Goal: Task Accomplishment & Management: Complete application form

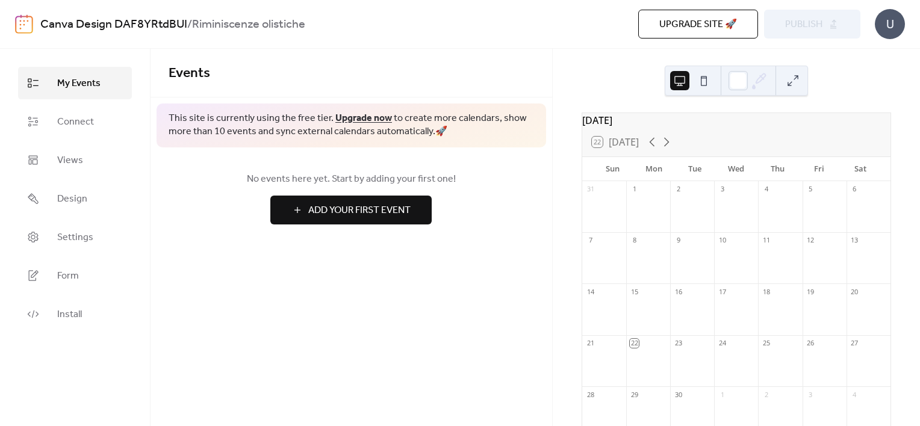
click at [653, 213] on div at bounding box center [648, 213] width 44 height 31
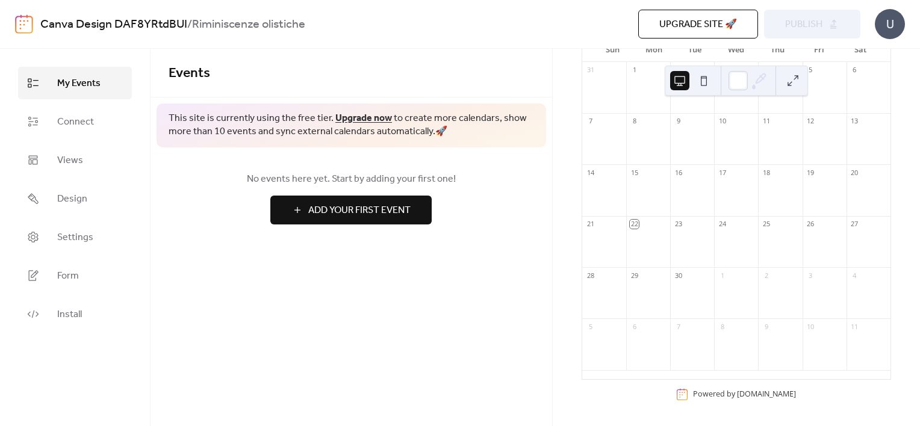
scroll to position [120, 0]
click at [373, 204] on span "Add Your First Event" at bounding box center [359, 211] width 102 height 14
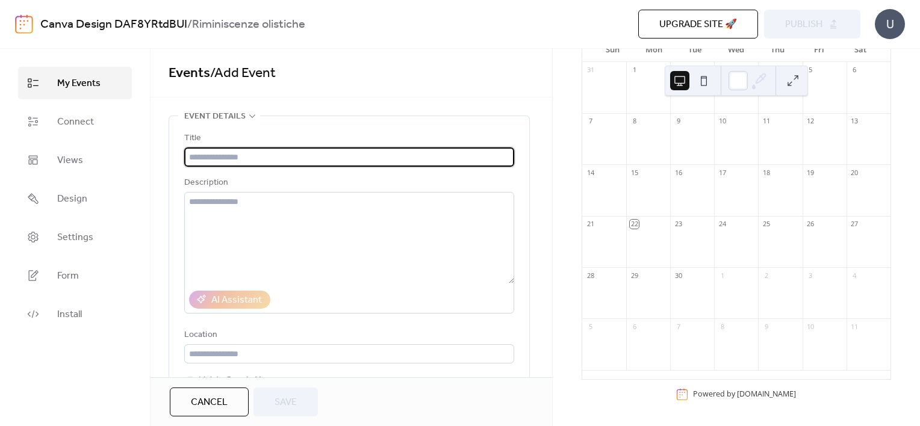
click at [308, 148] on input "text" at bounding box center [349, 157] width 330 height 19
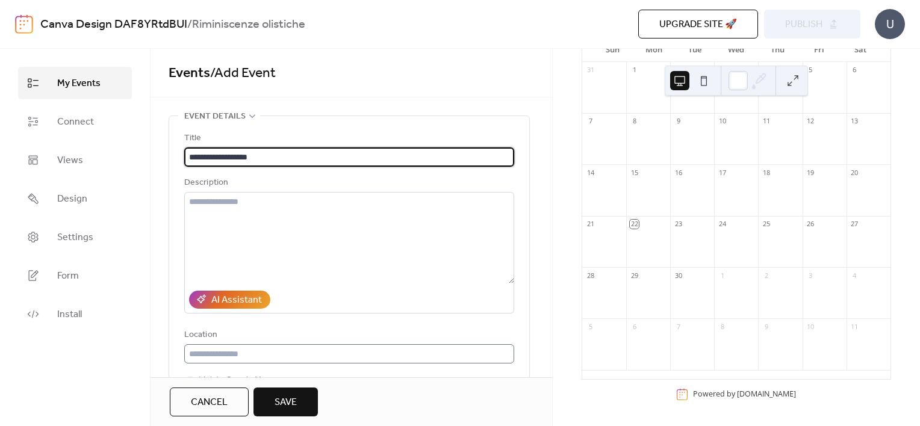
type input "**********"
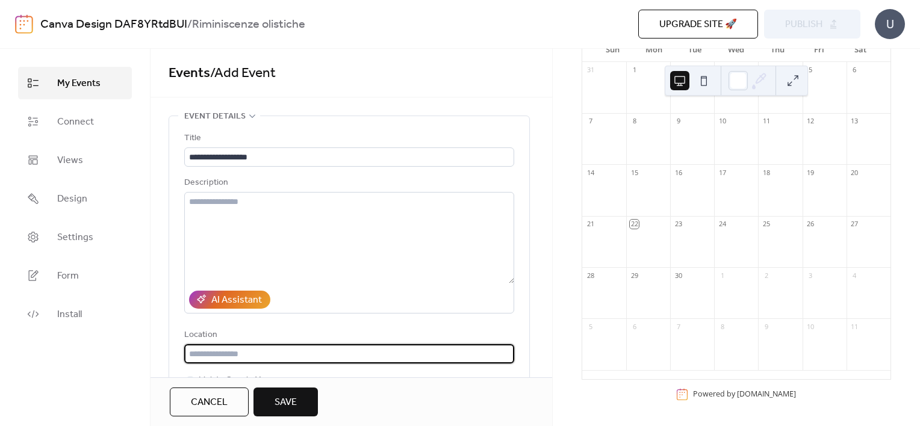
click at [237, 349] on input "text" at bounding box center [349, 353] width 330 height 19
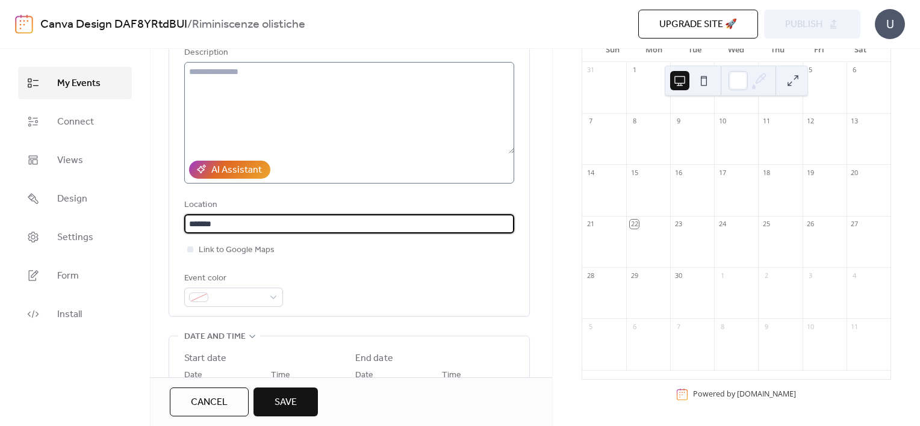
scroll to position [132, 0]
click at [188, 222] on input "******" at bounding box center [349, 222] width 330 height 19
type input "**********"
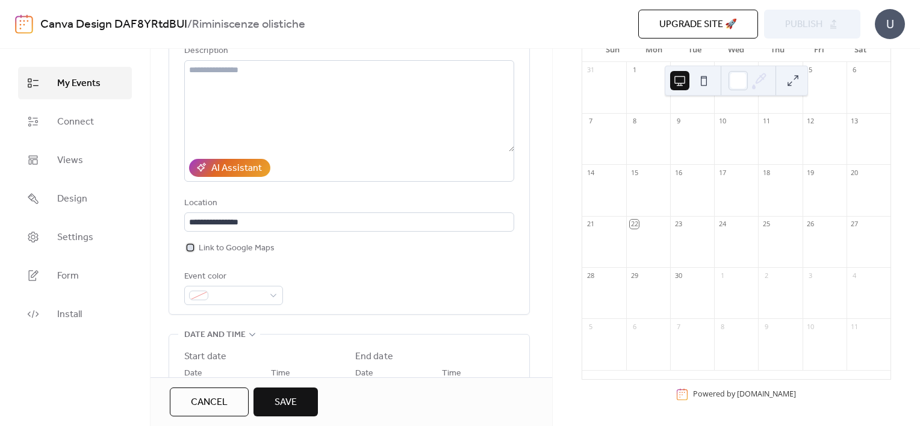
click at [243, 247] on span "Link to Google Maps" at bounding box center [237, 248] width 76 height 14
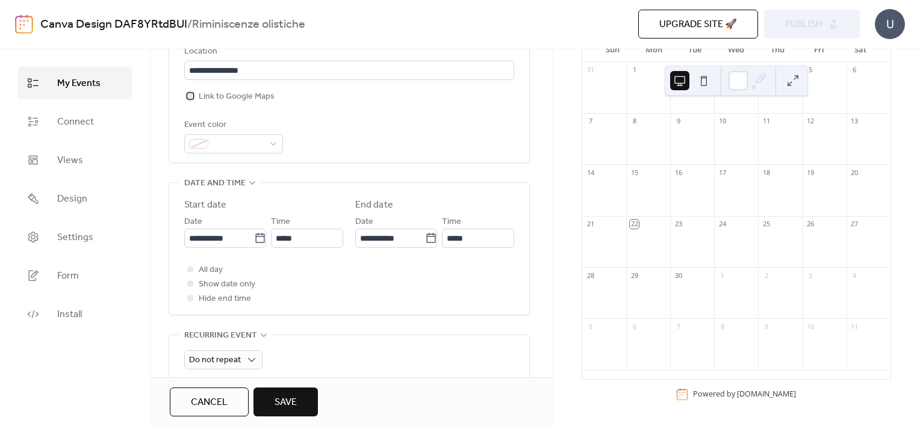
scroll to position [285, 0]
click at [223, 236] on input "**********" at bounding box center [219, 236] width 70 height 19
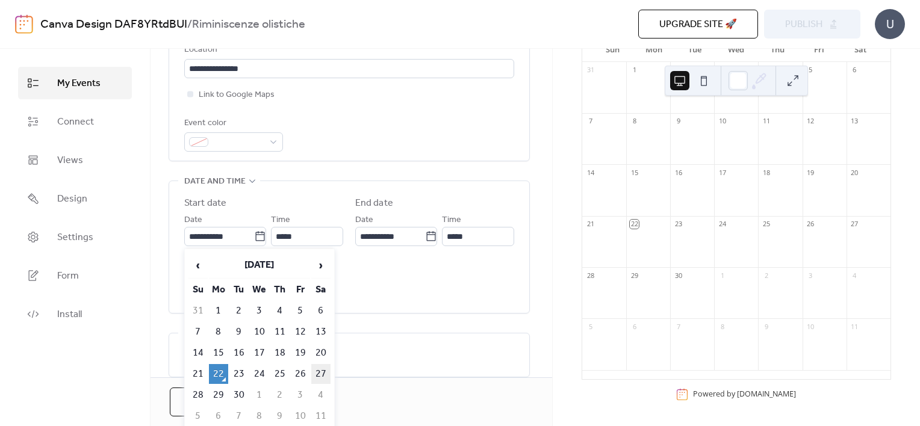
click at [323, 375] on td "27" at bounding box center [320, 374] width 19 height 20
type input "**********"
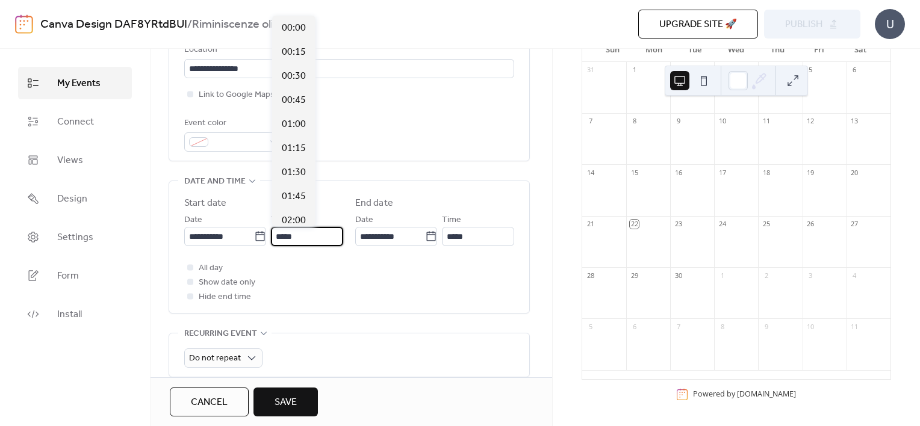
click at [314, 237] on input "*****" at bounding box center [307, 236] width 72 height 19
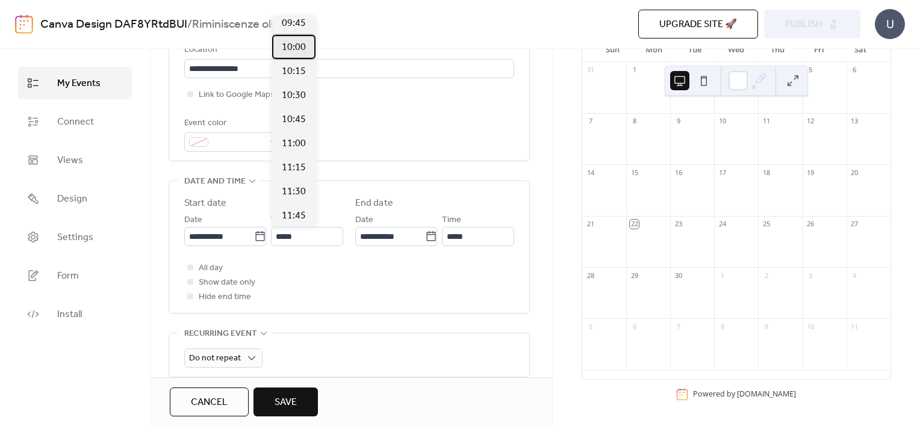
click at [291, 49] on span "10:00" at bounding box center [294, 47] width 24 height 14
type input "*****"
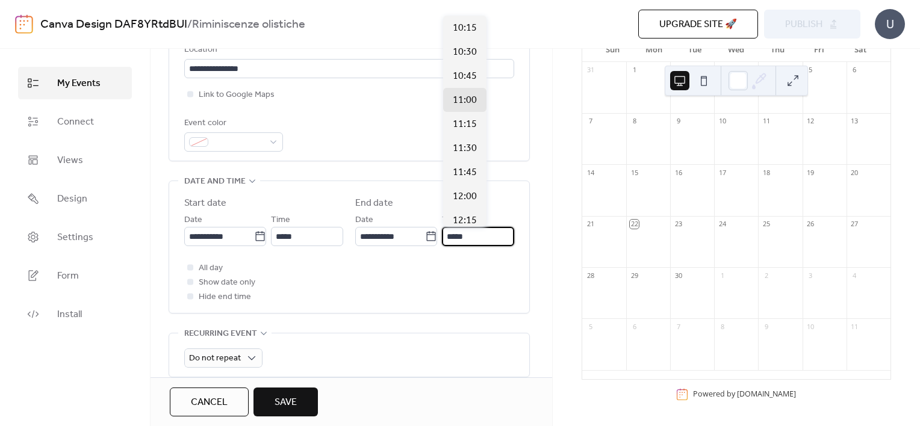
click at [474, 232] on input "*****" at bounding box center [478, 236] width 72 height 19
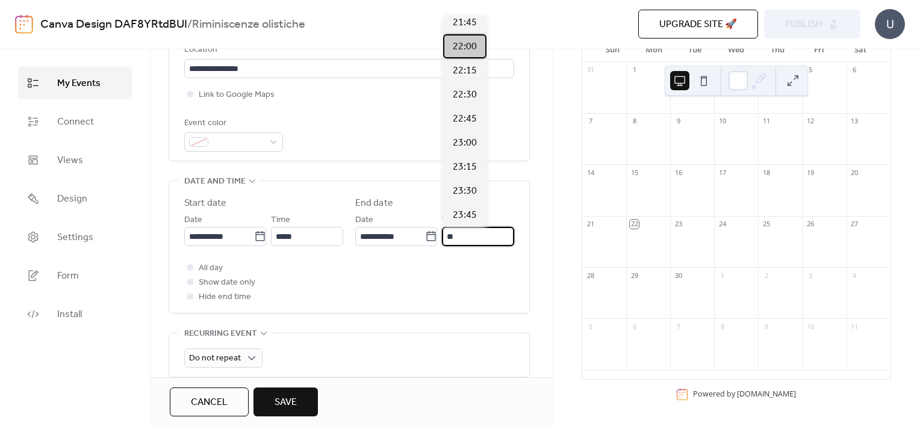
click at [455, 45] on span "22:00" at bounding box center [465, 47] width 24 height 14
type input "*****"
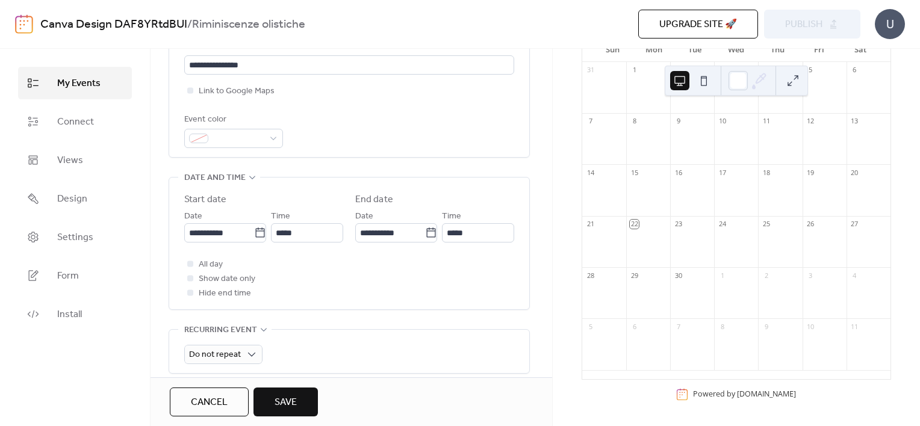
scroll to position [290, 0]
click at [247, 278] on span "Show date only" at bounding box center [227, 278] width 57 height 14
click at [378, 231] on input "**********" at bounding box center [390, 231] width 70 height 19
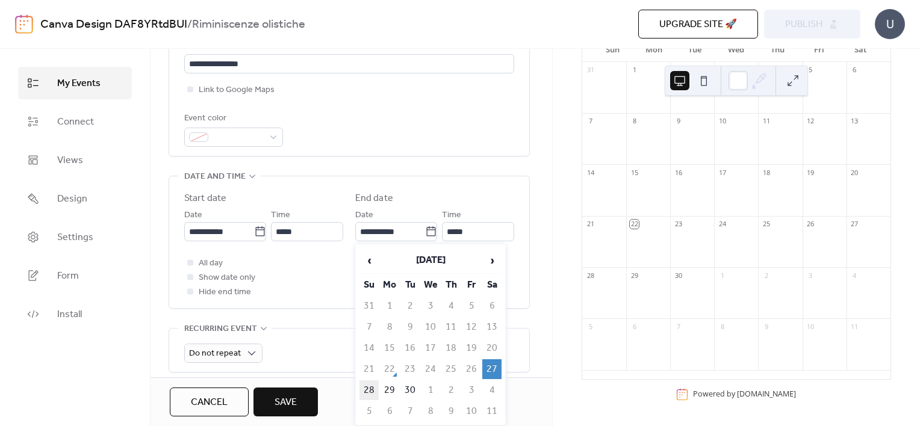
click at [366, 382] on td "28" at bounding box center [368, 391] width 19 height 20
type input "**********"
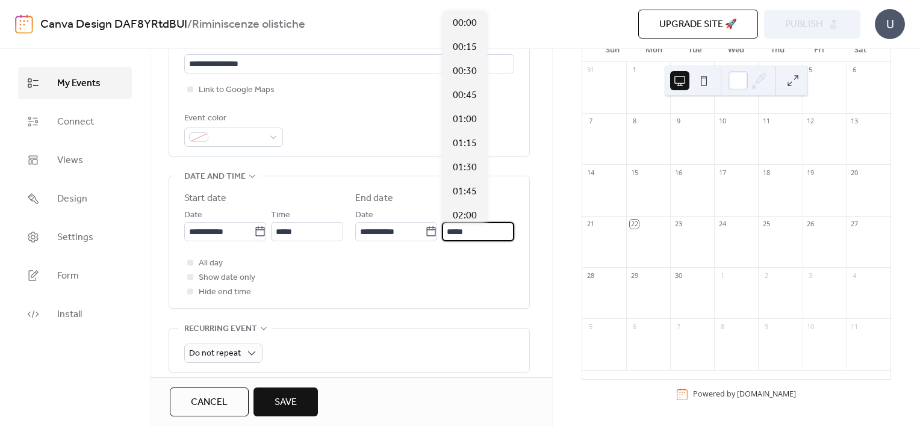
scroll to position [2101, 0]
click at [461, 224] on input "*****" at bounding box center [478, 231] width 72 height 19
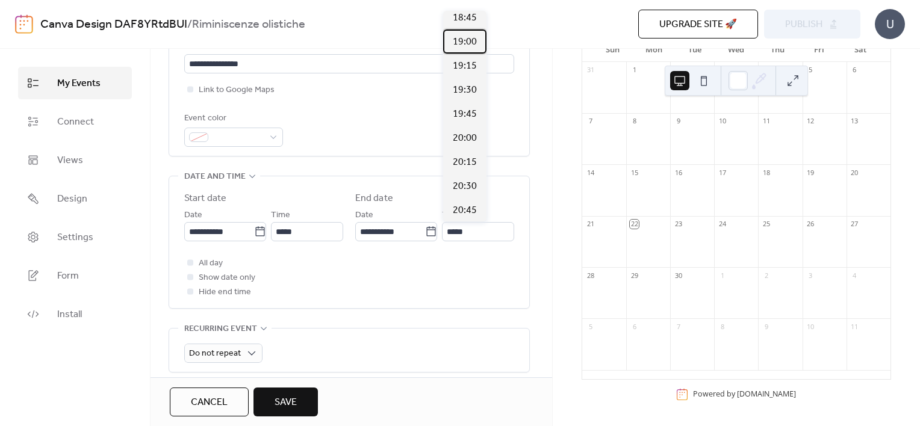
click at [471, 36] on span "19:00" at bounding box center [465, 42] width 24 height 14
type input "*****"
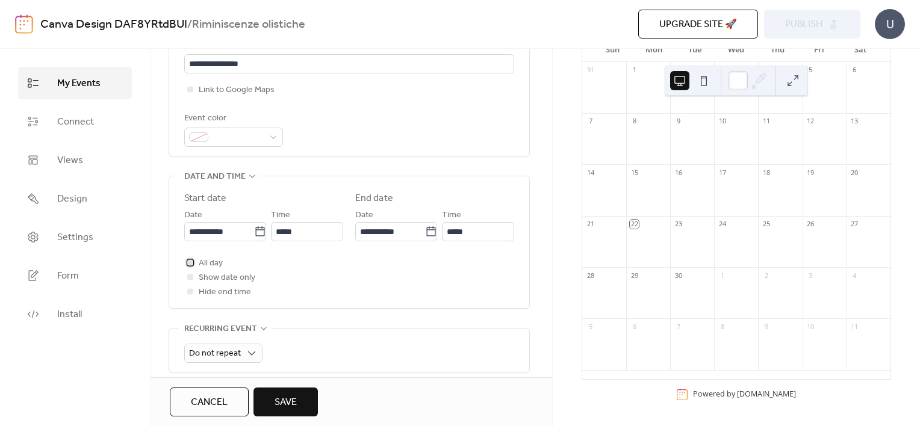
click at [216, 261] on span "All day" at bounding box center [211, 264] width 24 height 14
click at [220, 277] on span "Show date only" at bounding box center [227, 278] width 57 height 14
click at [229, 275] on span "Show date only" at bounding box center [227, 278] width 57 height 14
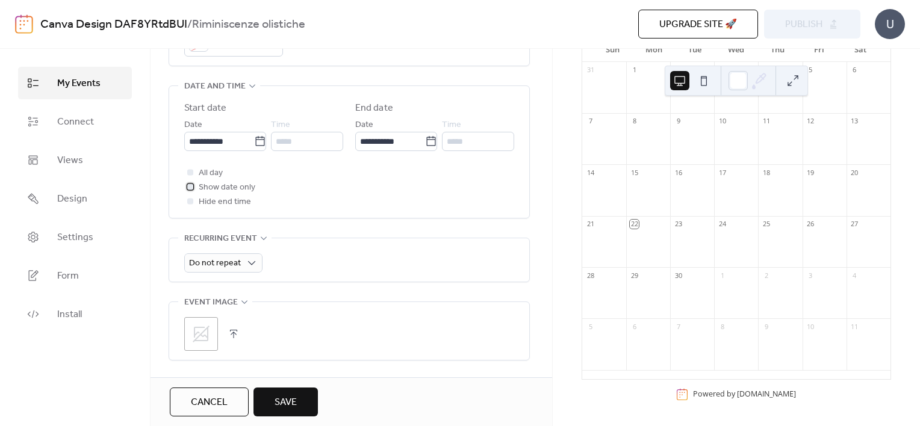
scroll to position [514, 0]
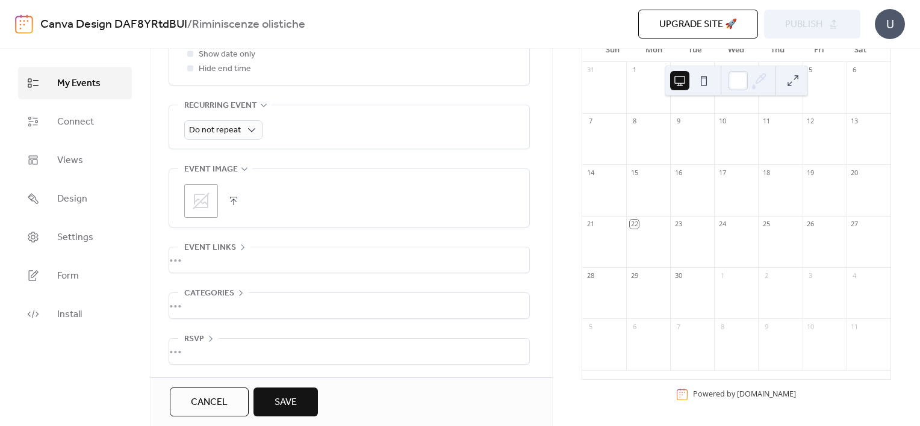
click at [216, 248] on div "•••" at bounding box center [349, 259] width 360 height 25
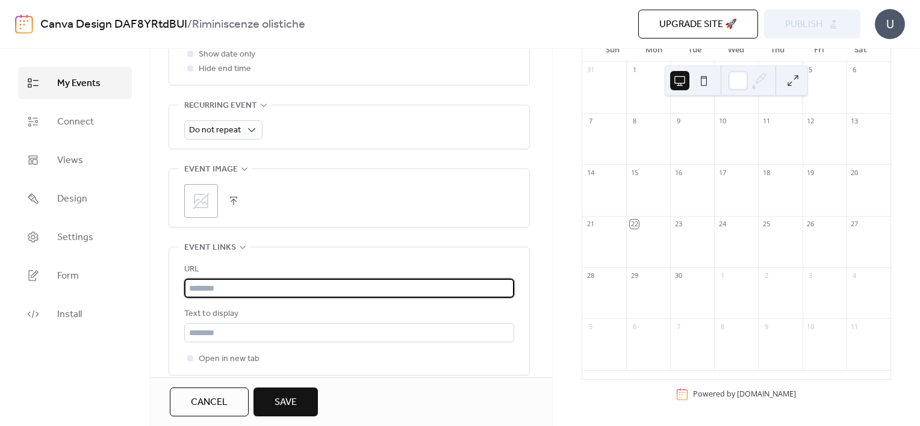
click at [255, 284] on input "text" at bounding box center [349, 288] width 330 height 19
paste input "**********"
type input "**********"
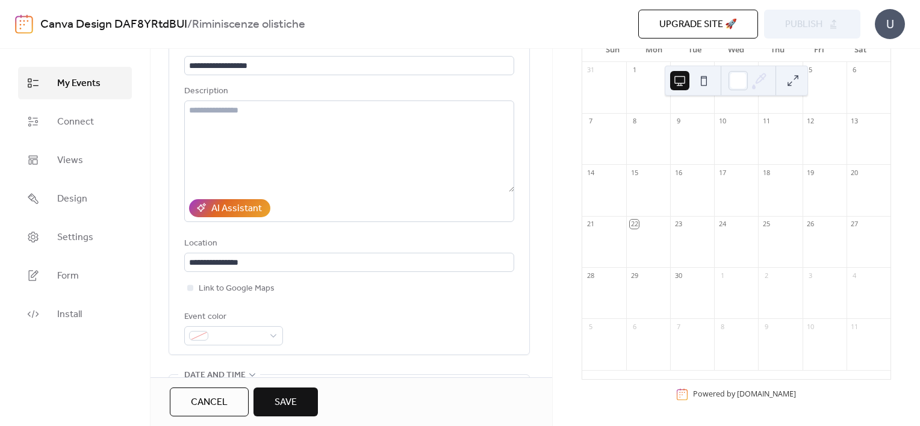
scroll to position [0, 0]
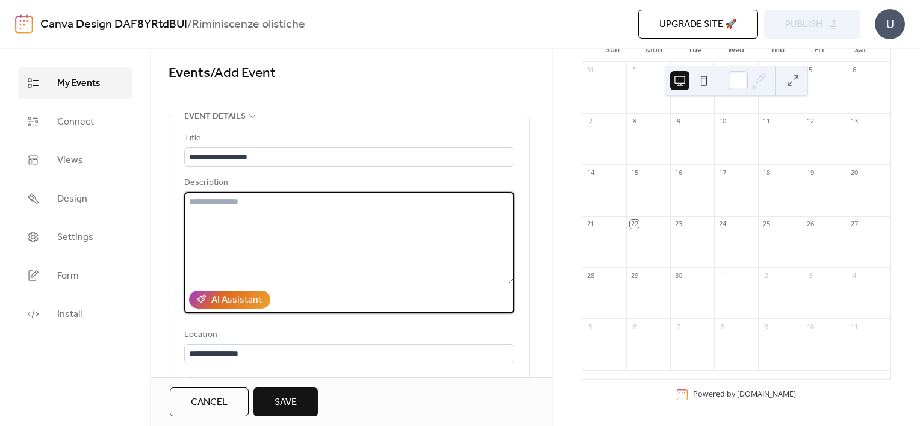
click at [344, 244] on textarea at bounding box center [349, 238] width 330 height 92
click at [254, 202] on textarea "**********" at bounding box center [349, 238] width 330 height 92
drag, startPoint x: 241, startPoint y: 200, endPoint x: 332, endPoint y: 194, distance: 91.1
click at [332, 194] on textarea "**********" at bounding box center [349, 238] width 330 height 92
click at [278, 238] on textarea "**********" at bounding box center [349, 238] width 330 height 92
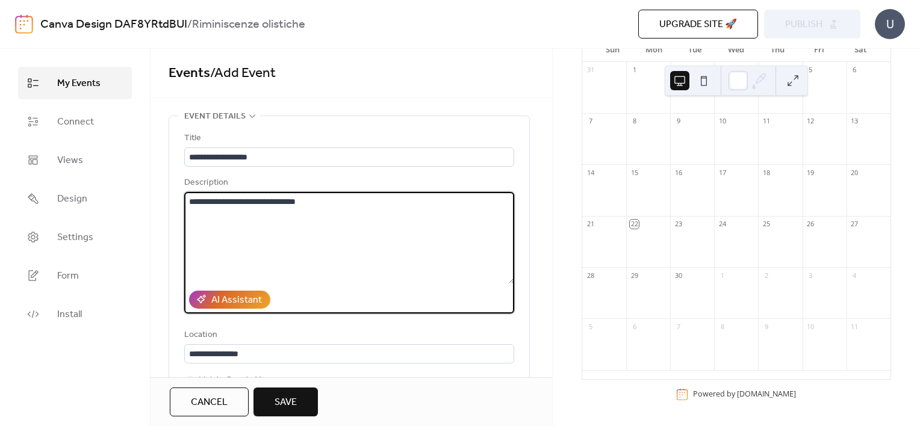
click at [277, 235] on textarea "**********" at bounding box center [349, 238] width 330 height 92
click at [290, 197] on textarea "**********" at bounding box center [349, 238] width 330 height 92
paste textarea "**********"
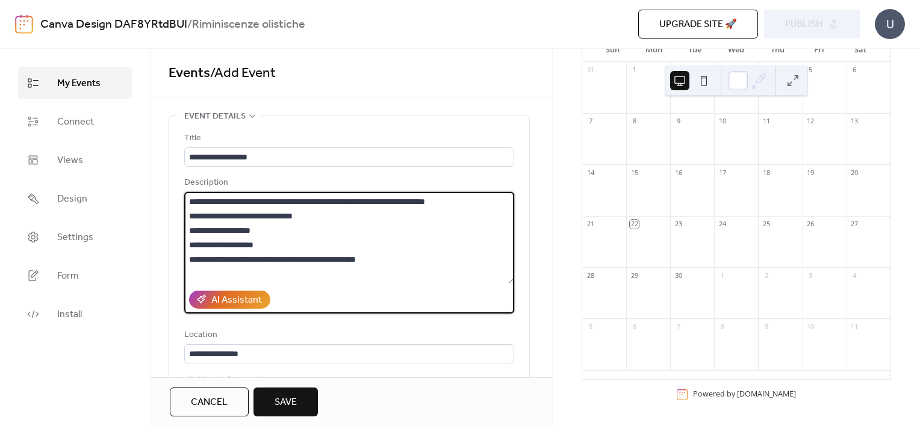
scroll to position [12, 0]
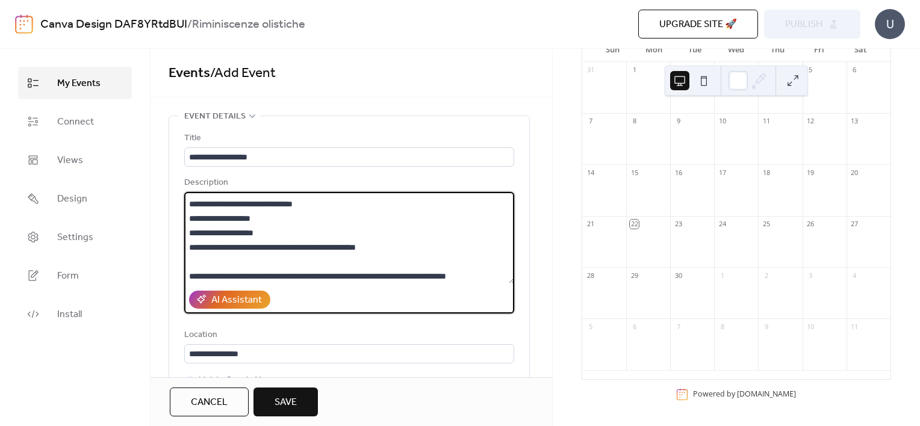
click at [287, 258] on textarea "**********" at bounding box center [349, 238] width 330 height 92
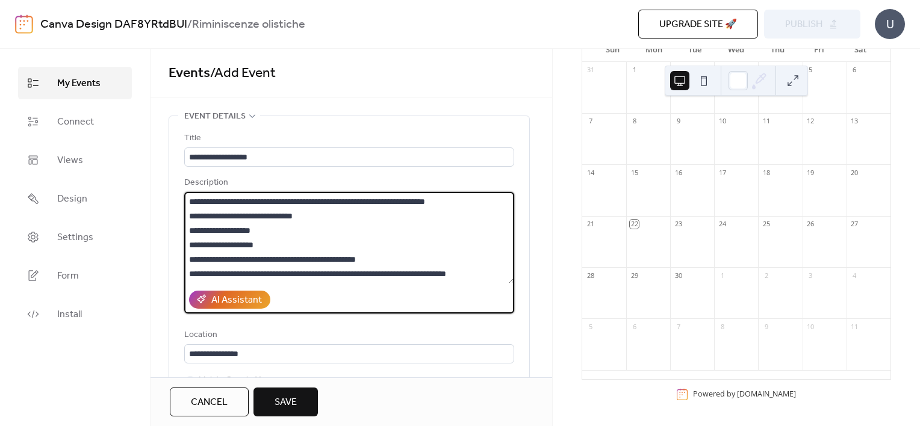
scroll to position [0, 0]
type textarea "**********"
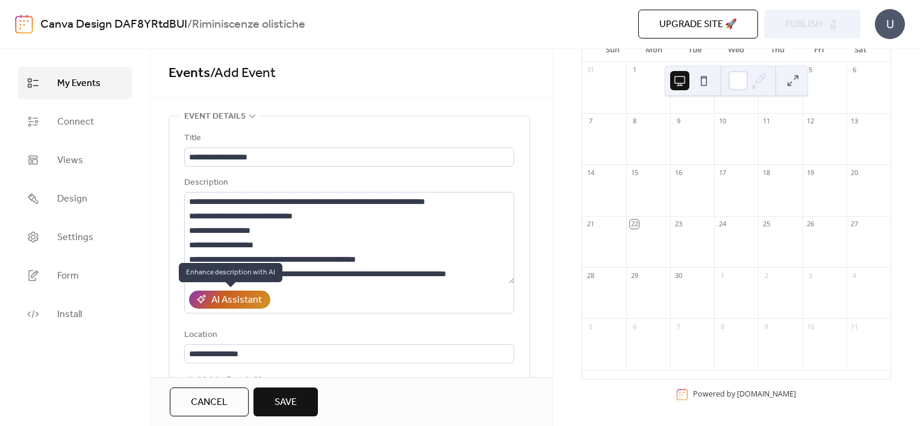
click at [250, 298] on div "AI Assistant" at bounding box center [236, 300] width 51 height 14
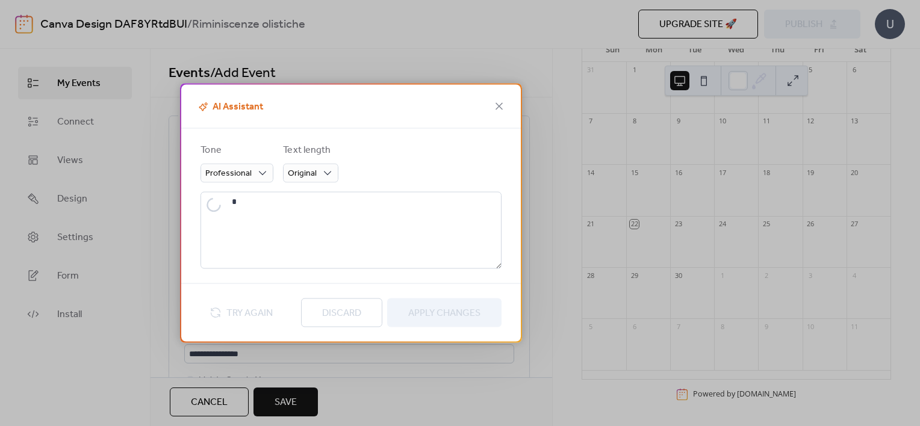
type textarea "**********"
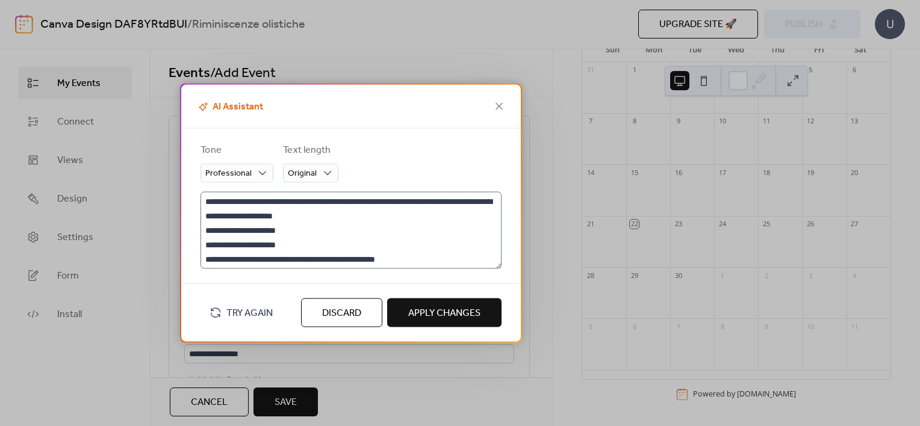
scroll to position [14, 0]
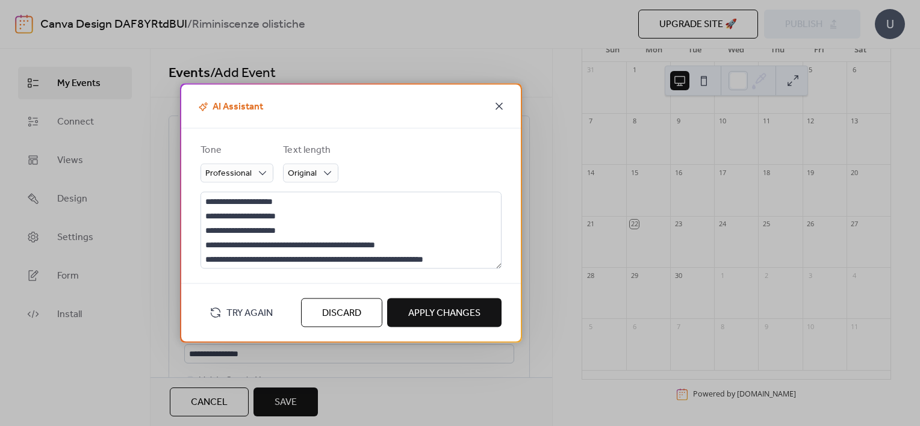
click at [496, 107] on icon at bounding box center [499, 106] width 14 height 14
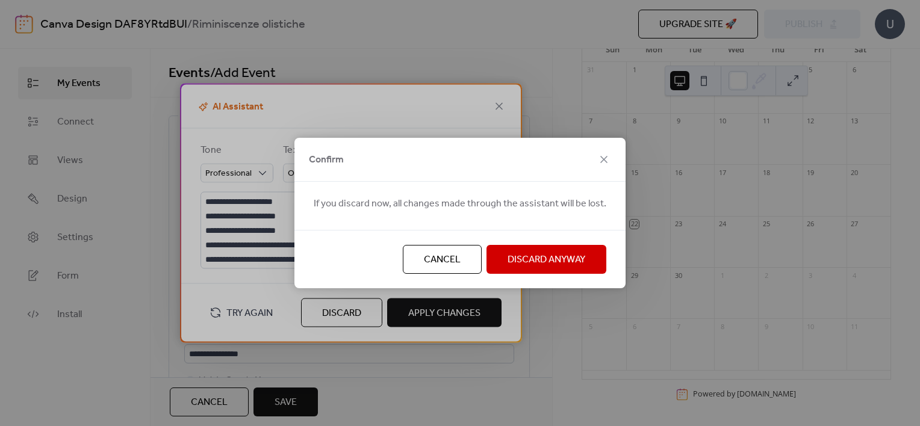
click at [549, 255] on span "Discard Anyway" at bounding box center [547, 260] width 78 height 14
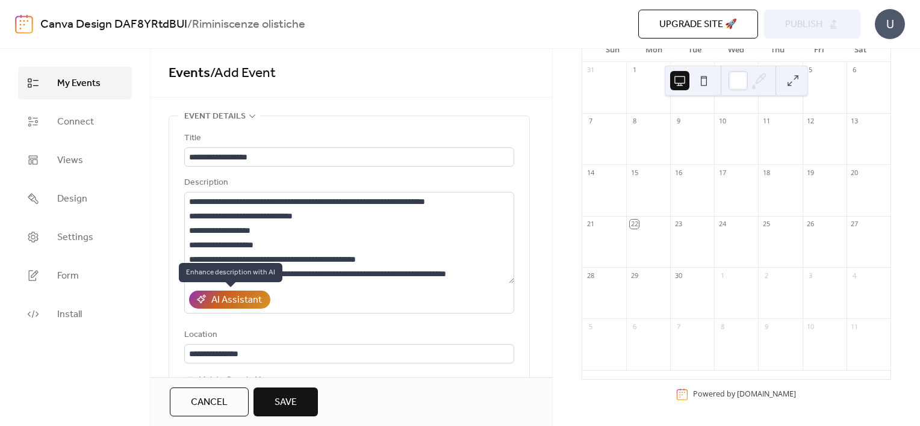
click at [243, 300] on div "AI Assistant" at bounding box center [236, 300] width 51 height 14
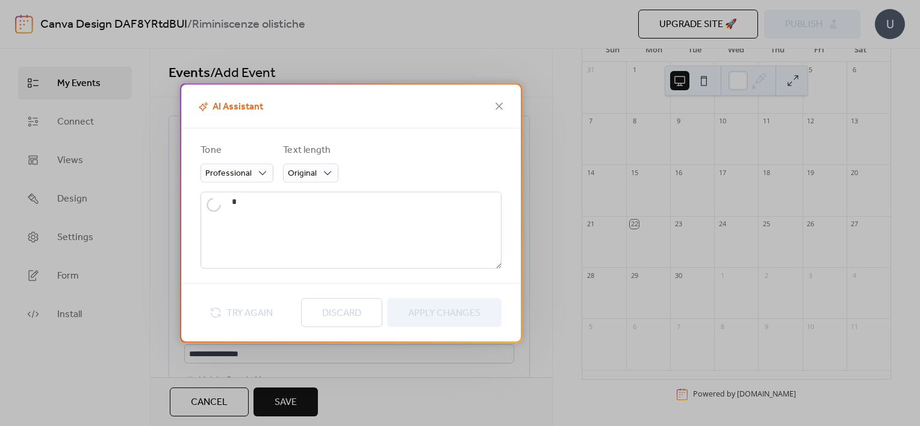
type textarea "**********"
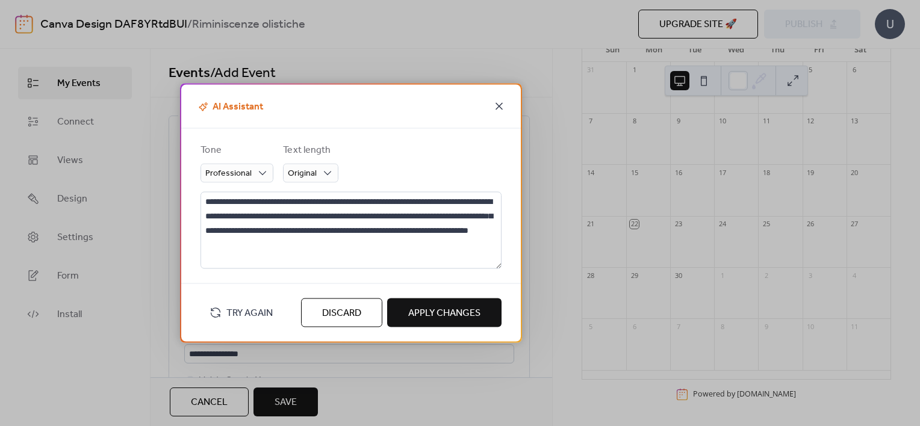
click at [492, 104] on icon at bounding box center [499, 106] width 14 height 14
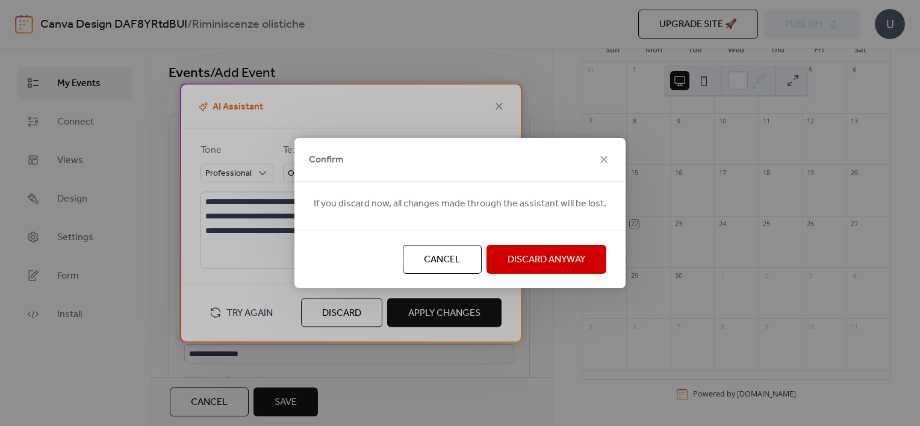
click at [552, 260] on span "Discard Anyway" at bounding box center [547, 260] width 78 height 14
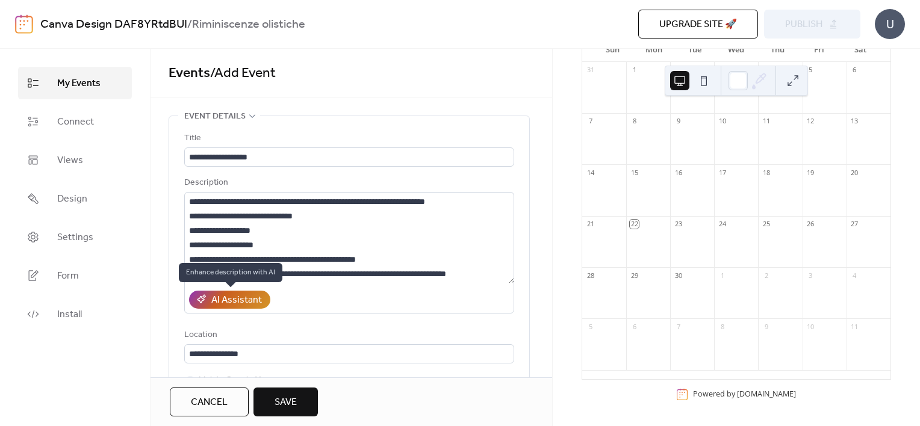
click at [247, 295] on div "AI Assistant" at bounding box center [236, 300] width 51 height 14
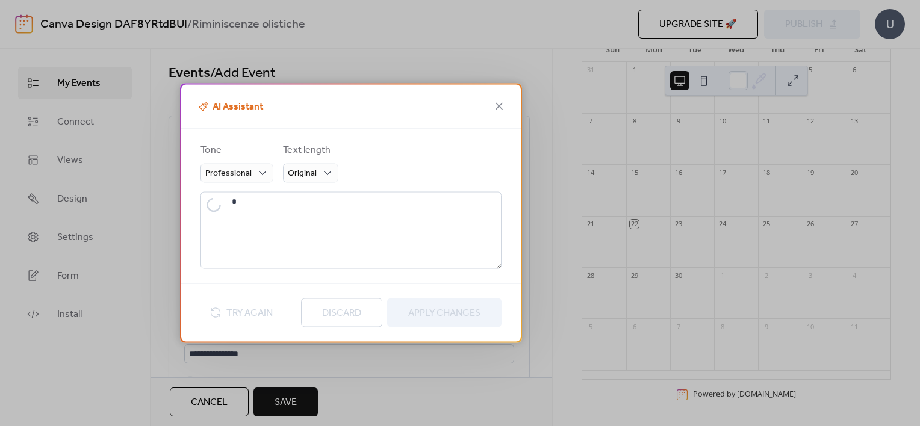
type textarea "**********"
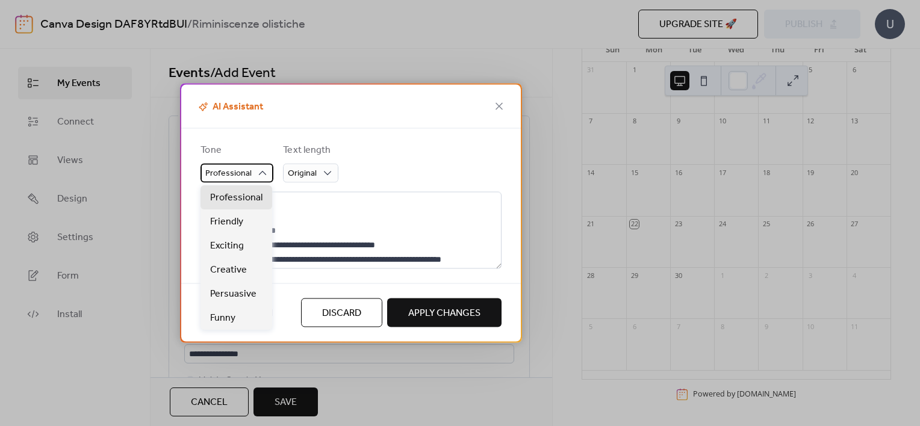
click at [261, 181] on div "Professional" at bounding box center [237, 173] width 73 height 19
click at [234, 222] on span "Friendly" at bounding box center [226, 222] width 33 height 14
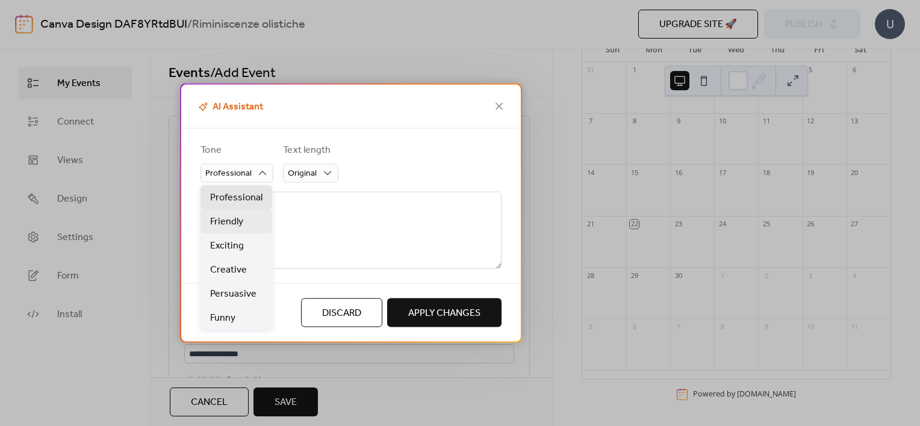
scroll to position [0, 0]
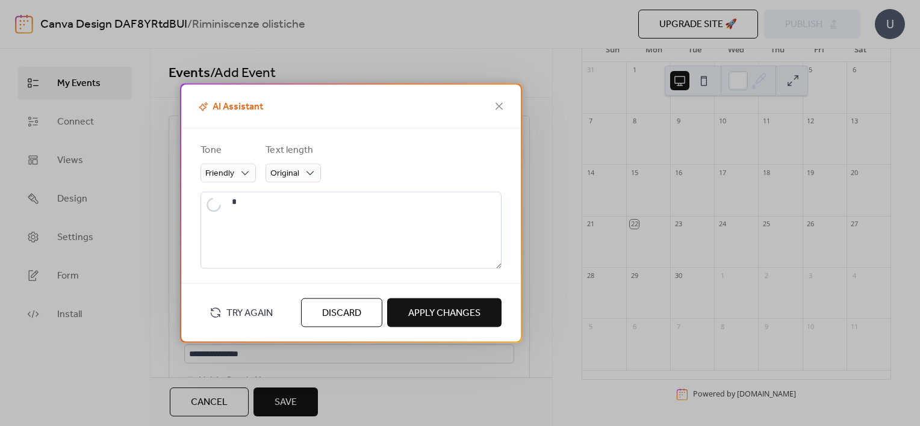
type textarea "**********"
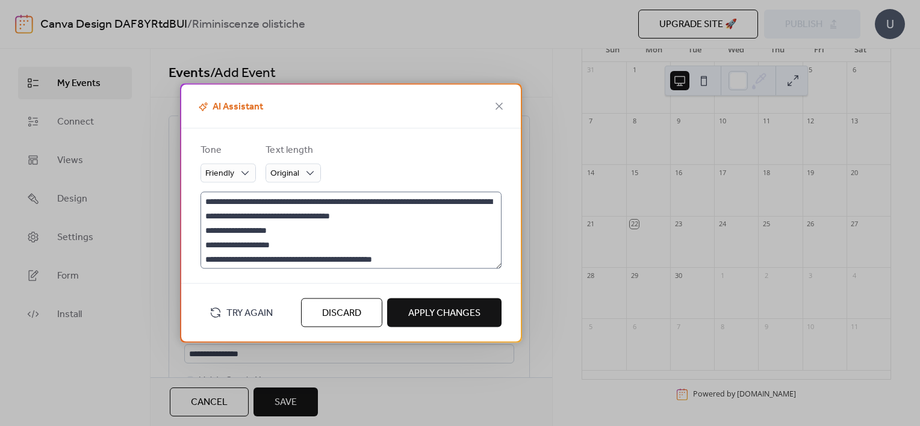
scroll to position [14, 0]
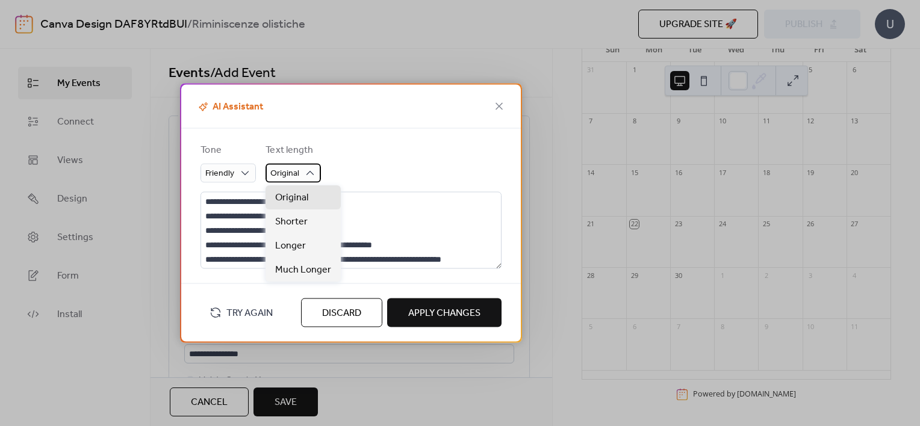
click at [289, 173] on span "Original" at bounding box center [284, 174] width 29 height 16
click at [305, 243] on div "Longer" at bounding box center [303, 246] width 75 height 24
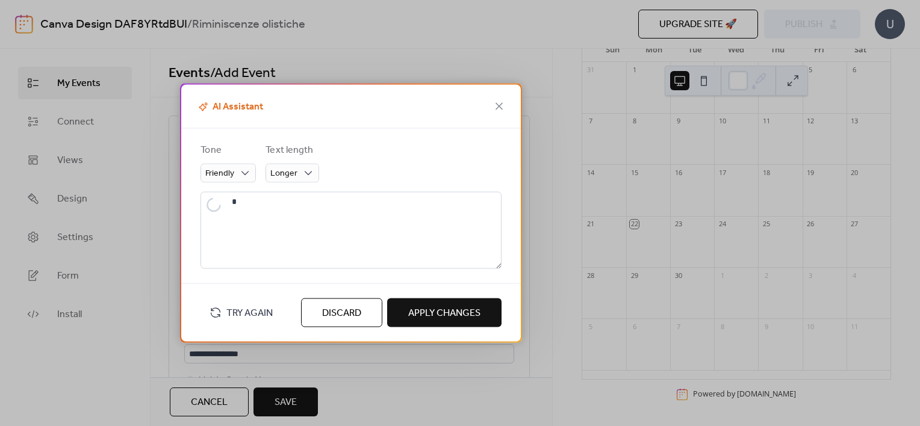
scroll to position [0, 0]
type textarea "**********"
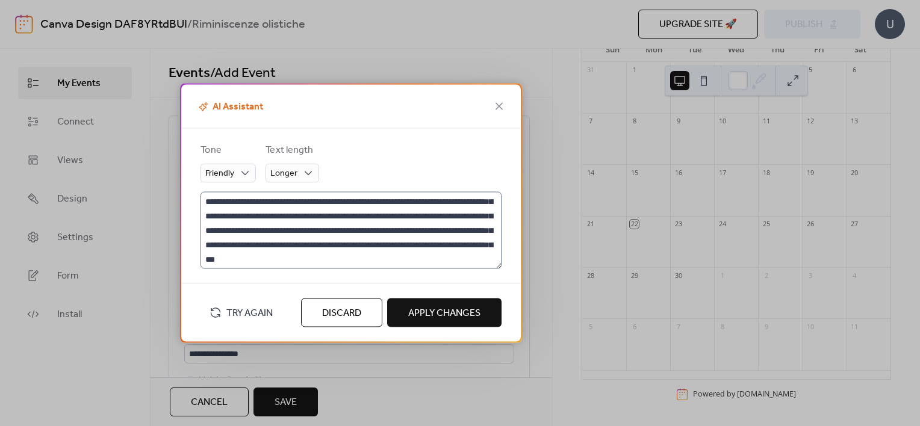
scroll to position [24, 0]
click at [222, 180] on span "Friendly" at bounding box center [219, 174] width 29 height 16
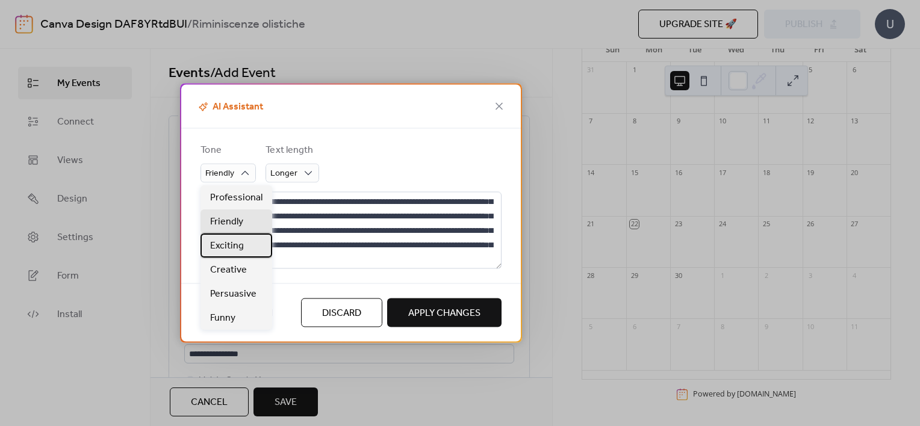
click at [229, 250] on span "Exciting" at bounding box center [227, 246] width 34 height 14
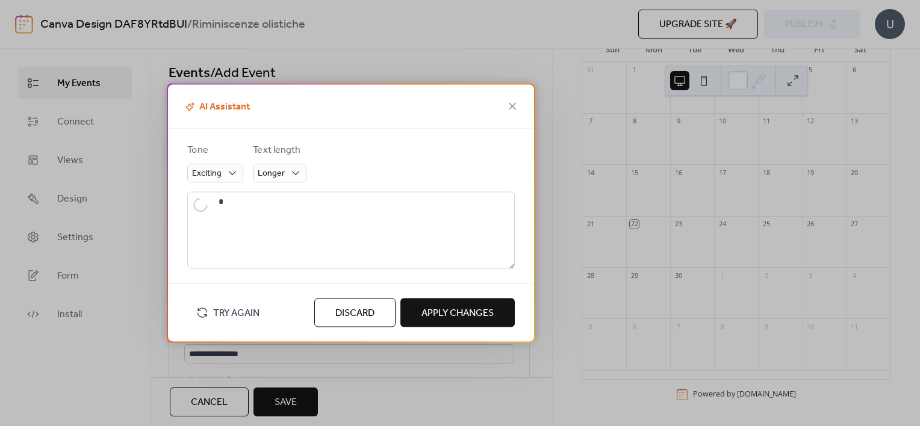
scroll to position [0, 0]
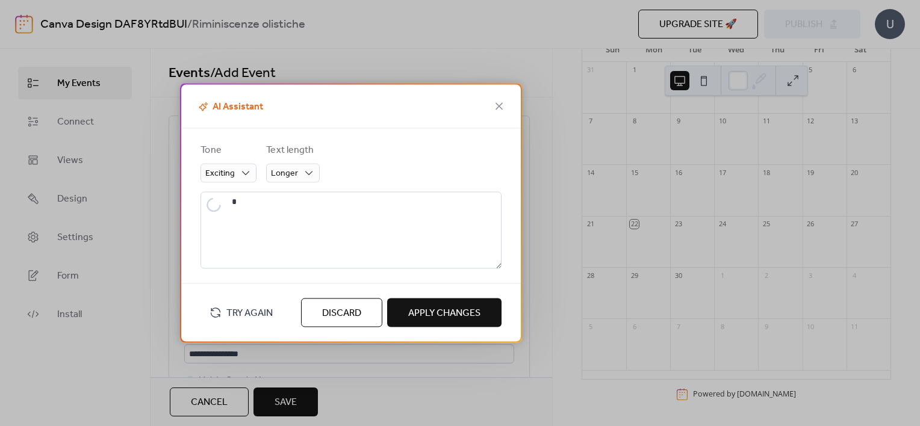
type textarea "**********"
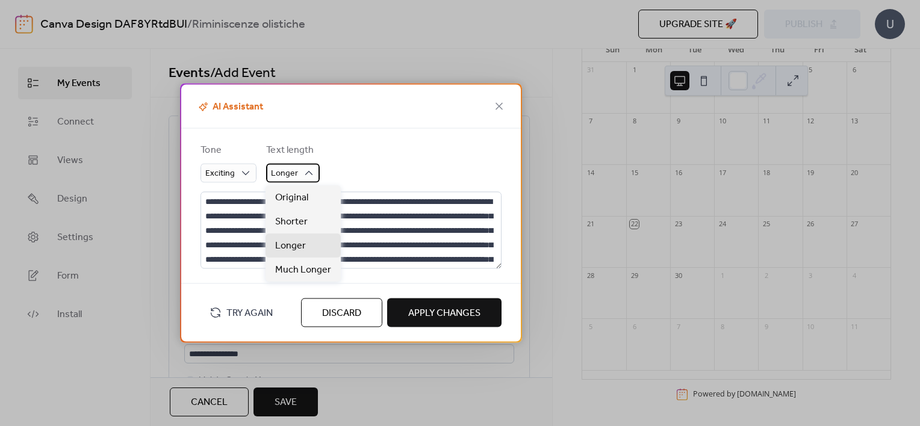
click at [282, 178] on span "Longer" at bounding box center [284, 174] width 27 height 16
click at [301, 219] on span "Shorter" at bounding box center [291, 222] width 33 height 14
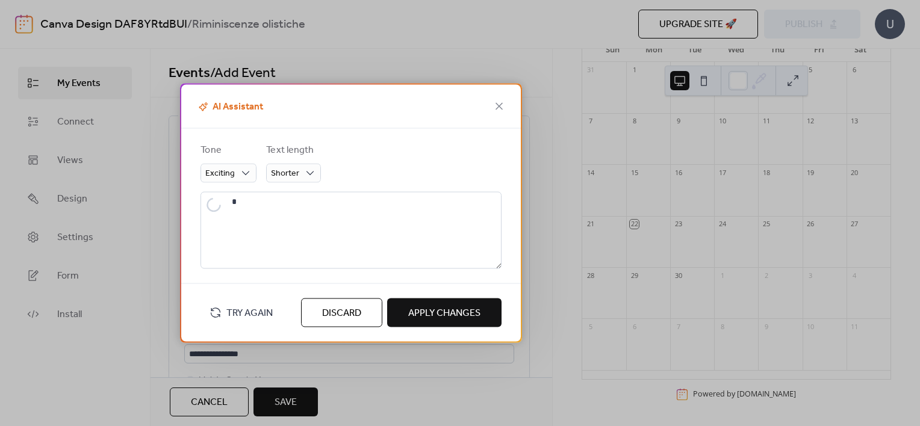
type textarea "**********"
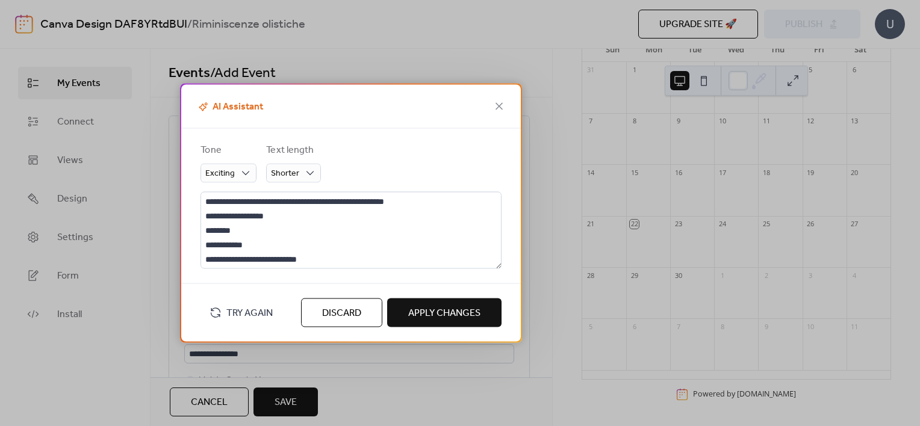
scroll to position [14, 0]
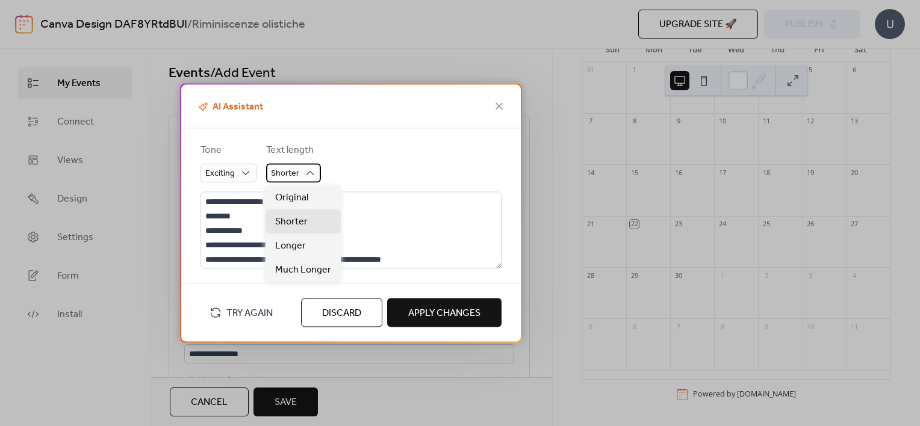
click at [287, 174] on span "Shorter" at bounding box center [285, 174] width 28 height 16
click at [318, 240] on div "Longer" at bounding box center [303, 246] width 75 height 24
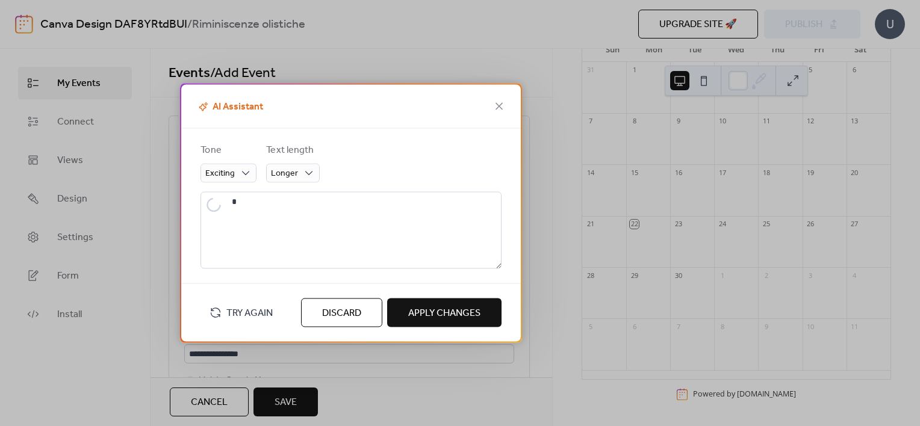
scroll to position [0, 0]
type textarea "**********"
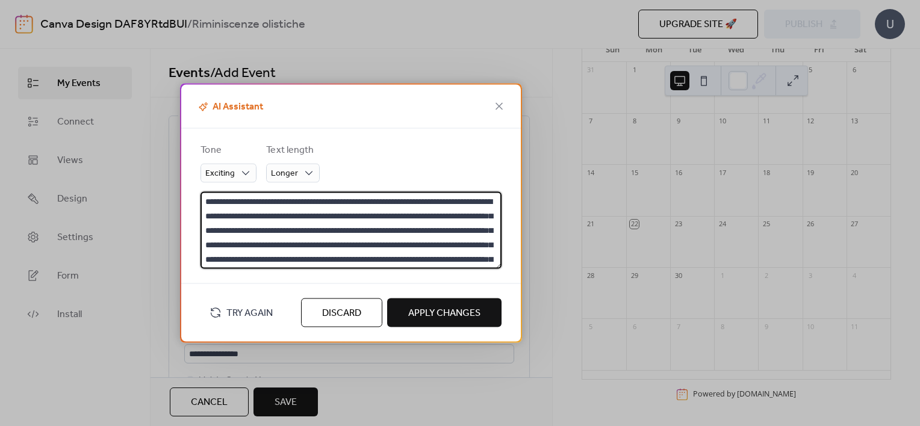
click at [285, 215] on textarea "**********" at bounding box center [351, 230] width 301 height 77
click at [290, 212] on textarea "**********" at bounding box center [351, 230] width 301 height 77
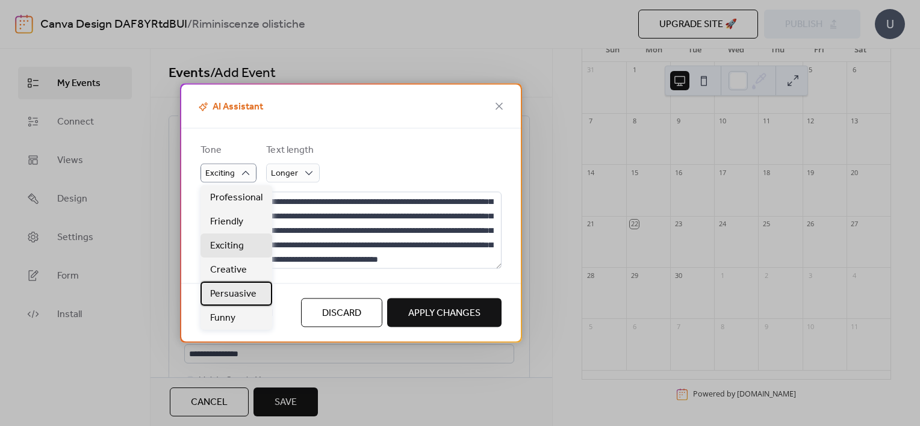
click at [246, 290] on span "Persuasive" at bounding box center [233, 294] width 46 height 14
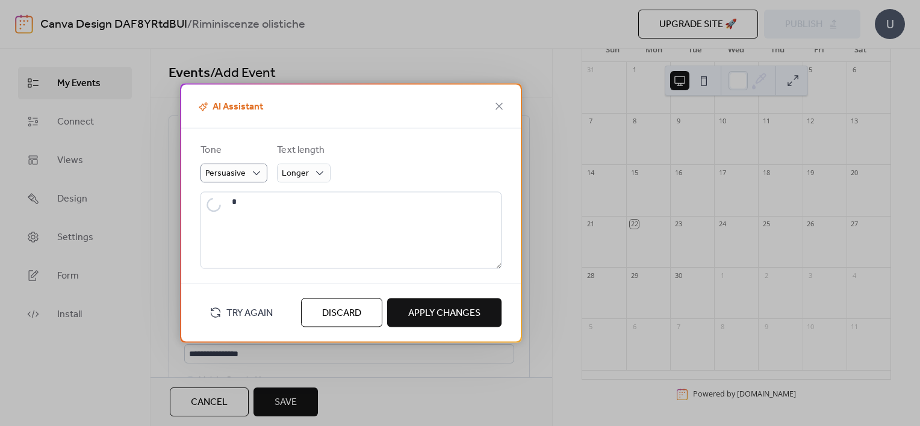
scroll to position [0, 0]
type textarea "**********"
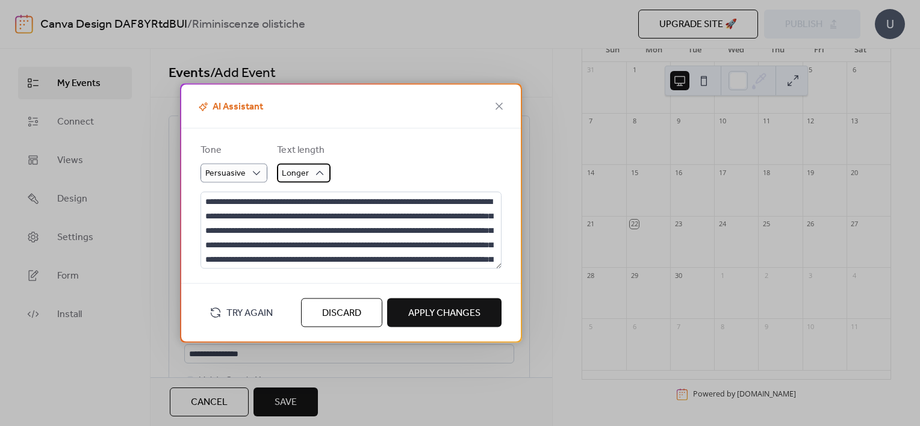
click at [306, 167] on span "Longer" at bounding box center [295, 174] width 27 height 16
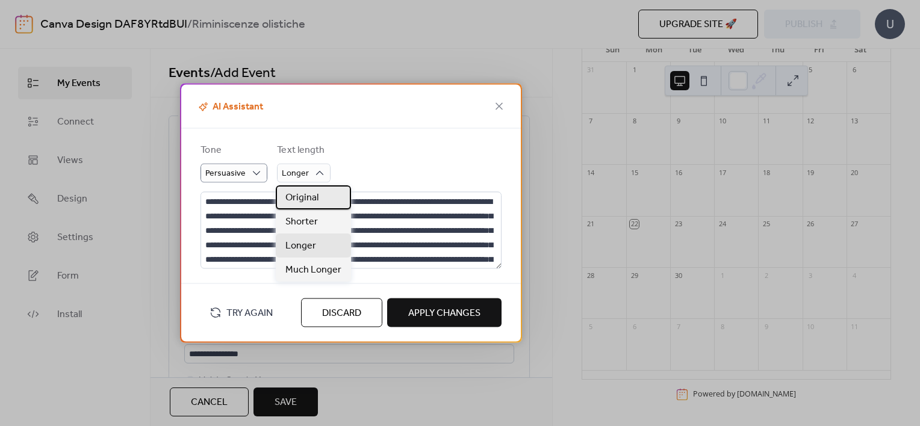
click at [308, 191] on span "Original" at bounding box center [301, 198] width 33 height 14
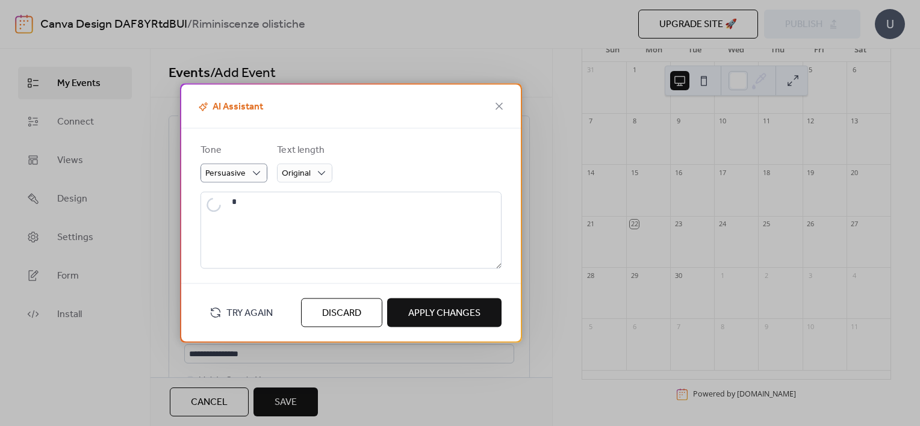
type textarea "**********"
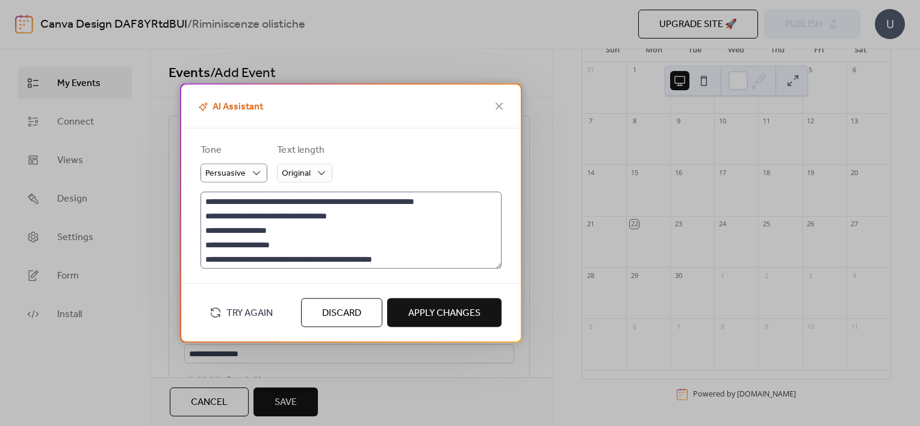
scroll to position [14, 0]
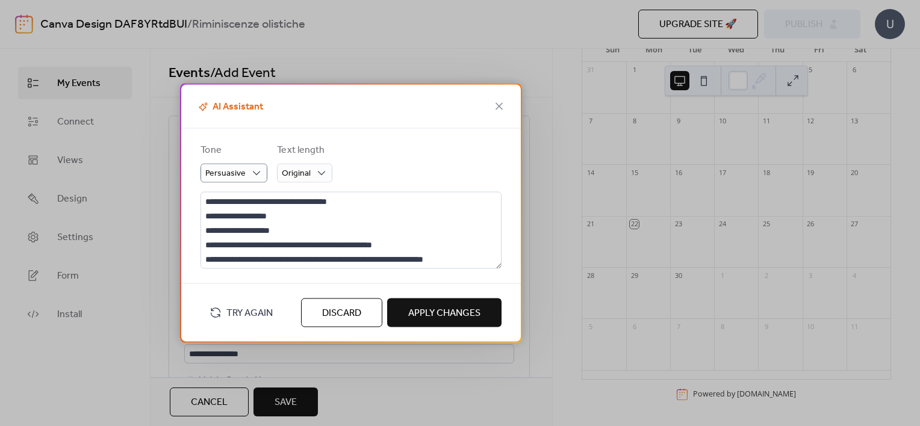
click at [350, 308] on span "Discard" at bounding box center [341, 314] width 39 height 14
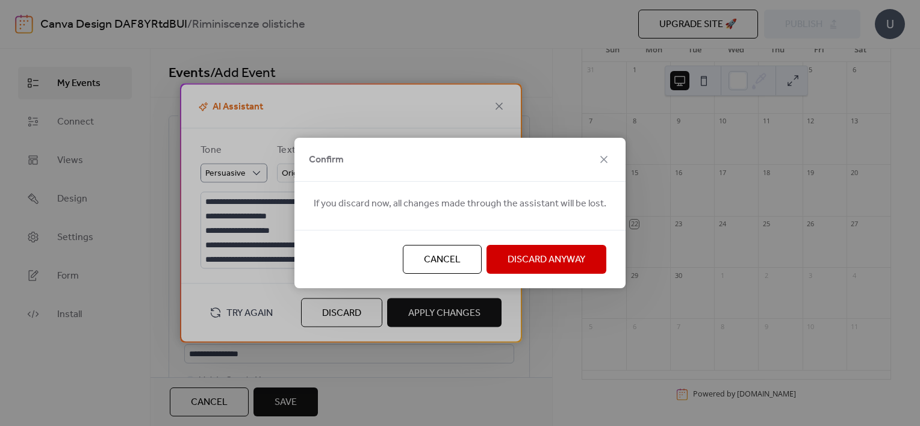
click at [552, 263] on span "Discard Anyway" at bounding box center [547, 260] width 78 height 14
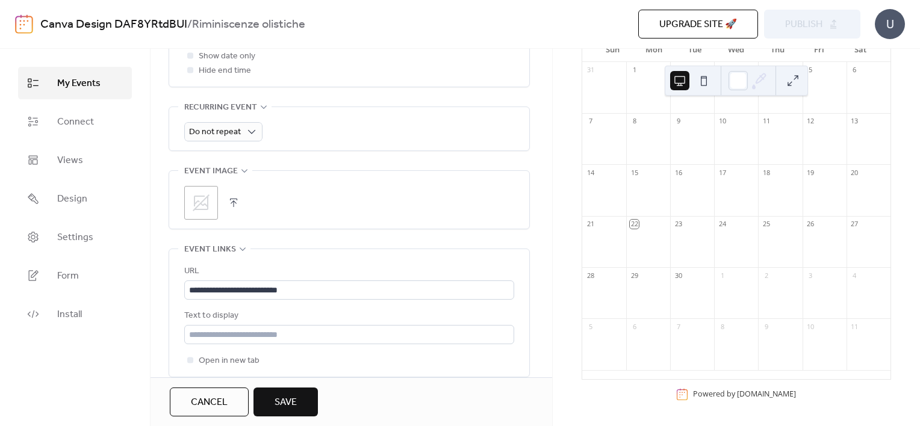
scroll to position [616, 0]
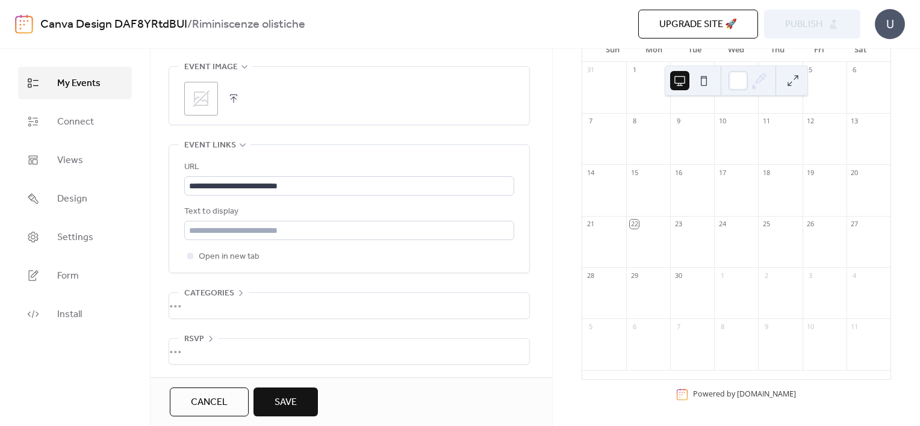
click at [299, 396] on button "Save" at bounding box center [286, 402] width 64 height 29
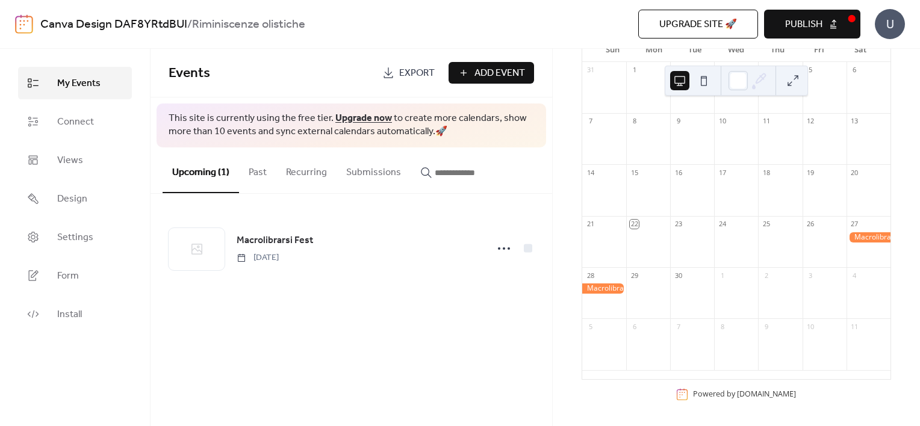
click at [855, 241] on div at bounding box center [869, 237] width 44 height 10
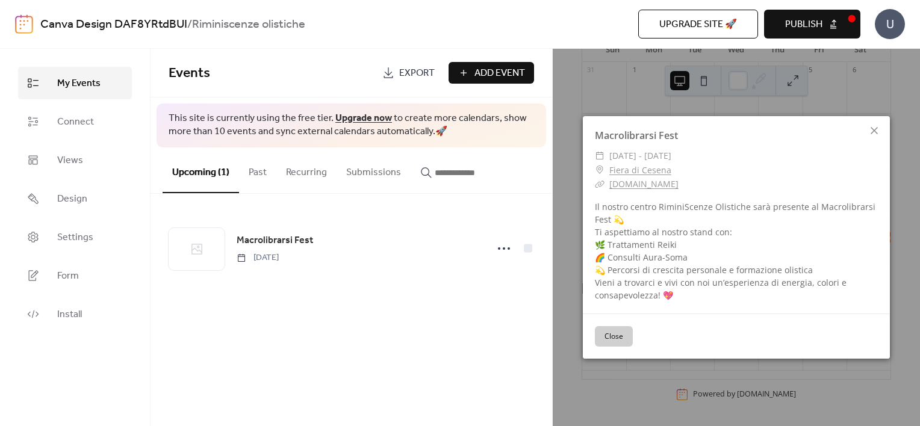
click at [855, 241] on div "Il nostro centro RiminiScenze Olistiche sarà presente al Macrolibrarsi Fest 💫 T…" at bounding box center [736, 251] width 307 height 101
click at [876, 125] on icon at bounding box center [874, 130] width 14 height 14
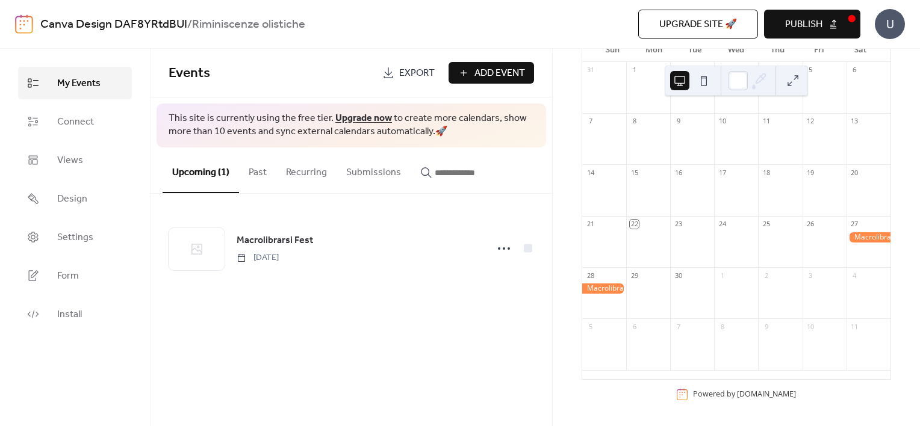
click at [826, 19] on button "Publish" at bounding box center [812, 24] width 96 height 29
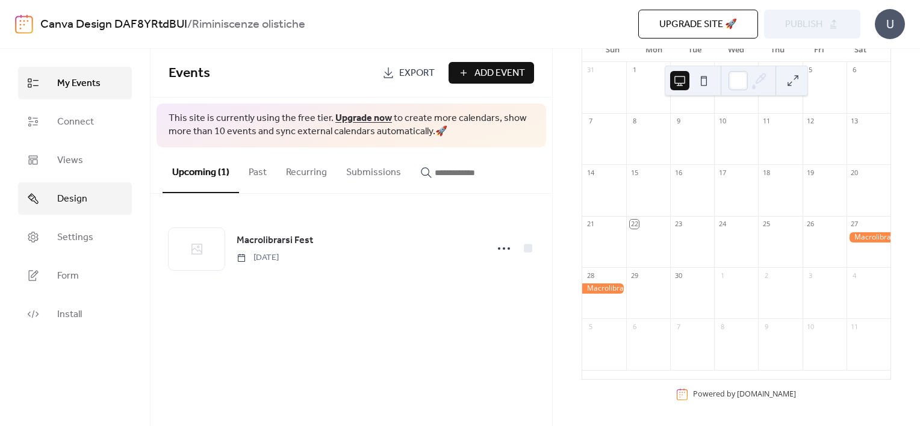
click at [57, 196] on span "Design" at bounding box center [72, 199] width 30 height 14
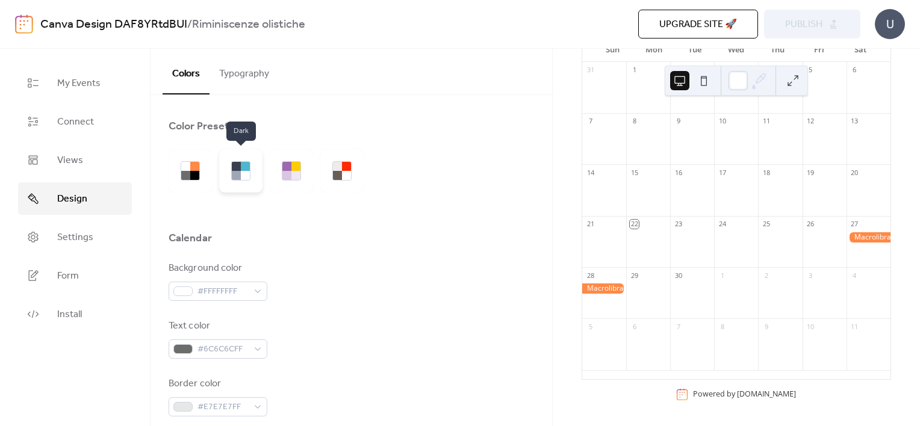
click at [246, 170] on div at bounding box center [245, 166] width 9 height 9
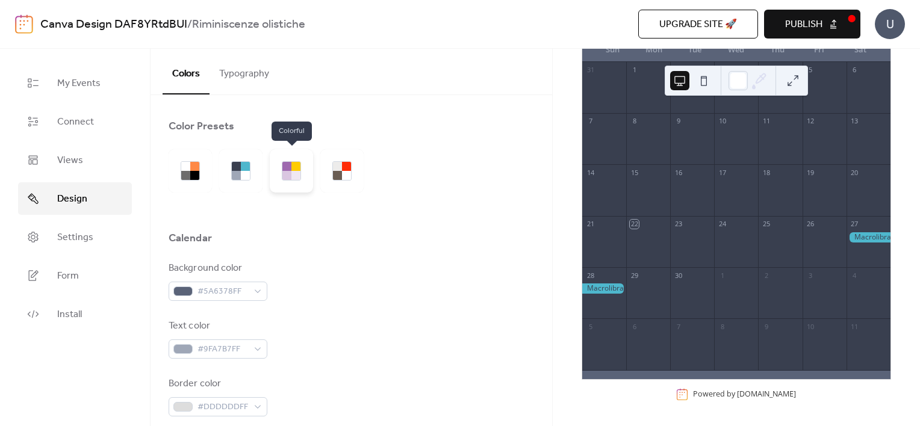
click at [296, 178] on div at bounding box center [295, 175] width 9 height 9
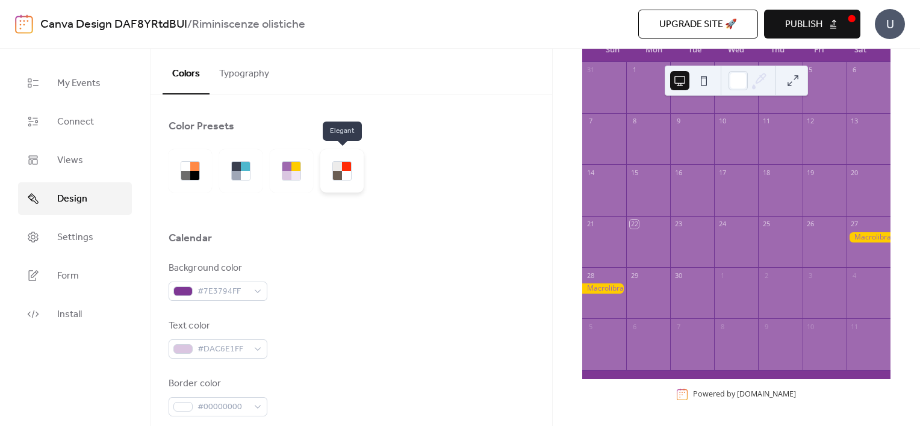
click at [343, 181] on div at bounding box center [341, 170] width 43 height 43
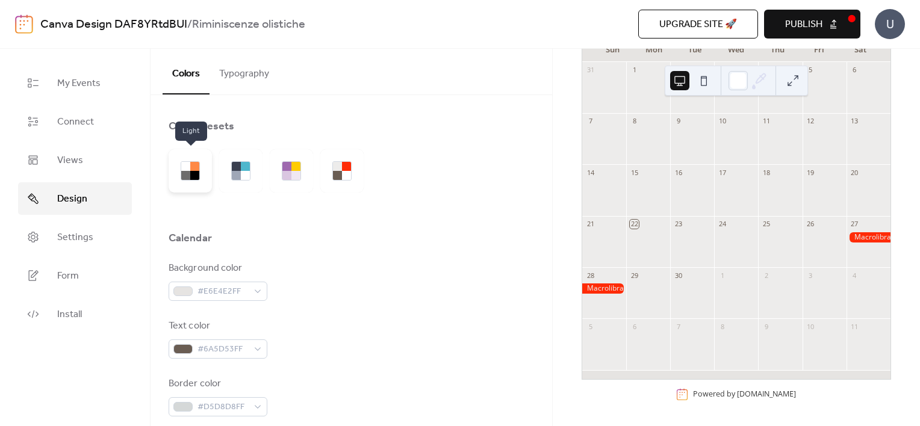
click at [198, 173] on div at bounding box center [194, 175] width 9 height 9
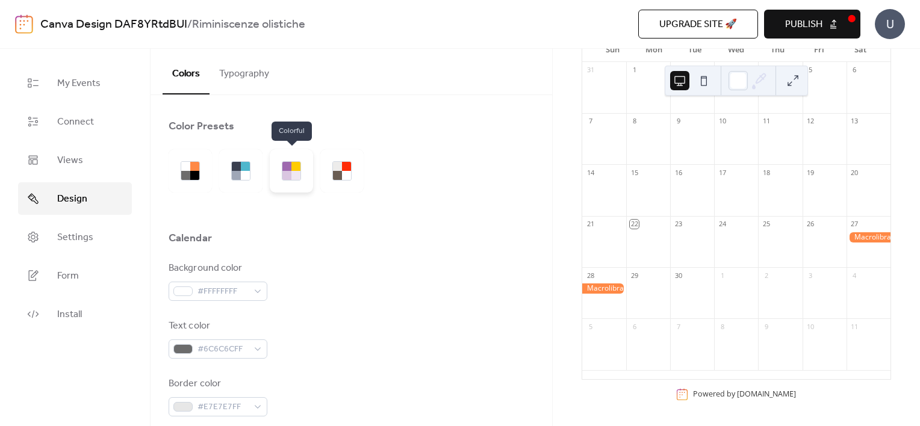
click at [294, 176] on div at bounding box center [295, 175] width 9 height 9
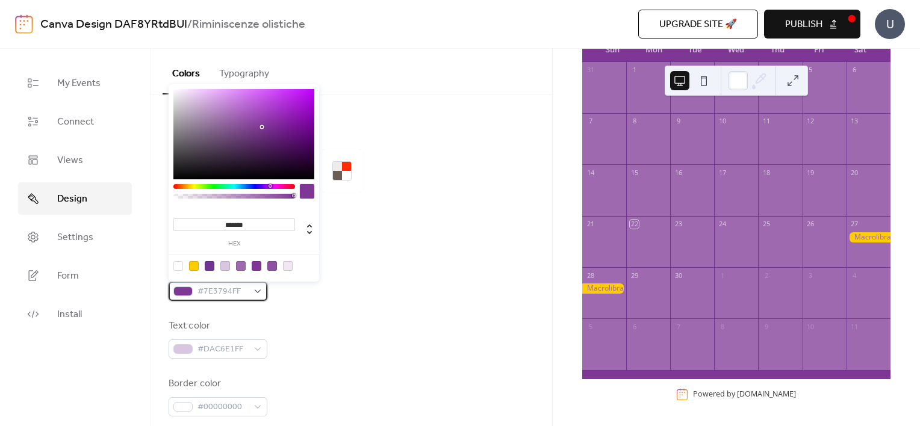
click at [252, 297] on div "#7E3794FF" at bounding box center [218, 291] width 99 height 19
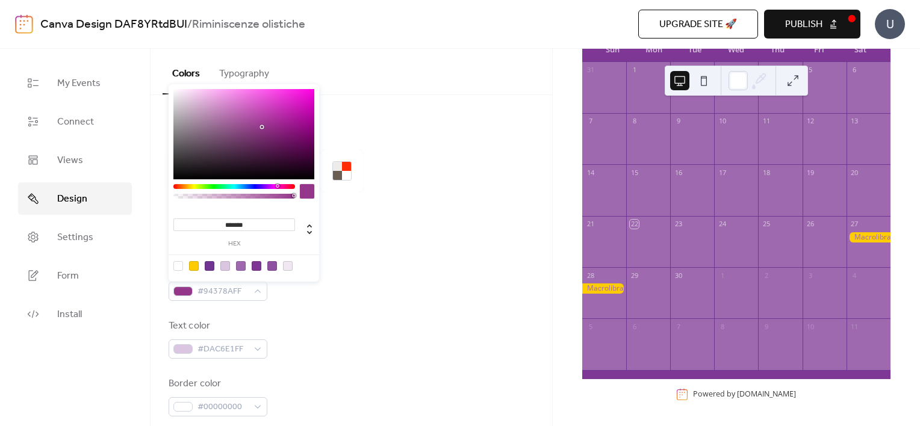
click at [277, 187] on div at bounding box center [234, 186] width 122 height 5
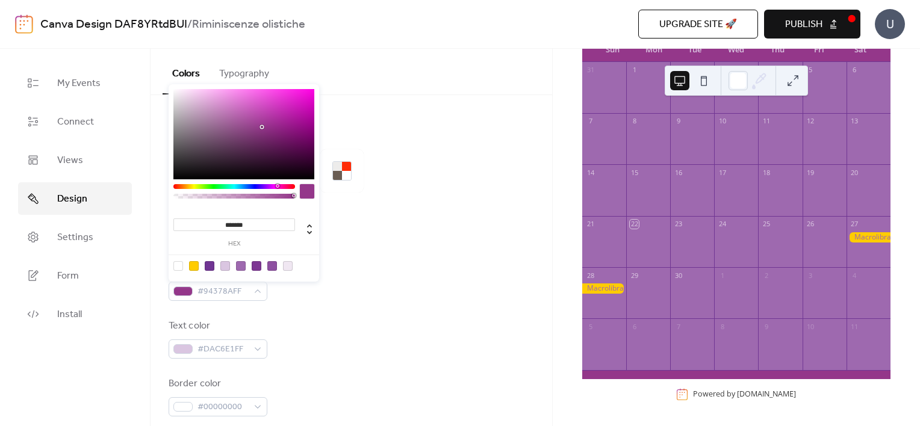
click at [282, 128] on div at bounding box center [243, 134] width 141 height 90
drag, startPoint x: 282, startPoint y: 128, endPoint x: 273, endPoint y: 111, distance: 19.1
click at [273, 111] on div at bounding box center [273, 111] width 2 height 2
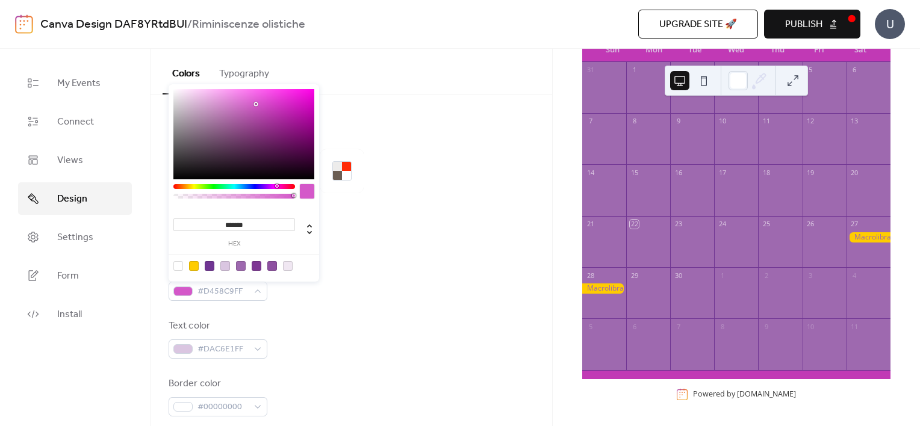
click at [256, 104] on div at bounding box center [243, 134] width 141 height 90
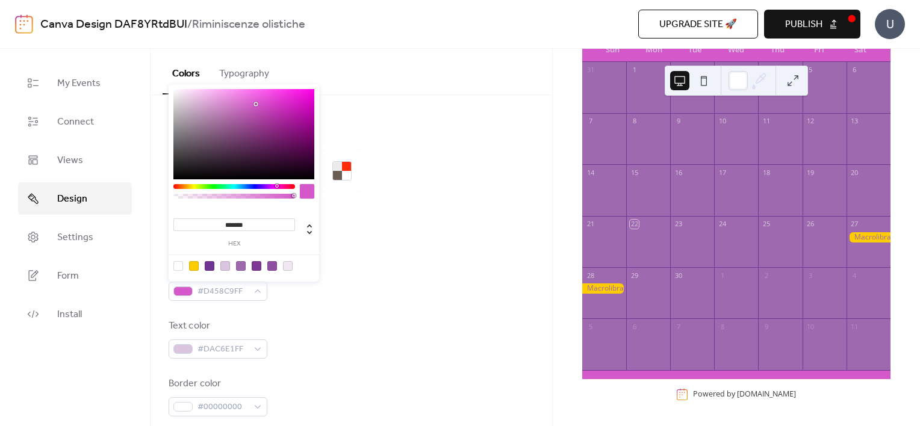
type input "*******"
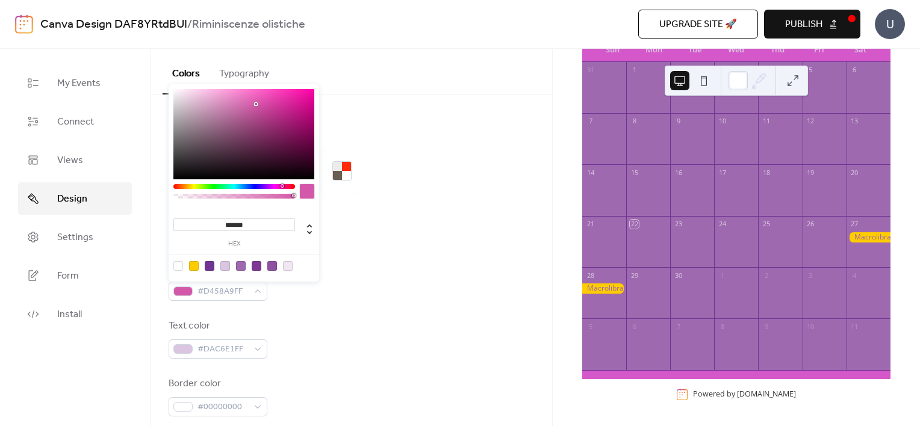
click at [282, 187] on div at bounding box center [234, 186] width 122 height 5
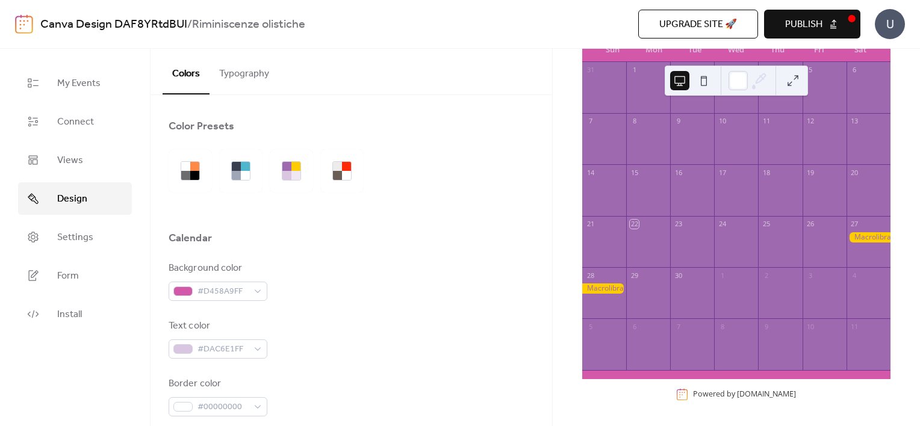
click at [316, 290] on div "Background color #D458A9FF" at bounding box center [352, 281] width 366 height 40
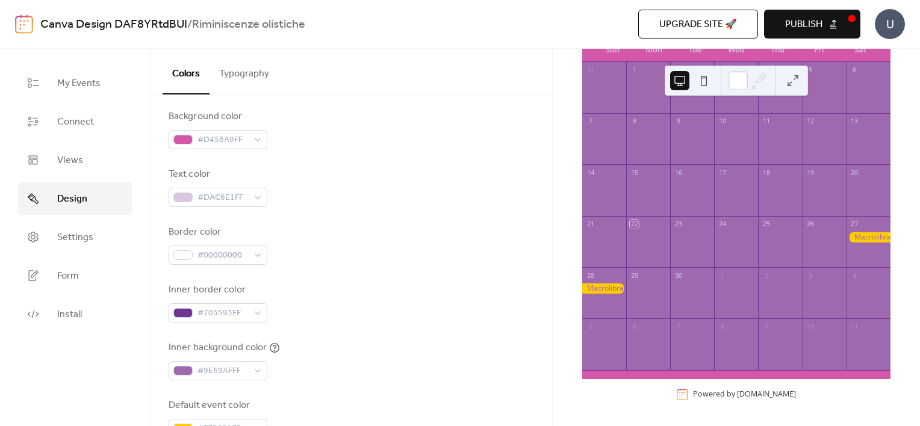
scroll to position [171, 0]
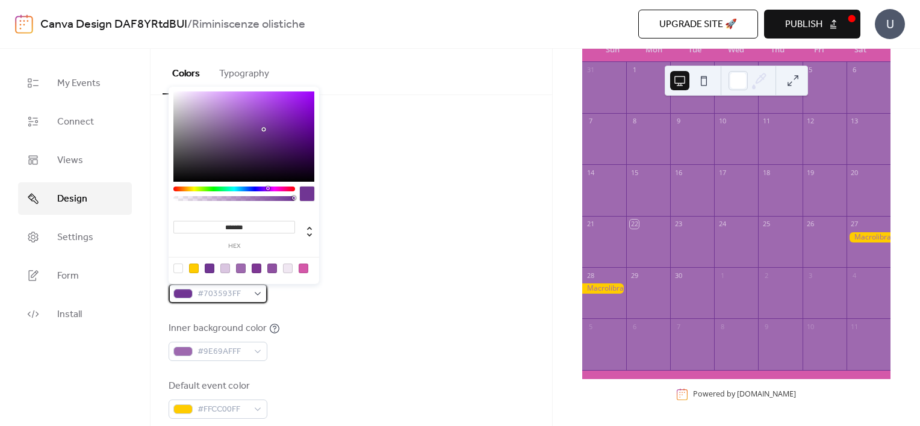
click at [258, 293] on div "#703593FF" at bounding box center [218, 293] width 99 height 19
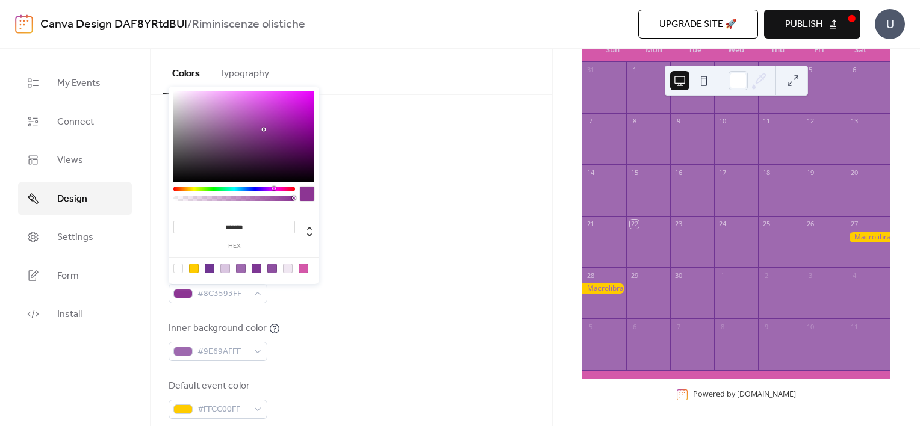
click at [273, 188] on div at bounding box center [234, 189] width 122 height 5
click at [275, 113] on div at bounding box center [243, 137] width 141 height 90
click at [254, 106] on div at bounding box center [243, 137] width 141 height 90
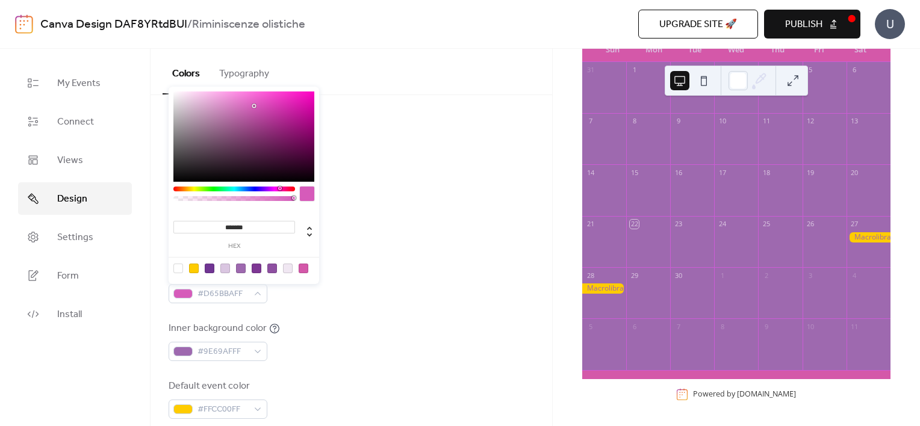
click at [279, 188] on div at bounding box center [234, 189] width 122 height 5
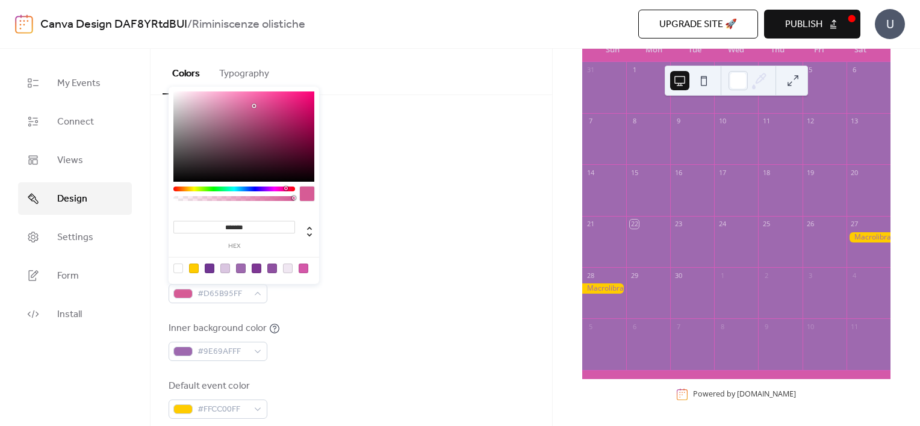
type input "*******"
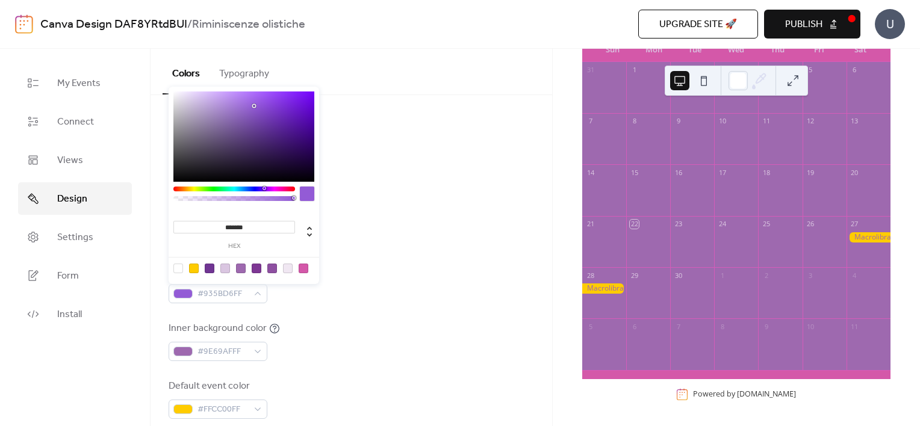
drag, startPoint x: 279, startPoint y: 188, endPoint x: 264, endPoint y: 185, distance: 15.9
click at [264, 185] on div "******* hex" at bounding box center [244, 186] width 151 height 198
drag, startPoint x: 264, startPoint y: 185, endPoint x: 271, endPoint y: 188, distance: 8.1
click at [271, 188] on div "******* hex" at bounding box center [244, 186] width 151 height 198
click at [383, 169] on div "Text color #DAC6E1FF" at bounding box center [352, 168] width 366 height 40
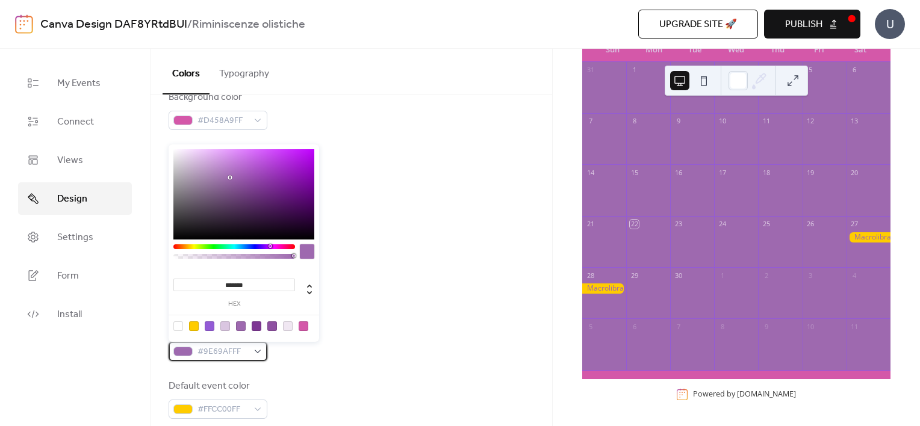
click at [263, 353] on div "#9E69AFFF" at bounding box center [218, 351] width 99 height 19
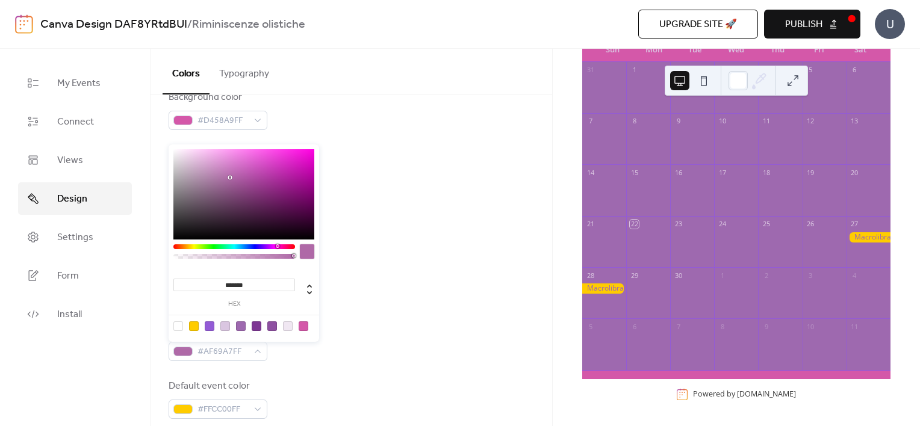
click at [277, 245] on div at bounding box center [234, 246] width 122 height 5
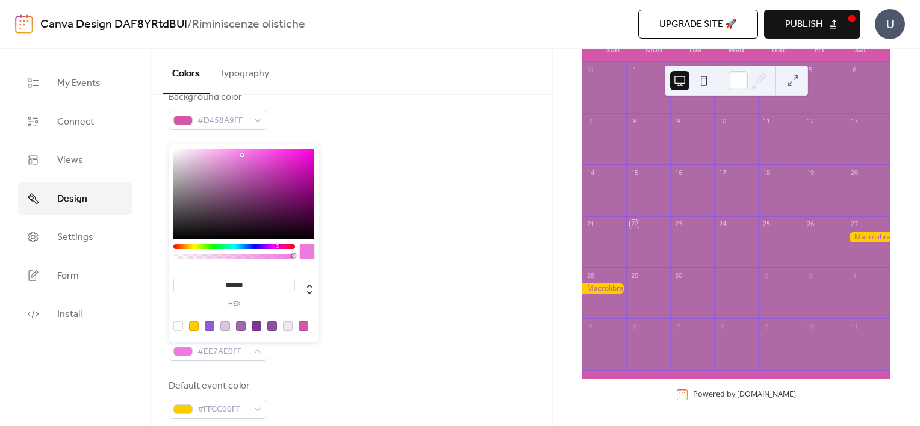
click at [242, 155] on div at bounding box center [243, 194] width 141 height 90
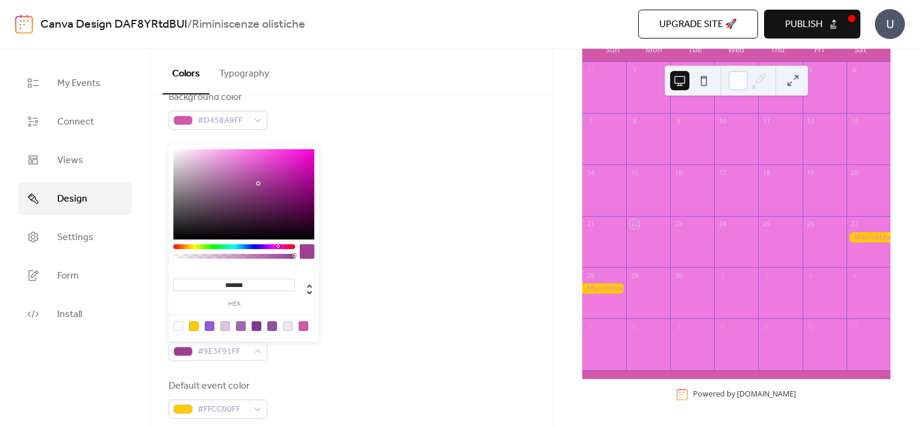
drag, startPoint x: 242, startPoint y: 155, endPoint x: 258, endPoint y: 184, distance: 32.6
click at [258, 184] on div at bounding box center [258, 183] width 2 height 2
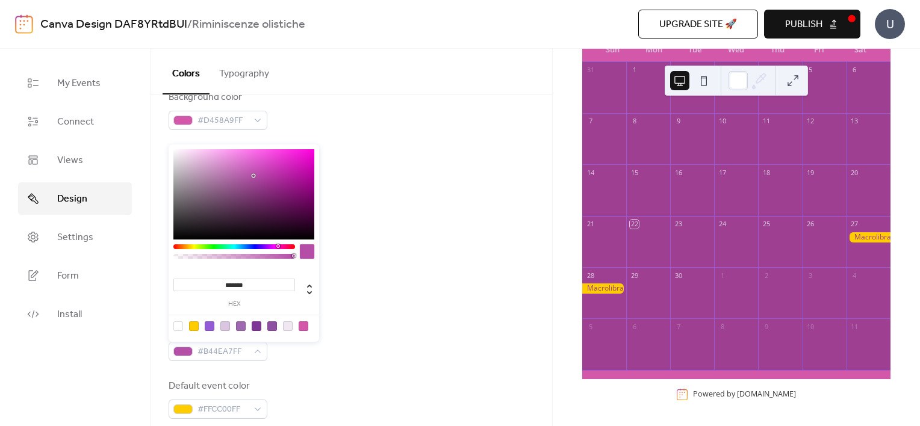
drag, startPoint x: 258, startPoint y: 184, endPoint x: 253, endPoint y: 176, distance: 9.5
click at [253, 176] on div at bounding box center [253, 176] width 2 height 2
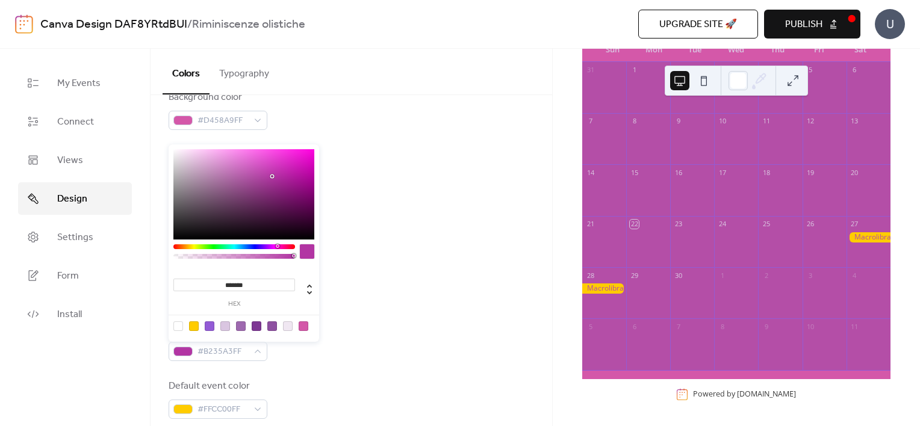
drag, startPoint x: 256, startPoint y: 175, endPoint x: 272, endPoint y: 177, distance: 16.4
click at [272, 177] on div at bounding box center [243, 194] width 141 height 90
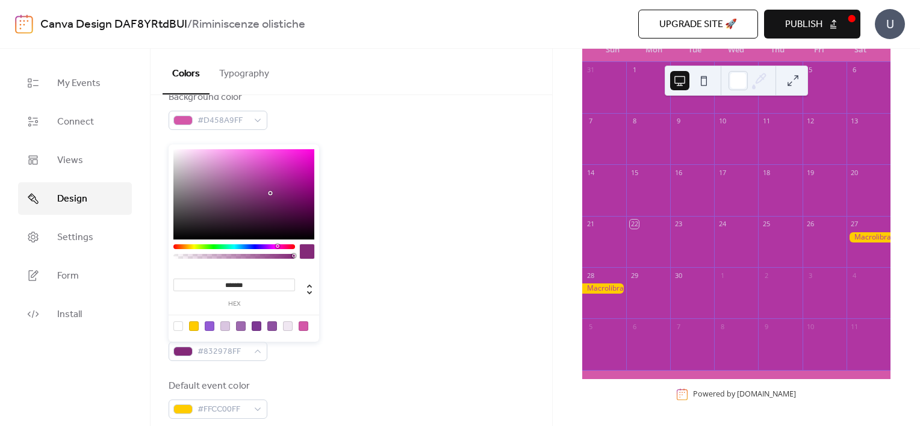
drag, startPoint x: 272, startPoint y: 177, endPoint x: 269, endPoint y: 194, distance: 17.8
click at [269, 194] on div at bounding box center [270, 193] width 2 height 2
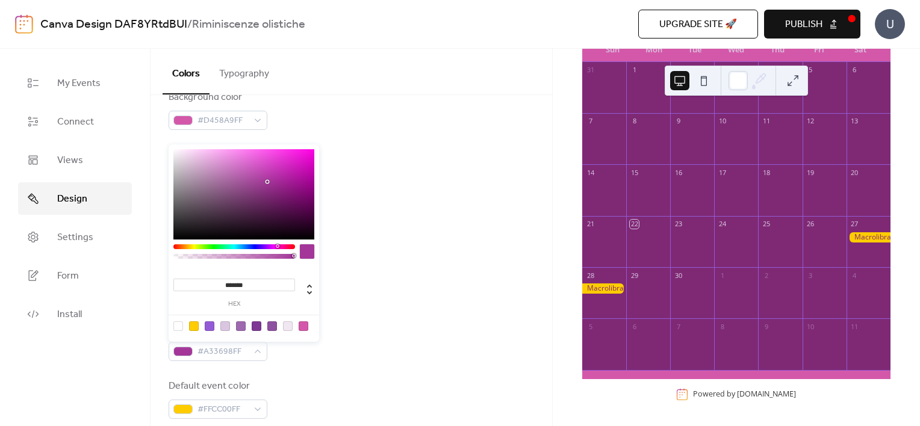
type input "*******"
drag, startPoint x: 269, startPoint y: 194, endPoint x: 269, endPoint y: 181, distance: 13.8
click at [269, 181] on div at bounding box center [268, 180] width 2 height 2
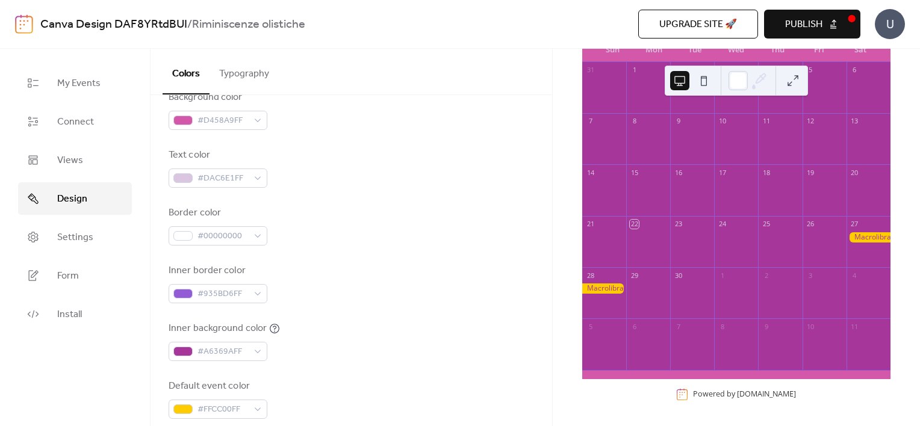
click at [364, 137] on div "Background color #D458A9FF Text color #DAC6E1FF Border color #00000000 Inner bo…" at bounding box center [352, 254] width 366 height 329
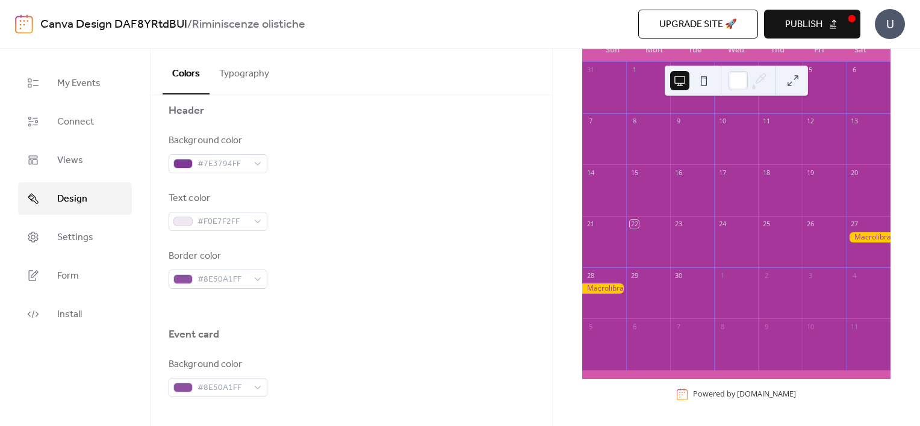
scroll to position [0, 0]
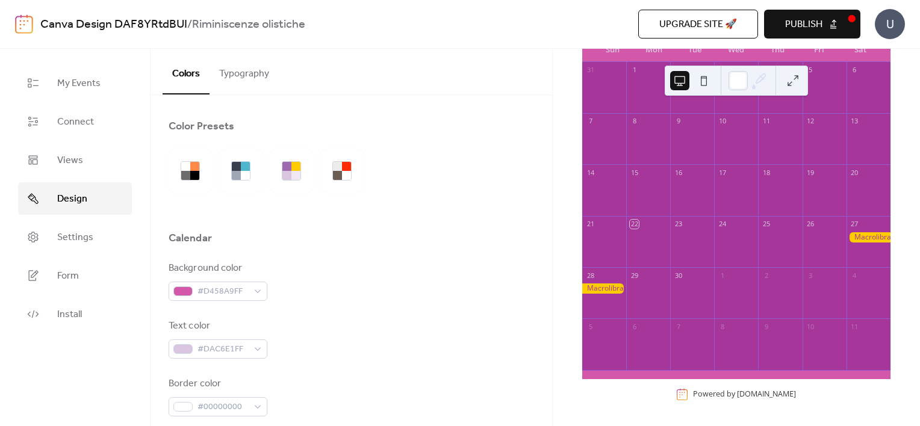
click at [800, 19] on span "Publish" at bounding box center [803, 24] width 37 height 14
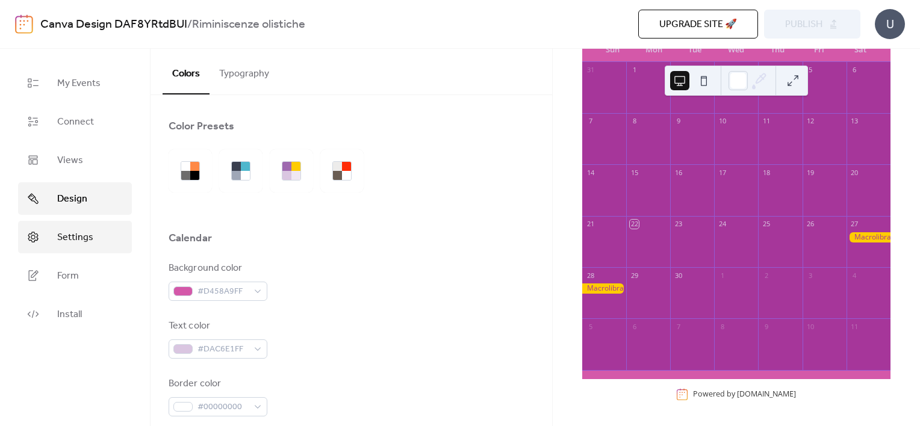
click at [72, 238] on span "Settings" at bounding box center [75, 238] width 36 height 14
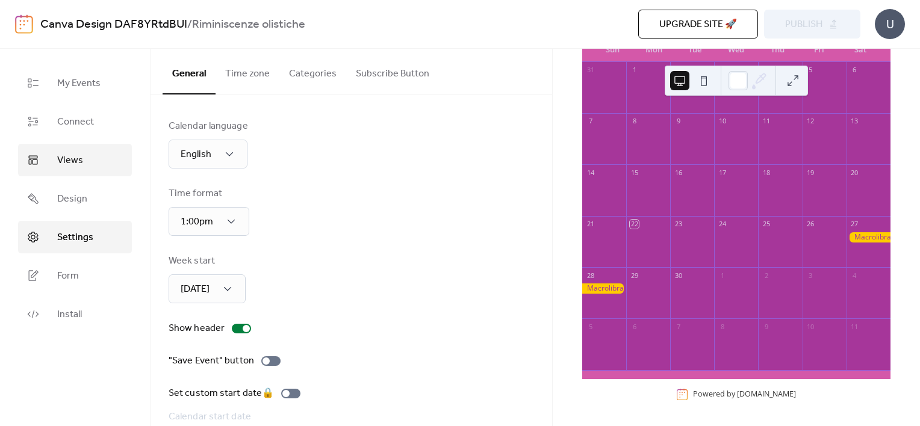
click at [64, 154] on span "Views" at bounding box center [70, 161] width 26 height 14
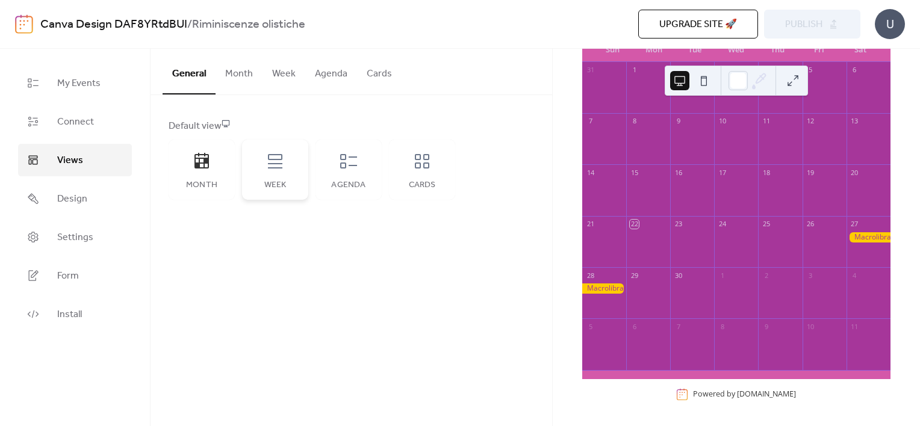
click at [272, 169] on icon at bounding box center [275, 161] width 19 height 19
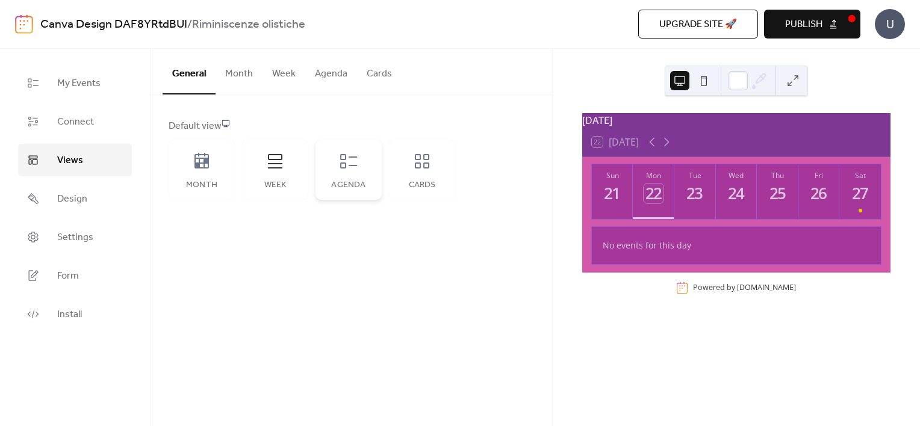
click at [359, 177] on div "Agenda" at bounding box center [349, 170] width 66 height 60
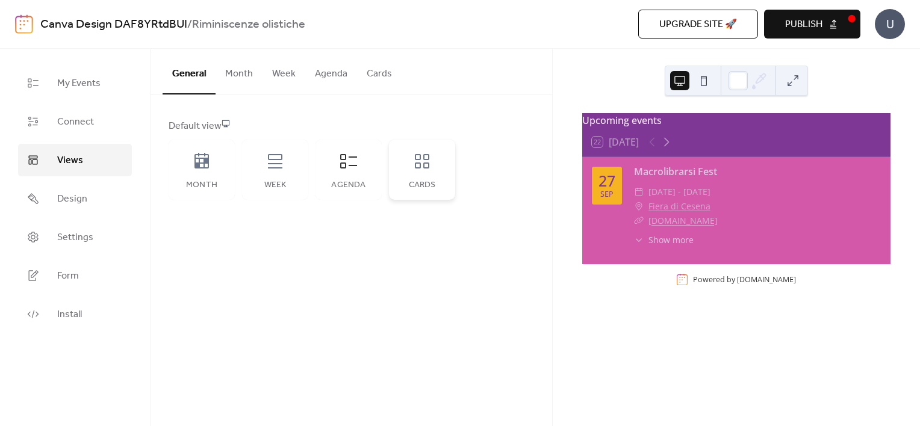
click at [419, 181] on div "Cards" at bounding box center [422, 186] width 42 height 10
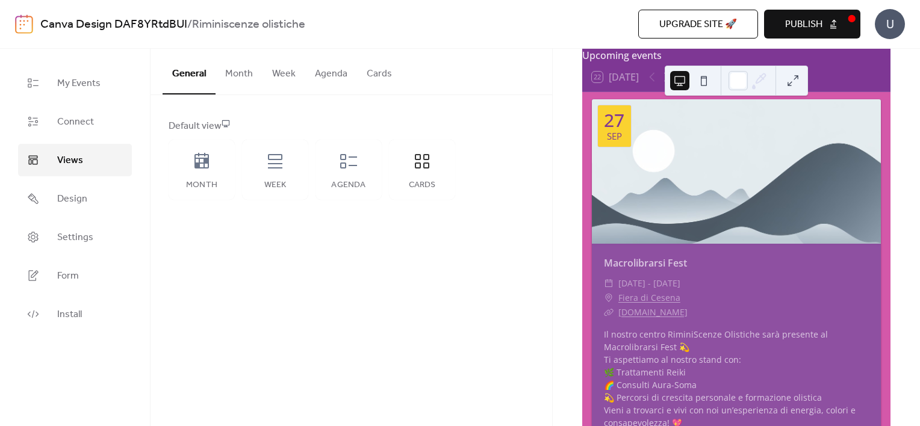
scroll to position [9, 0]
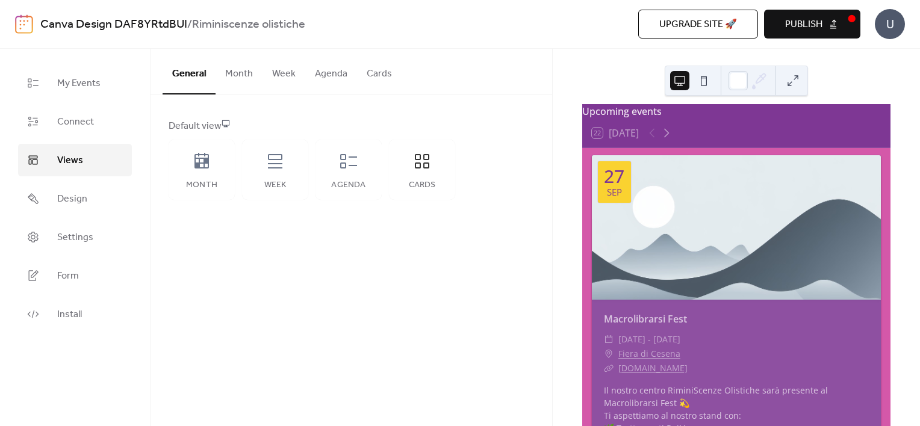
click at [671, 235] on div at bounding box center [736, 227] width 289 height 145
click at [749, 196] on div at bounding box center [736, 227] width 289 height 145
click at [703, 79] on button at bounding box center [703, 80] width 19 height 19
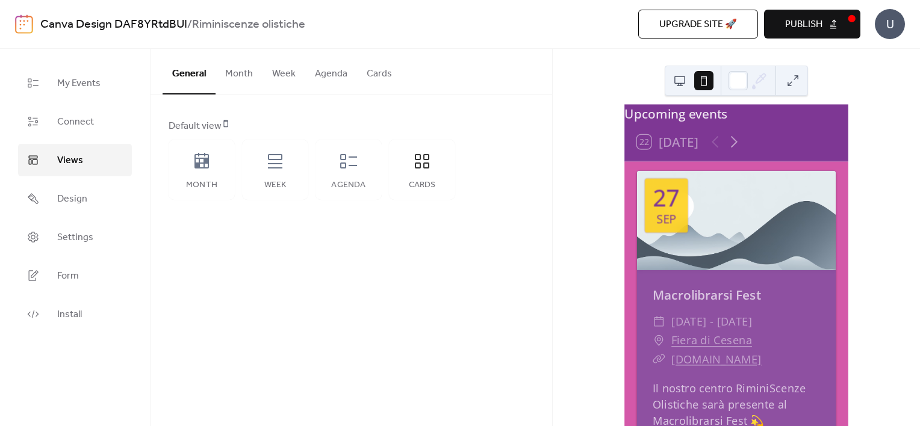
click at [681, 79] on button at bounding box center [679, 80] width 19 height 19
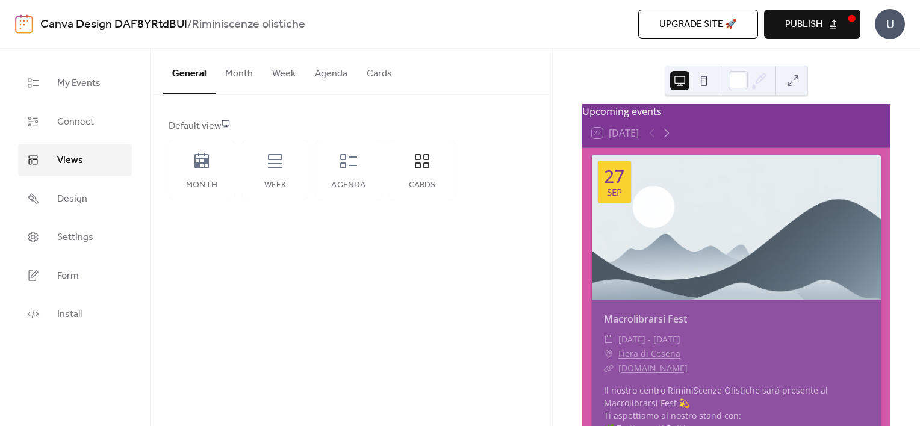
click at [775, 219] on div at bounding box center [736, 227] width 289 height 145
click at [373, 77] on button "Cards" at bounding box center [379, 71] width 45 height 45
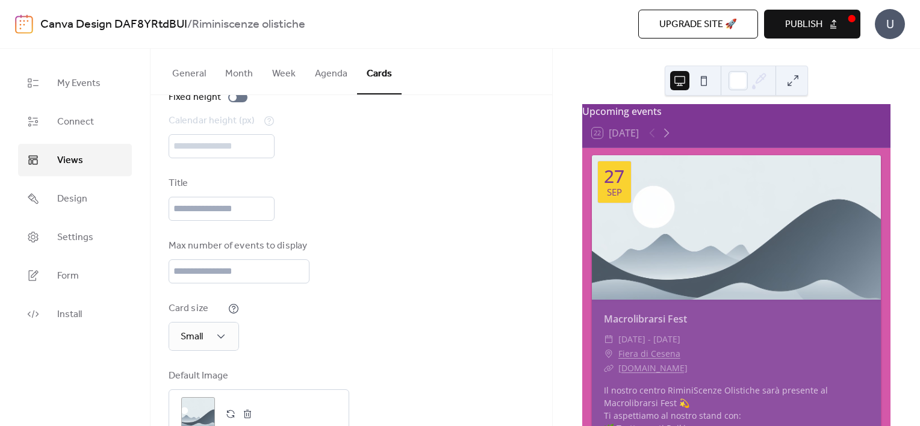
scroll to position [110, 0]
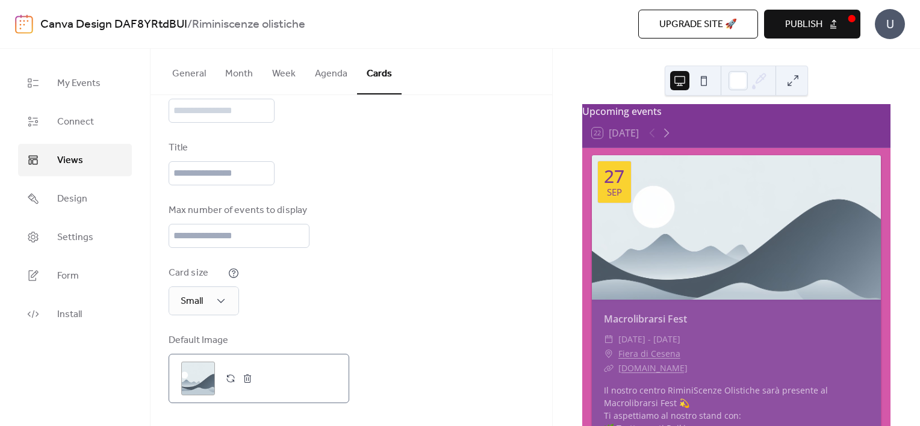
click at [190, 379] on div ";" at bounding box center [198, 379] width 34 height 34
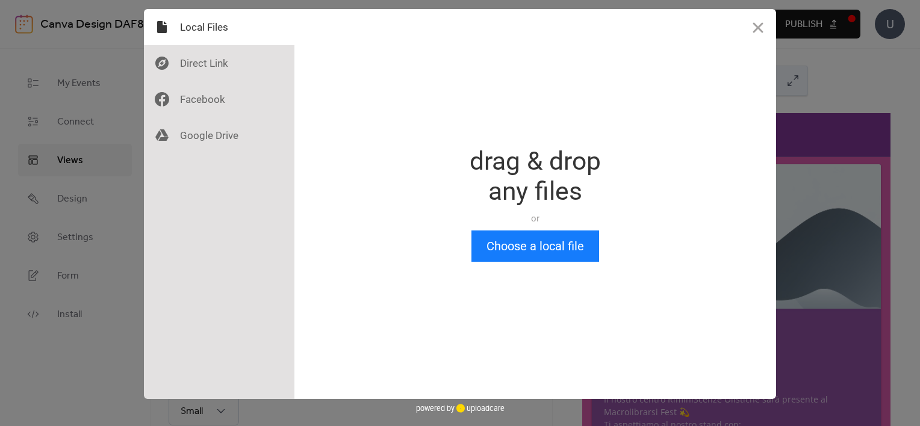
scroll to position [0, 0]
click at [544, 246] on button "Choose a local file" at bounding box center [535, 246] width 128 height 31
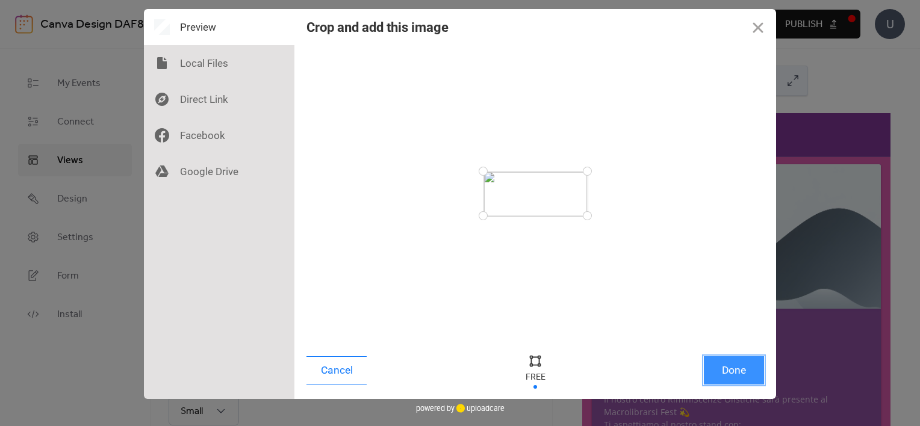
click at [729, 375] on button "Done" at bounding box center [734, 370] width 60 height 28
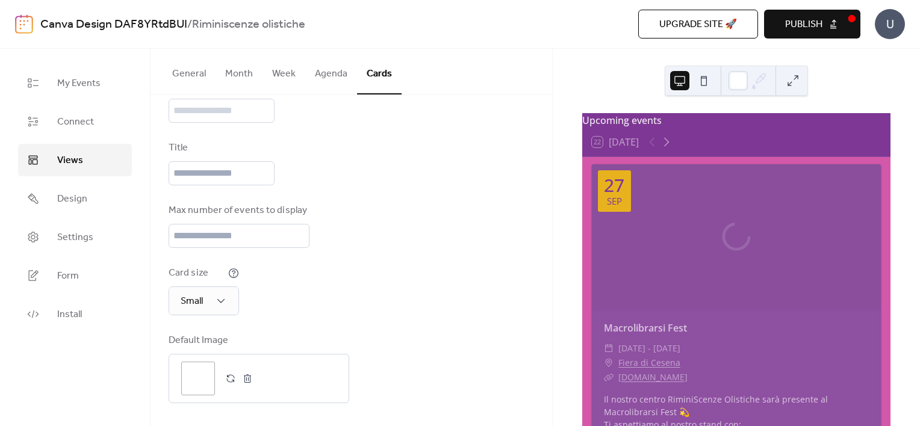
scroll to position [140, 0]
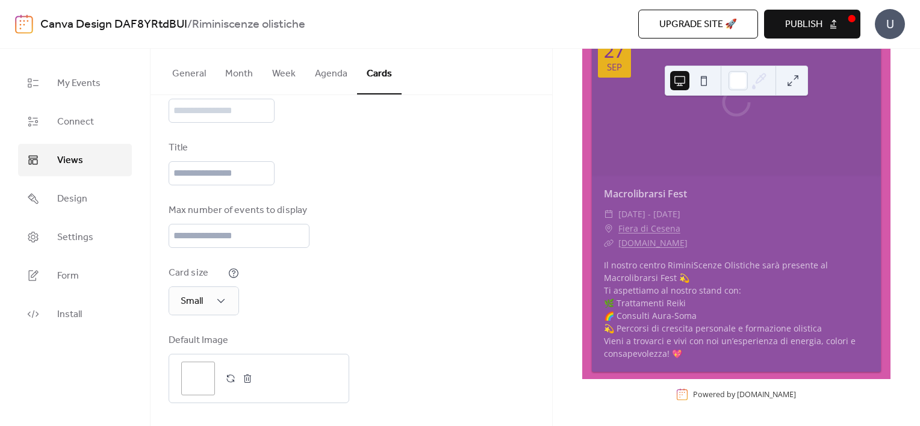
click at [745, 135] on div at bounding box center [736, 102] width 289 height 145
click at [742, 125] on div at bounding box center [736, 102] width 289 height 145
click at [246, 379] on button "button" at bounding box center [247, 378] width 17 height 17
click at [768, 138] on div at bounding box center [736, 102] width 289 height 145
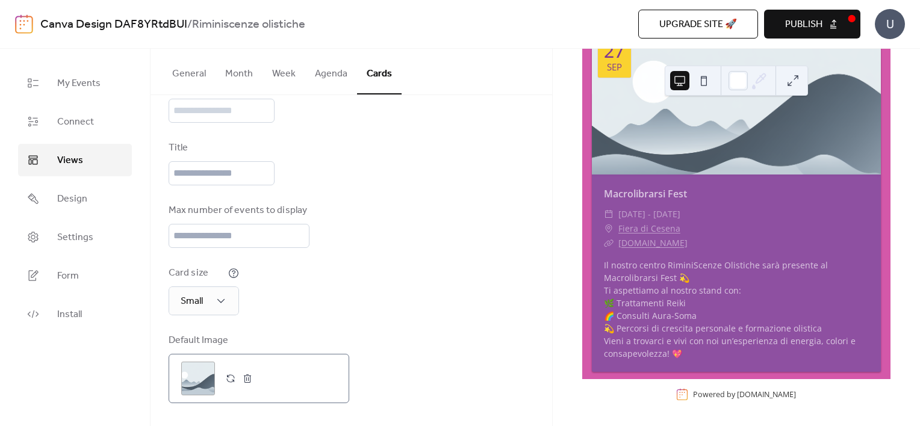
click at [205, 375] on div ";" at bounding box center [198, 379] width 34 height 34
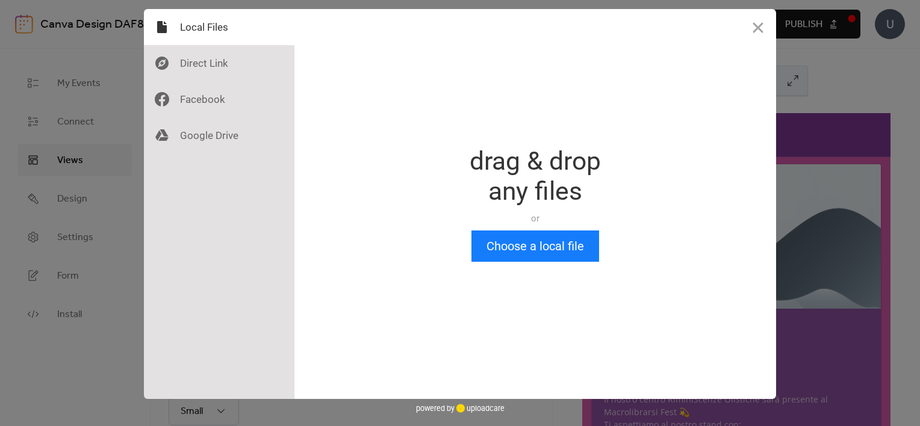
scroll to position [0, 0]
click at [553, 250] on button "Choose a local file" at bounding box center [535, 246] width 128 height 31
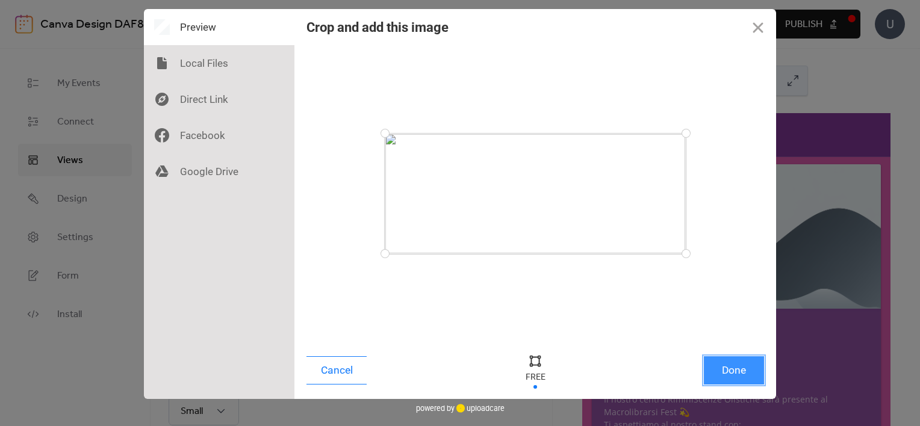
click at [740, 367] on button "Done" at bounding box center [734, 370] width 60 height 28
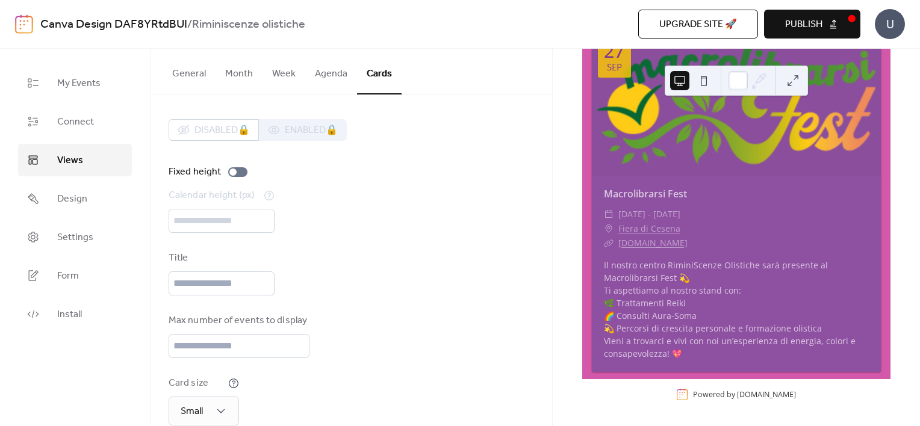
click at [769, 150] on div at bounding box center [736, 102] width 289 height 145
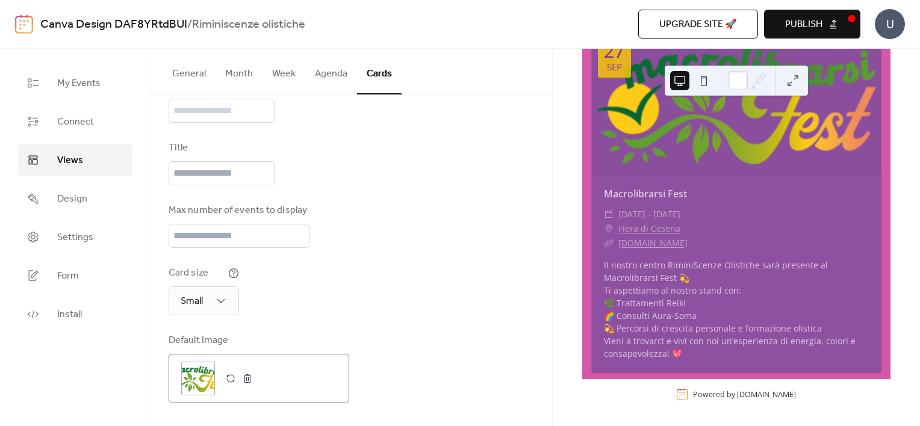
click at [187, 366] on div ";" at bounding box center [198, 379] width 34 height 34
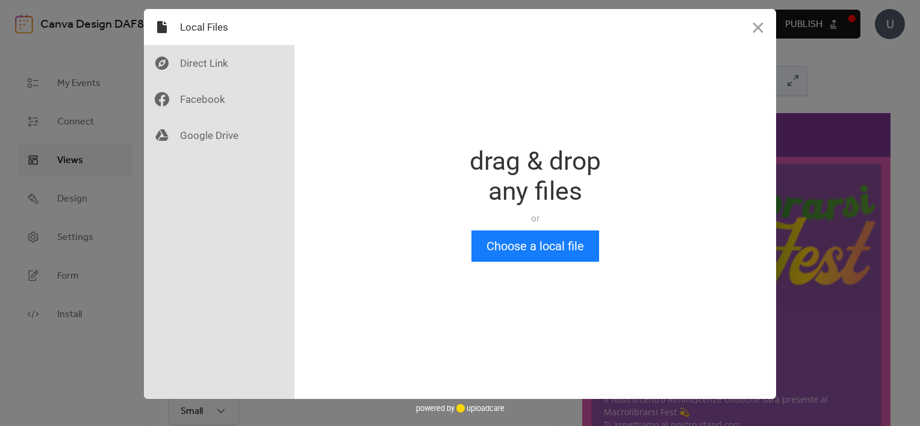
scroll to position [0, 0]
click at [546, 263] on div "Drop a file here drag & drop any files or Upload files from your computer Choos…" at bounding box center [535, 204] width 482 height 390
click at [534, 244] on button "Choose a local file" at bounding box center [535, 246] width 128 height 31
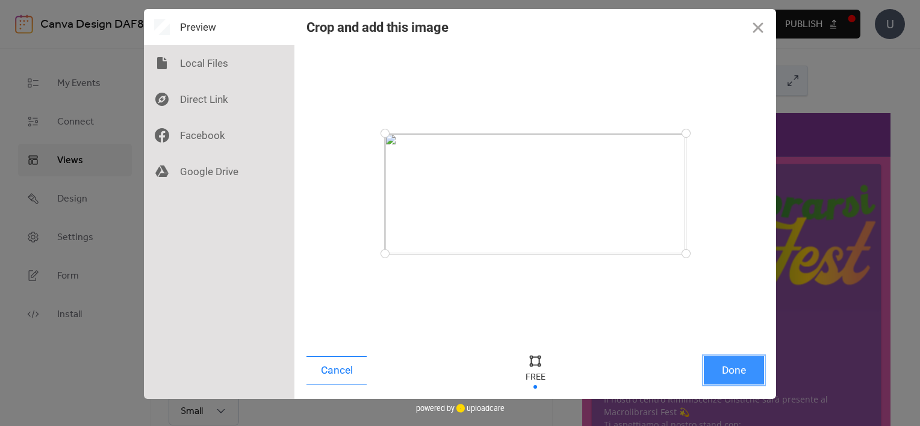
click at [737, 373] on button "Done" at bounding box center [734, 370] width 60 height 28
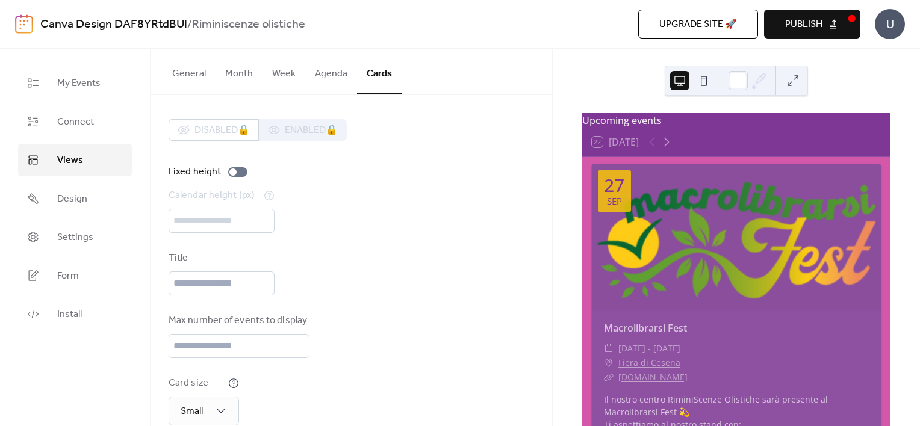
click at [844, 81] on div "Upcoming events 22 Today 27 Sep Macrolibrarsi Fest ​ Sat, Sep 27 - Sun, Sep 28,…" at bounding box center [736, 238] width 367 height 378
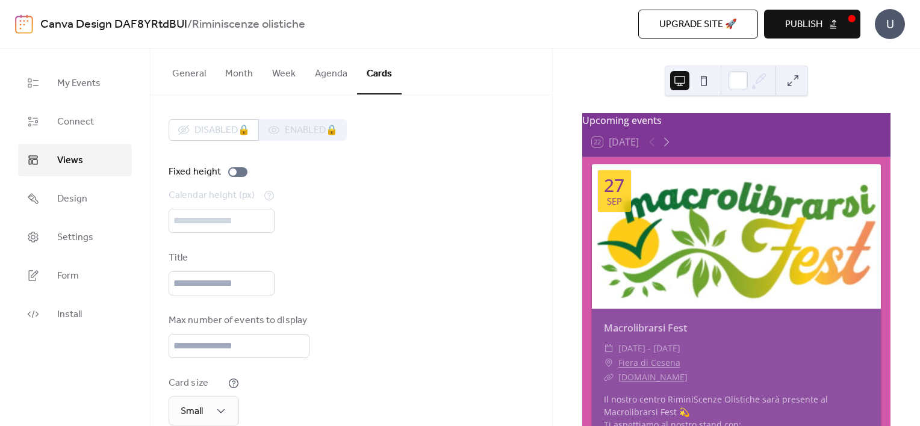
click at [783, 198] on div at bounding box center [736, 236] width 289 height 145
click at [823, 24] on button "Publish" at bounding box center [812, 24] width 96 height 29
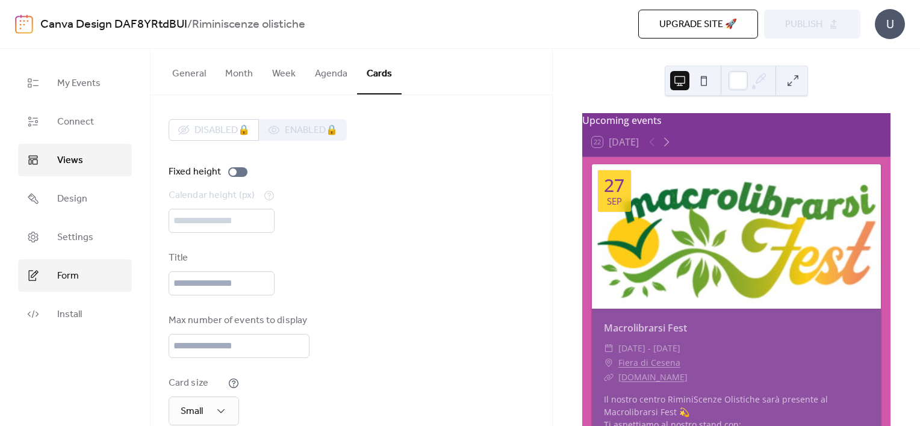
click at [67, 279] on span "Form" at bounding box center [68, 276] width 22 height 14
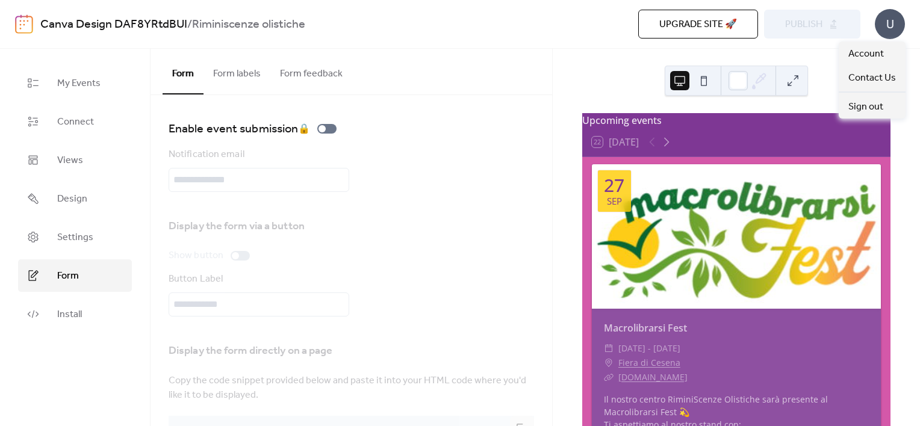
click at [898, 25] on div "U" at bounding box center [890, 24] width 30 height 30
click at [192, 28] on b "/" at bounding box center [189, 24] width 5 height 23
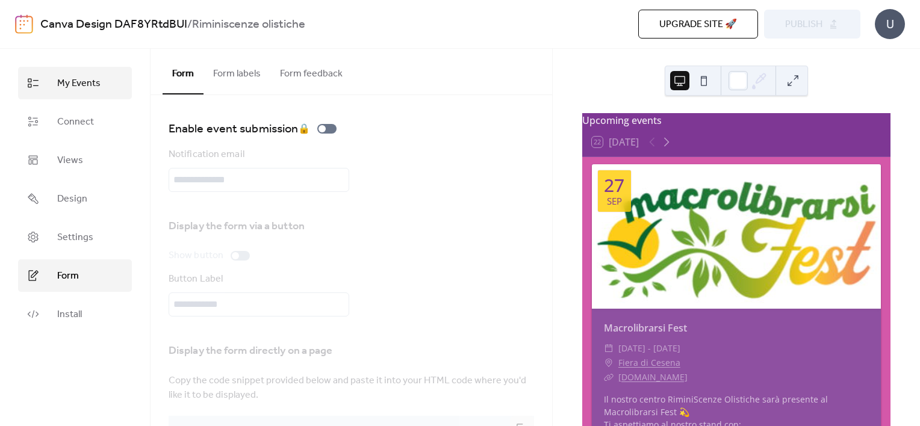
click at [89, 70] on link "My Events" at bounding box center [75, 83] width 114 height 33
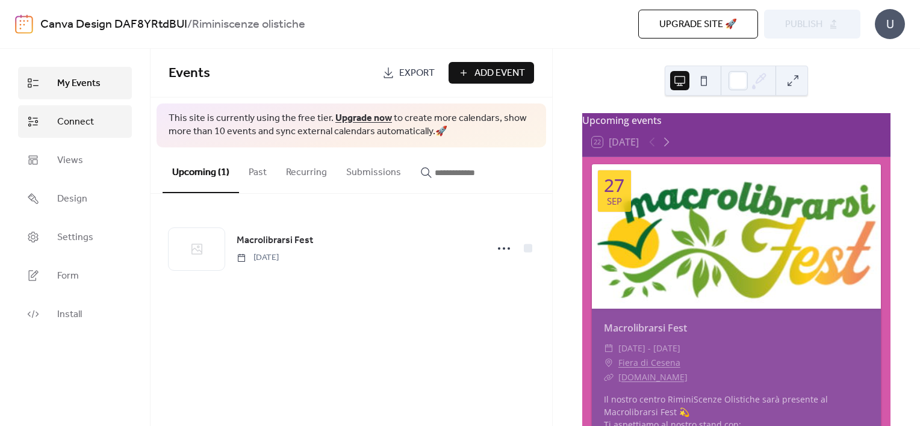
click at [85, 119] on span "Connect" at bounding box center [75, 122] width 37 height 14
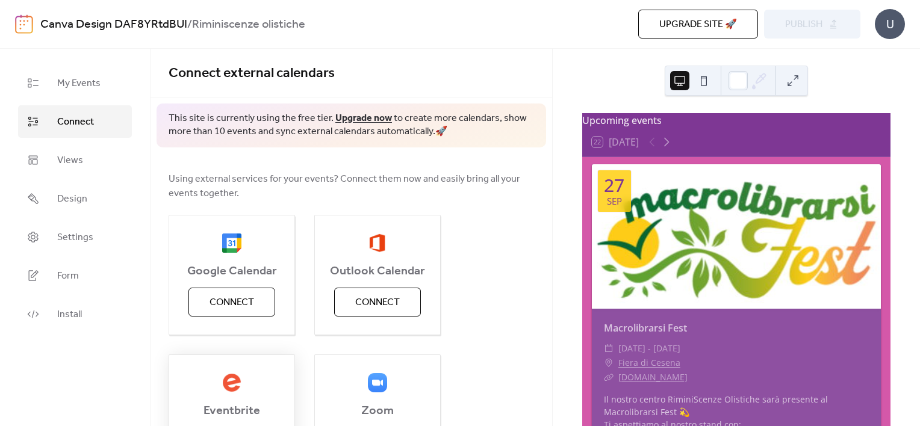
click at [236, 377] on img at bounding box center [231, 382] width 19 height 19
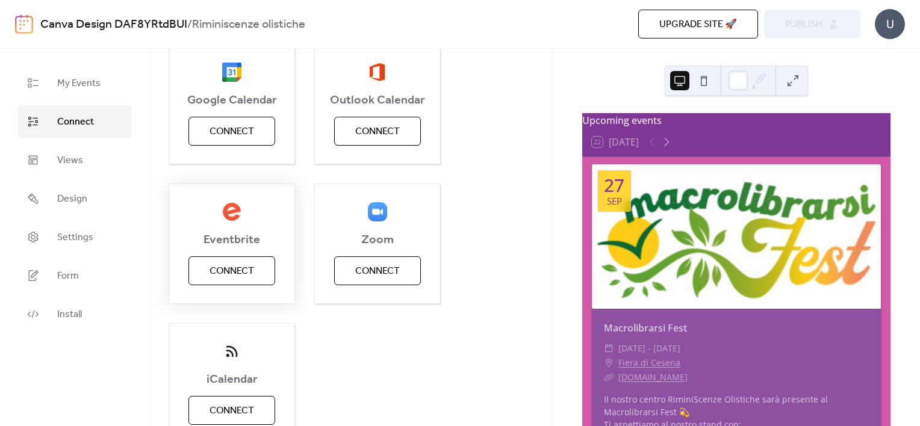
scroll to position [175, 0]
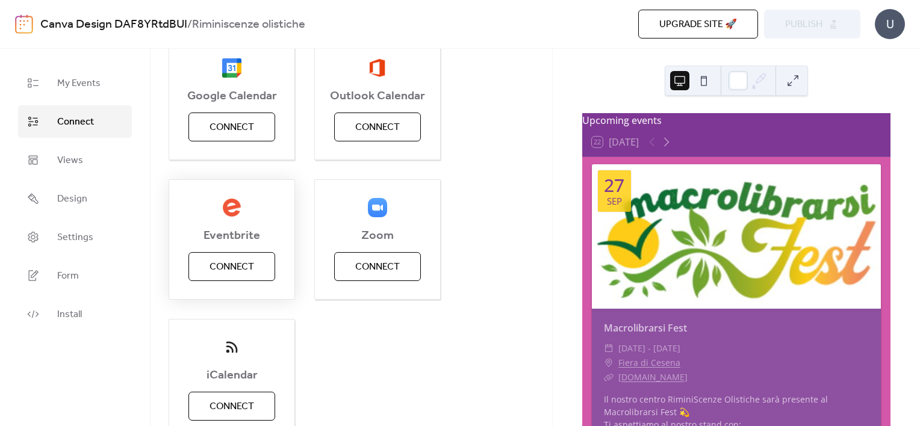
click at [248, 273] on span "Connect" at bounding box center [232, 267] width 45 height 14
click at [80, 166] on span "Views" at bounding box center [70, 161] width 26 height 14
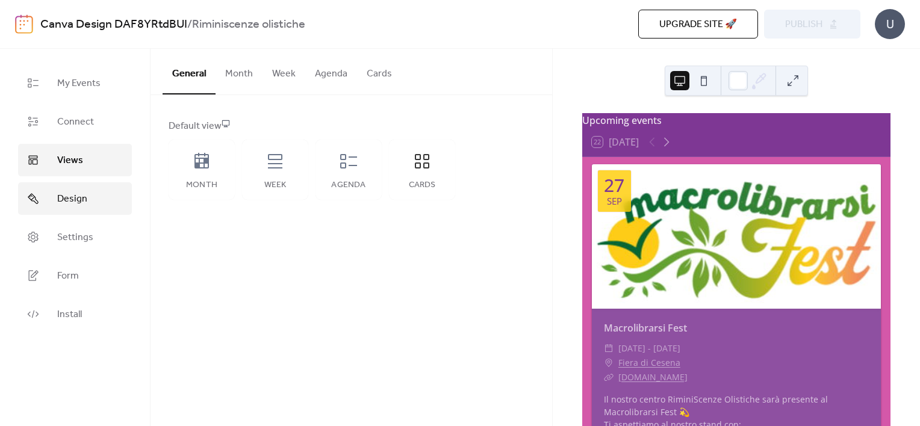
click at [83, 205] on span "Design" at bounding box center [72, 199] width 30 height 14
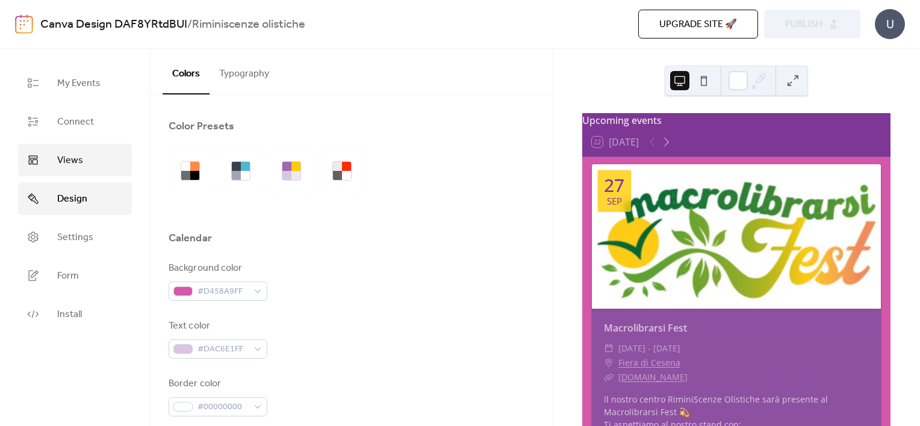
click at [80, 164] on span "Views" at bounding box center [70, 161] width 26 height 14
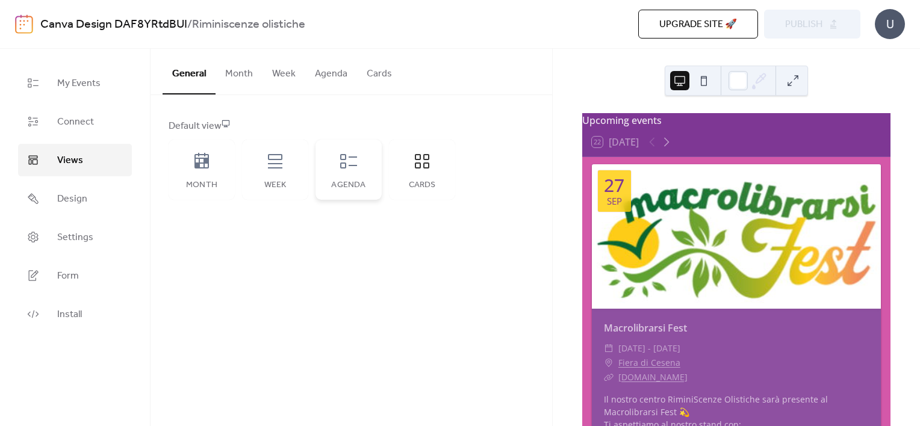
click at [357, 181] on div "Agenda" at bounding box center [349, 186] width 42 height 10
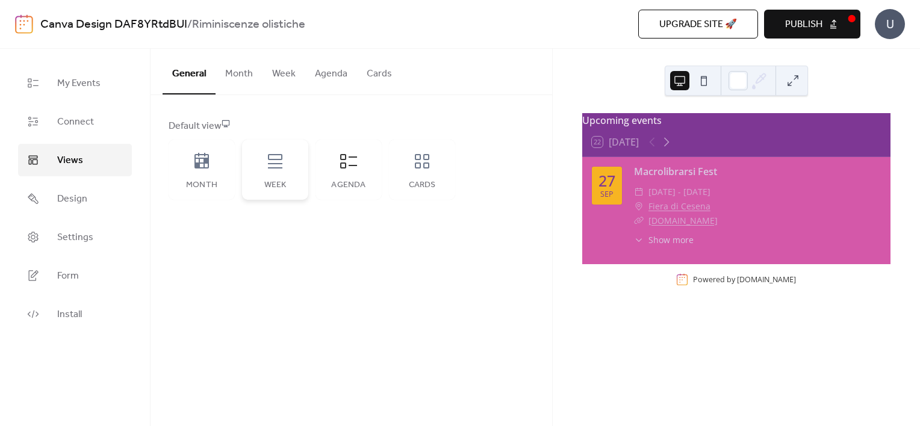
click at [294, 170] on div "Week" at bounding box center [275, 170] width 66 height 60
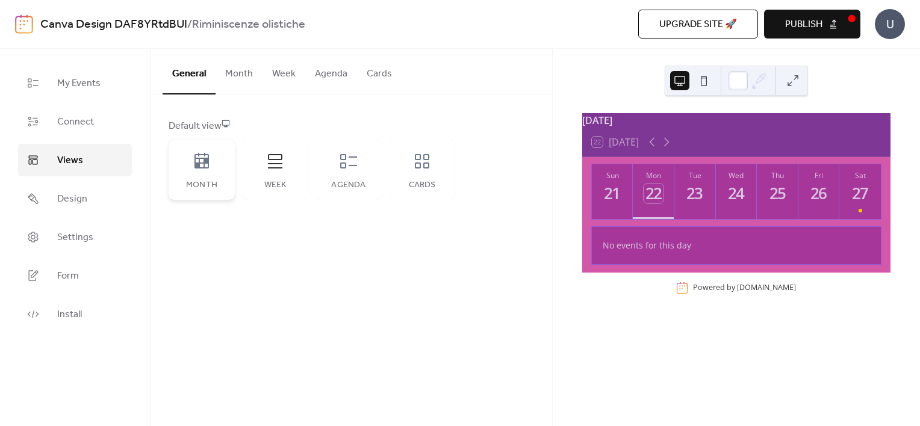
click at [219, 171] on div "Month" at bounding box center [202, 170] width 66 height 60
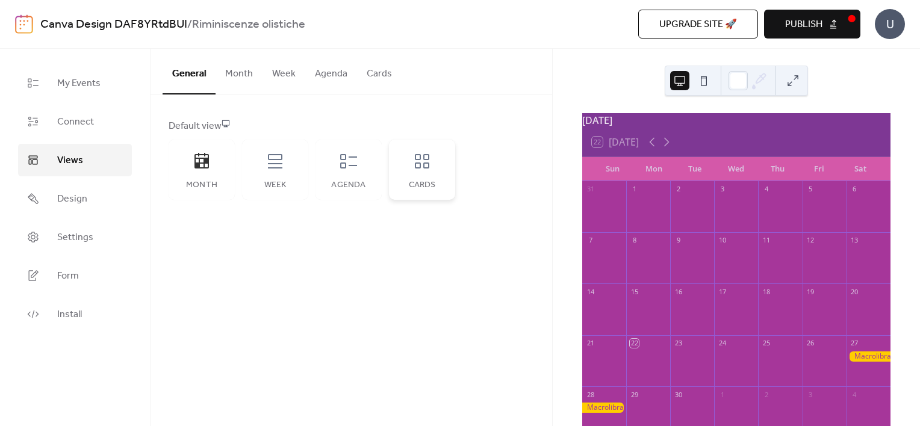
click at [414, 175] on div "Cards" at bounding box center [422, 170] width 66 height 60
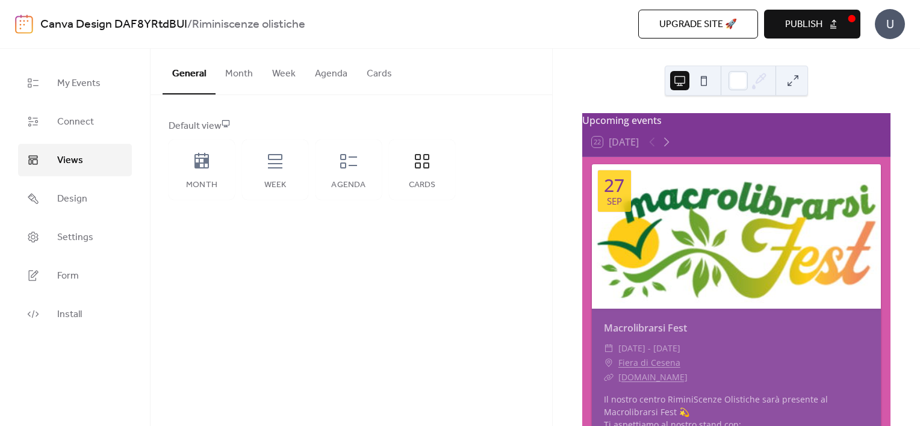
click at [153, 25] on link "Canva Design DAF8YRtdBUI" at bounding box center [113, 24] width 147 height 23
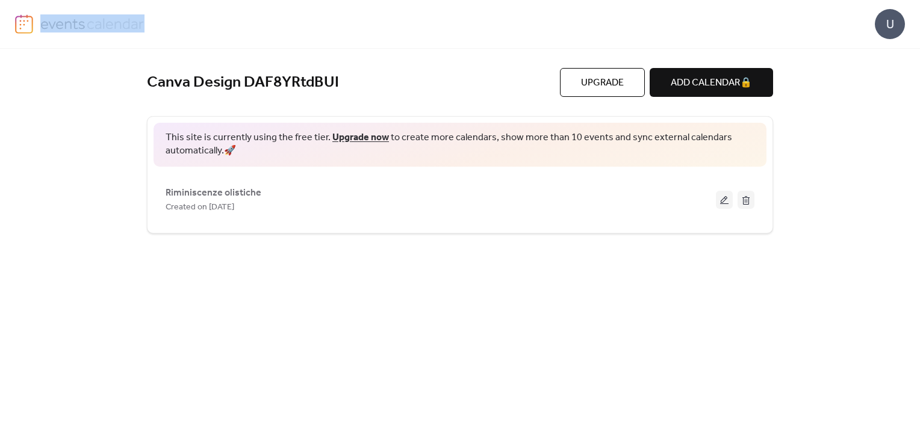
click at [153, 25] on div "U" at bounding box center [460, 24] width 890 height 48
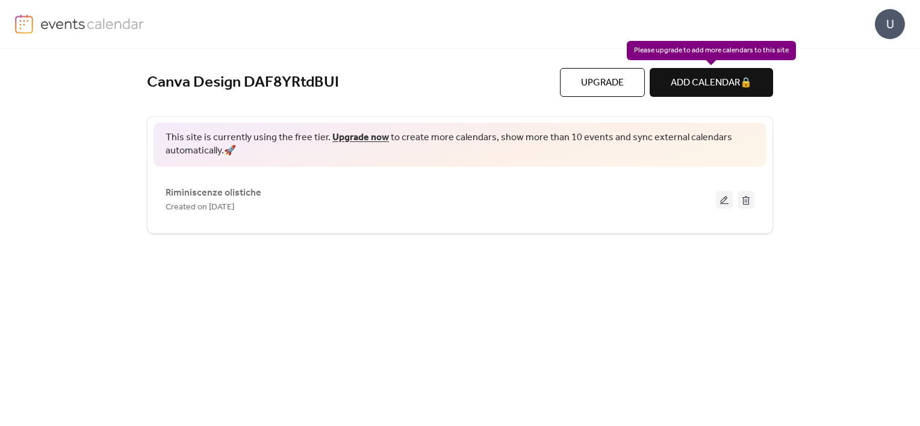
click at [712, 87] on div "ADD CALENDAR 🔒" at bounding box center [711, 82] width 123 height 29
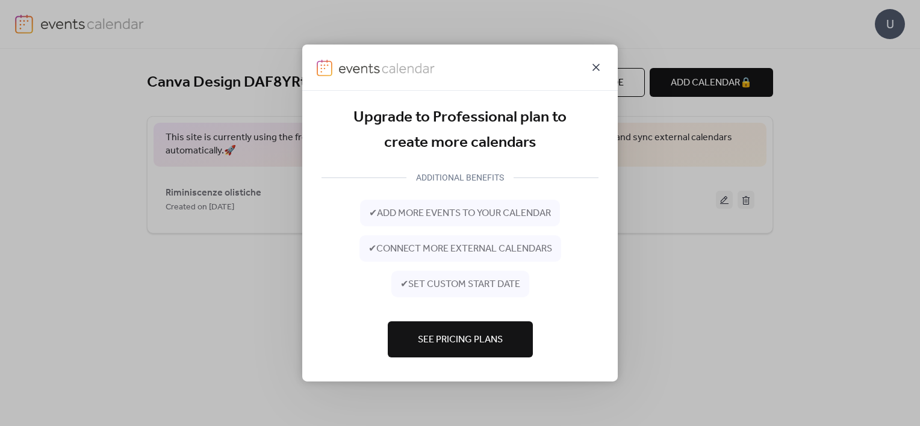
click at [596, 65] on icon at bounding box center [596, 67] width 14 height 14
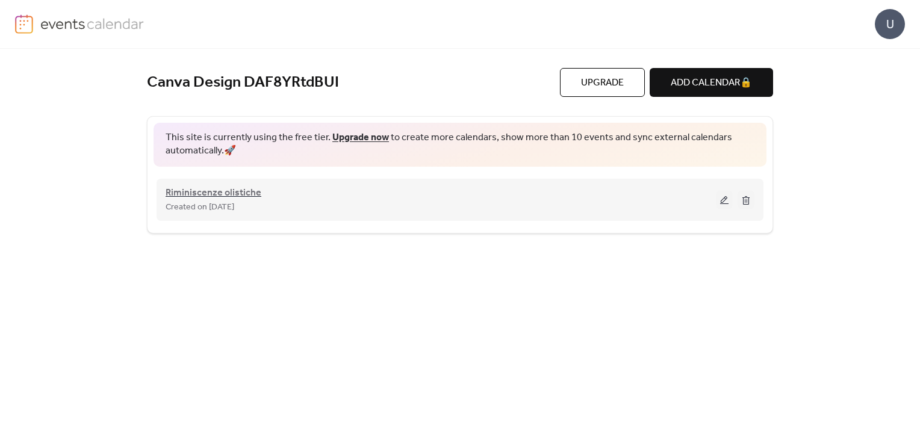
click at [234, 189] on span "Riminiscenze olistiche" at bounding box center [214, 193] width 96 height 14
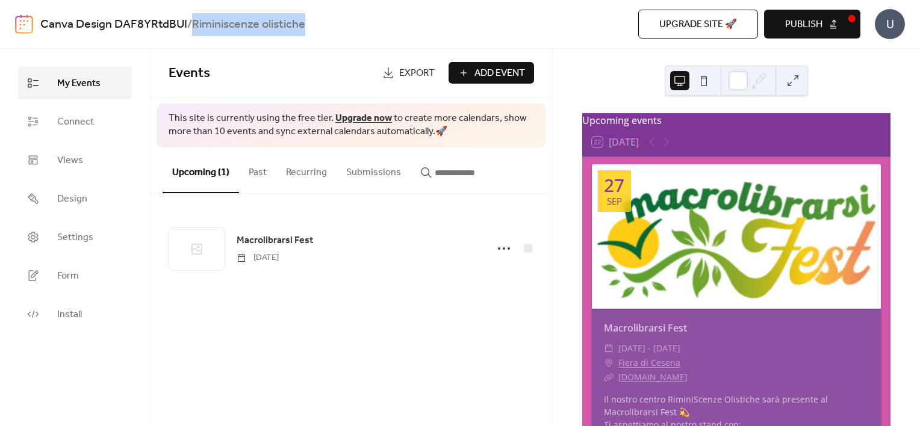
drag, startPoint x: 197, startPoint y: 19, endPoint x: 356, endPoint y: 8, distance: 159.4
click at [356, 8] on div "Canva Design DAF8YRtdBUI / Riminiscenze olistiche Upgrade site 🚀 Preview Publis…" at bounding box center [460, 24] width 890 height 48
copy b "Riminiscenze olistiche"
click at [77, 86] on span "My Events" at bounding box center [78, 83] width 43 height 14
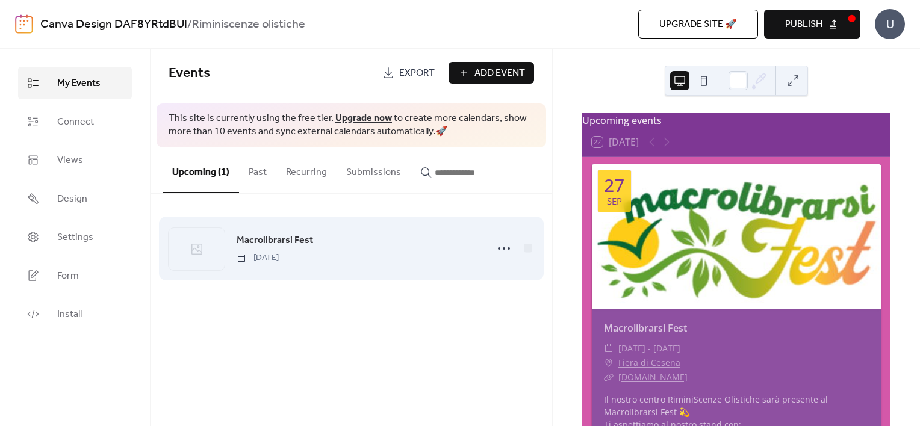
click at [319, 264] on div "Macrolibrarsi Fest Saturday, September 27, 2025" at bounding box center [352, 248] width 366 height 73
click at [279, 252] on span "Saturday, September 27, 2025" at bounding box center [258, 258] width 42 height 13
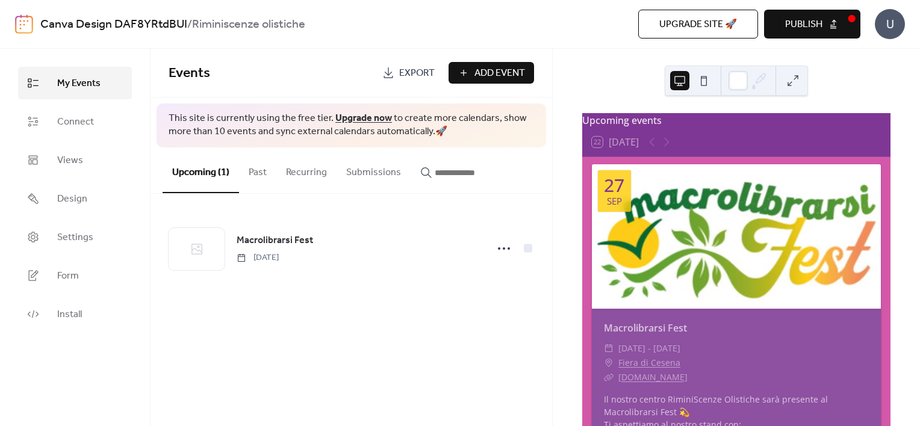
click at [414, 70] on span "Export" at bounding box center [417, 73] width 36 height 14
click at [482, 70] on span "Add Event" at bounding box center [500, 73] width 51 height 14
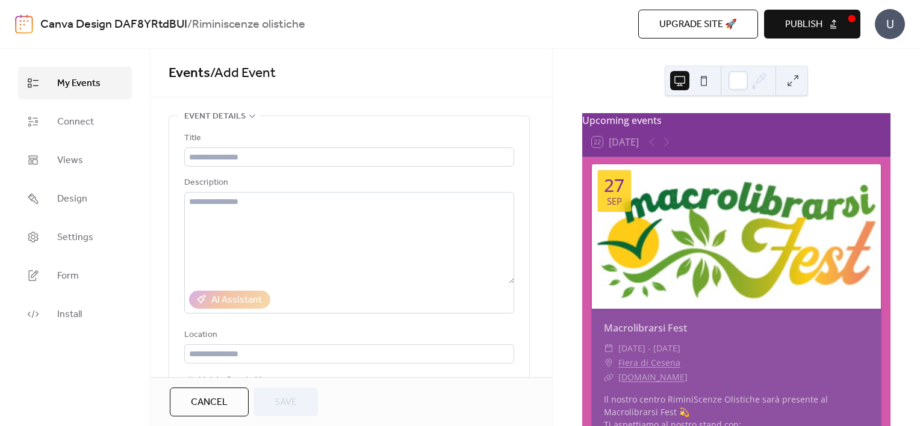
click at [105, 73] on link "My Events" at bounding box center [75, 83] width 114 height 33
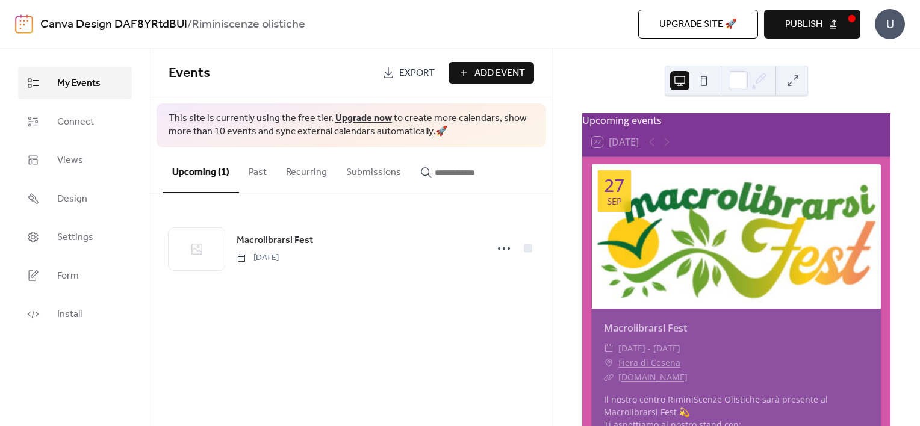
click at [820, 17] on span "Publish" at bounding box center [803, 24] width 37 height 14
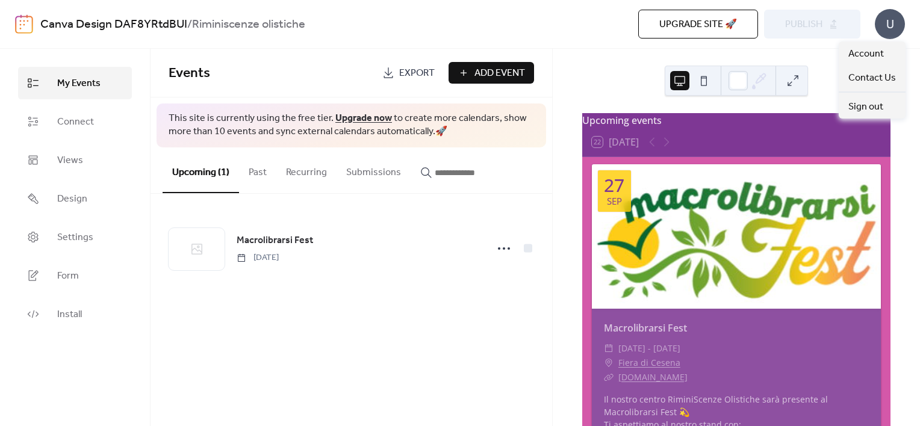
click at [895, 22] on div "U" at bounding box center [890, 24] width 30 height 30
click at [881, 51] on span "Account" at bounding box center [866, 54] width 36 height 14
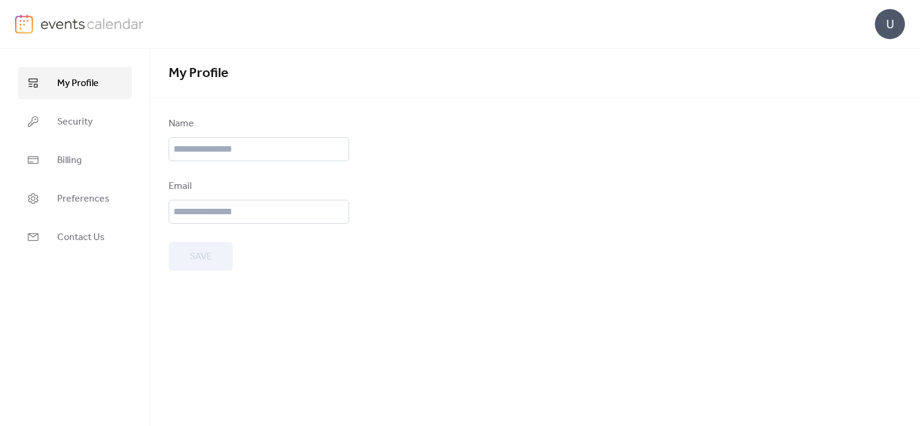
click at [41, 73] on link "My Profile" at bounding box center [75, 83] width 114 height 33
click at [93, 25] on img at bounding box center [92, 23] width 104 height 18
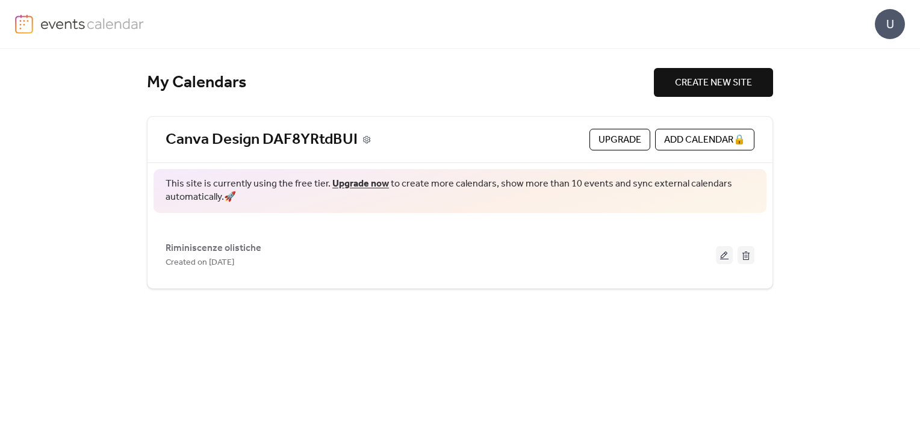
click at [368, 140] on icon at bounding box center [367, 139] width 8 height 8
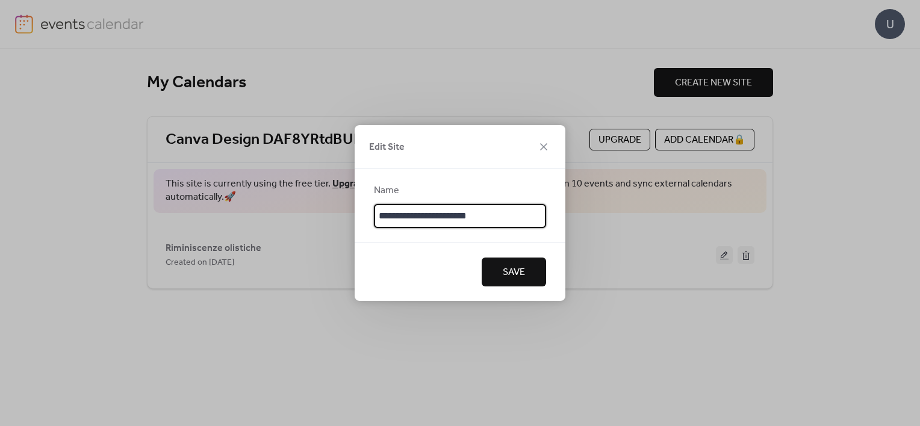
click at [469, 217] on input "**********" at bounding box center [460, 216] width 172 height 24
click at [503, 270] on span "Save" at bounding box center [514, 273] width 22 height 14
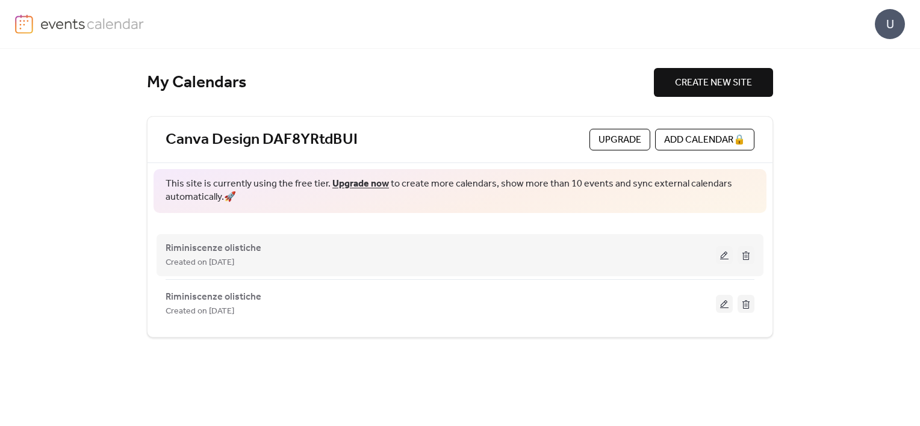
click at [720, 250] on button at bounding box center [724, 255] width 17 height 18
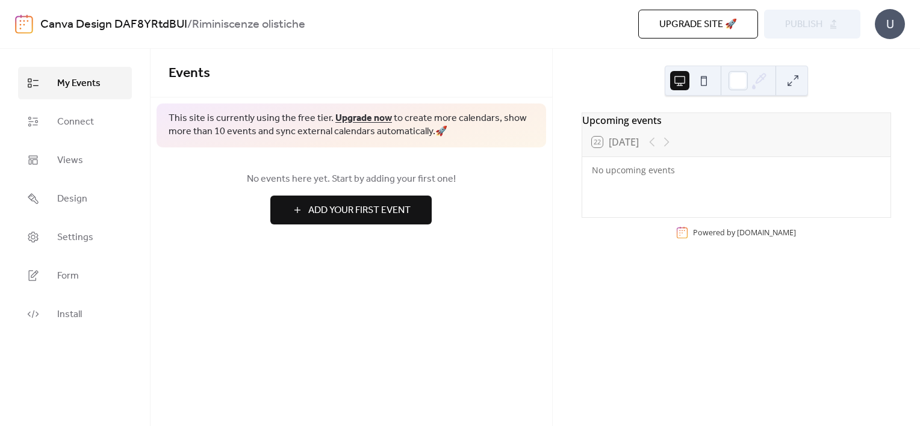
click at [90, 86] on span "My Events" at bounding box center [78, 83] width 43 height 14
click at [79, 318] on span "Install" at bounding box center [69, 315] width 25 height 14
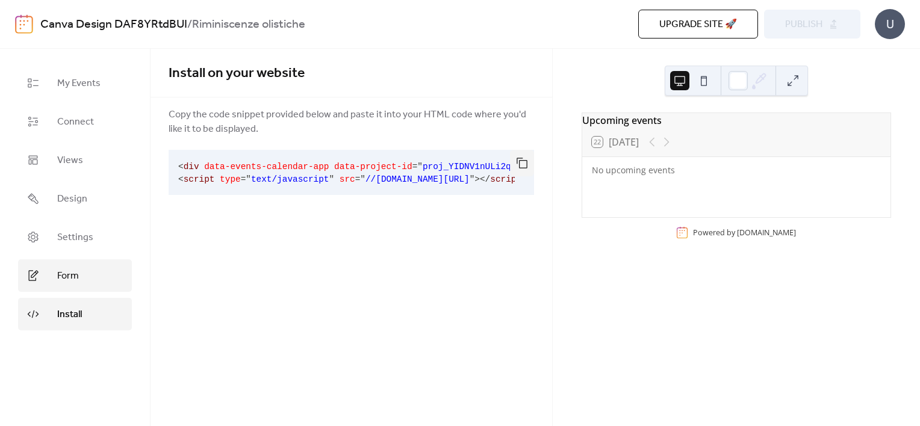
click at [64, 270] on span "Form" at bounding box center [68, 276] width 22 height 14
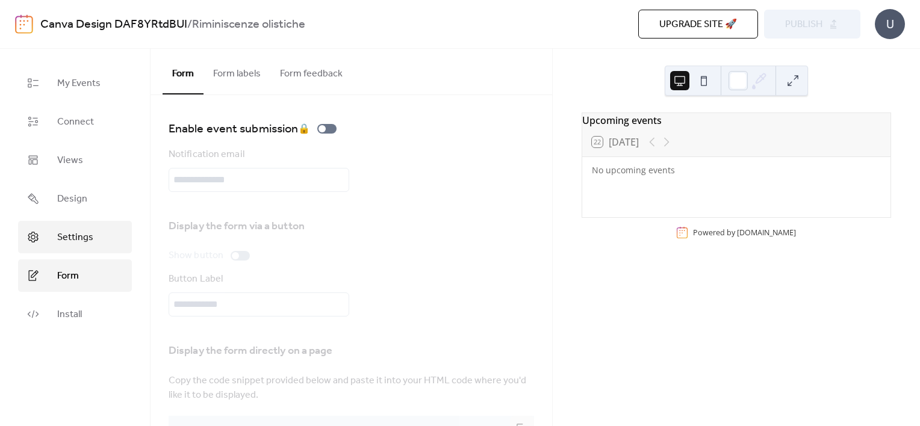
click at [93, 232] on link "Settings" at bounding box center [75, 237] width 114 height 33
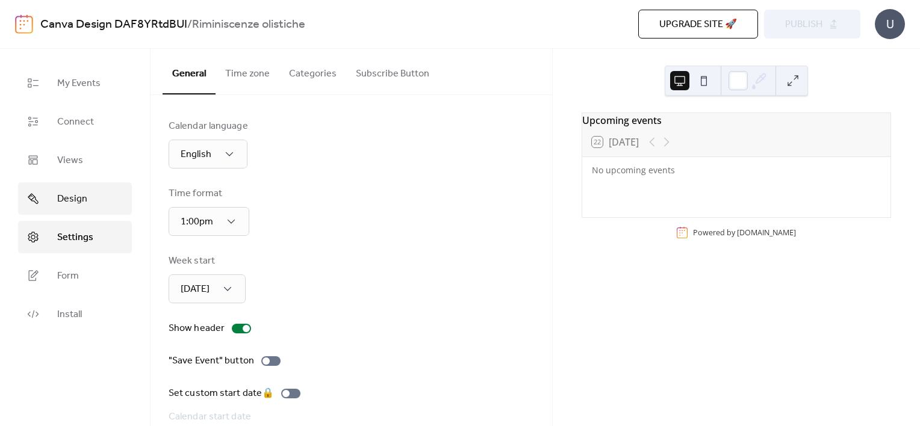
click at [82, 202] on span "Design" at bounding box center [72, 199] width 30 height 14
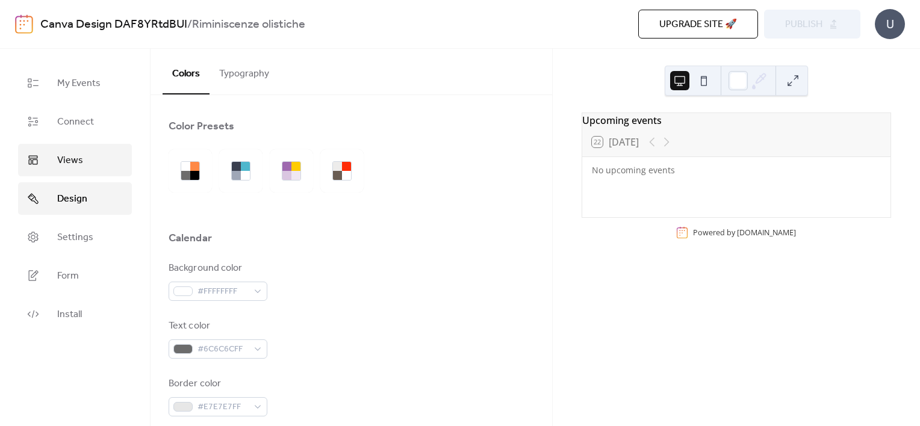
click at [72, 155] on span "Views" at bounding box center [70, 161] width 26 height 14
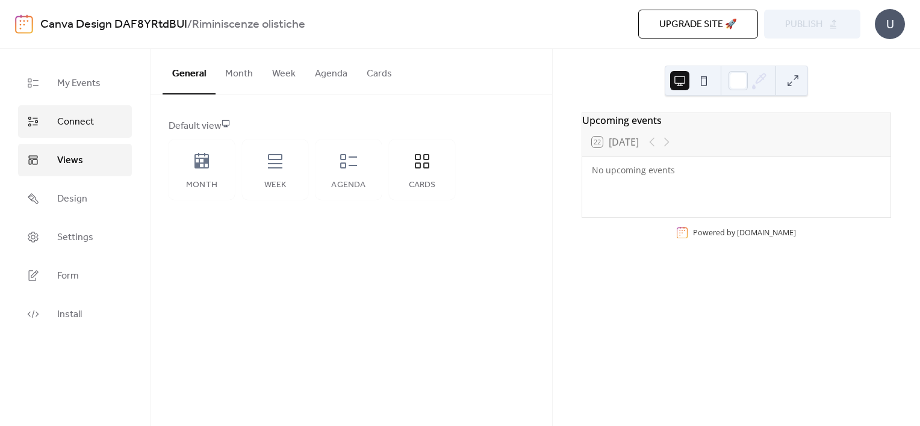
click at [77, 129] on span "Connect" at bounding box center [75, 122] width 37 height 14
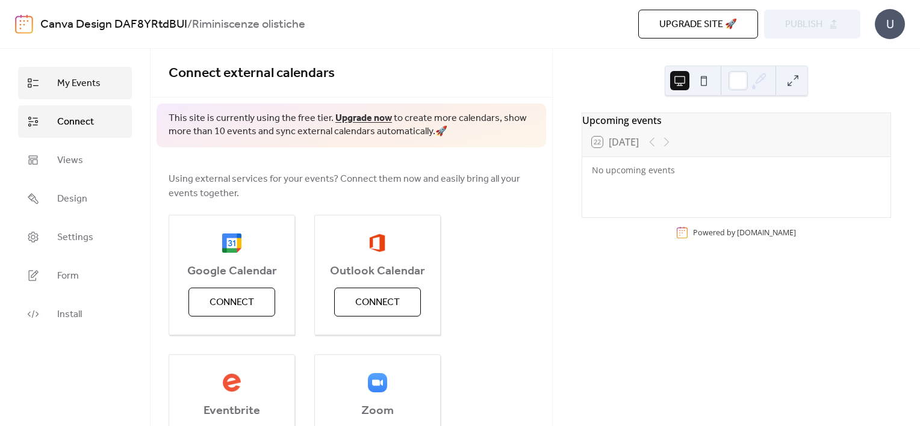
click at [79, 84] on span "My Events" at bounding box center [78, 83] width 43 height 14
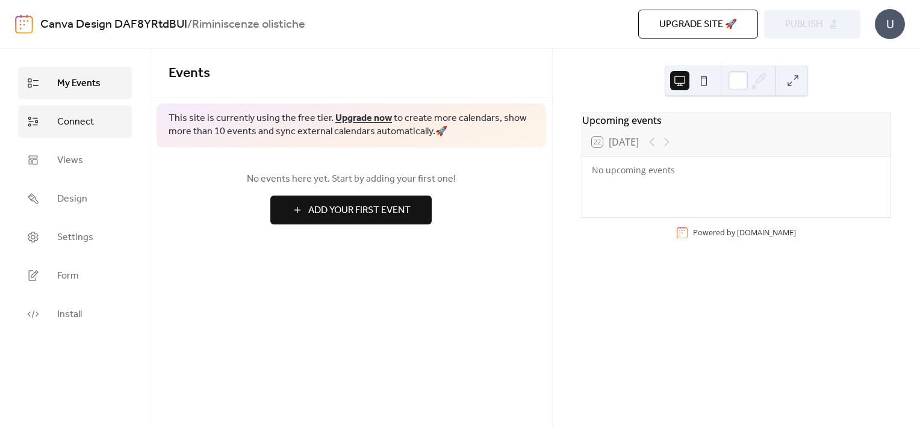
click at [82, 126] on span "Connect" at bounding box center [75, 122] width 37 height 14
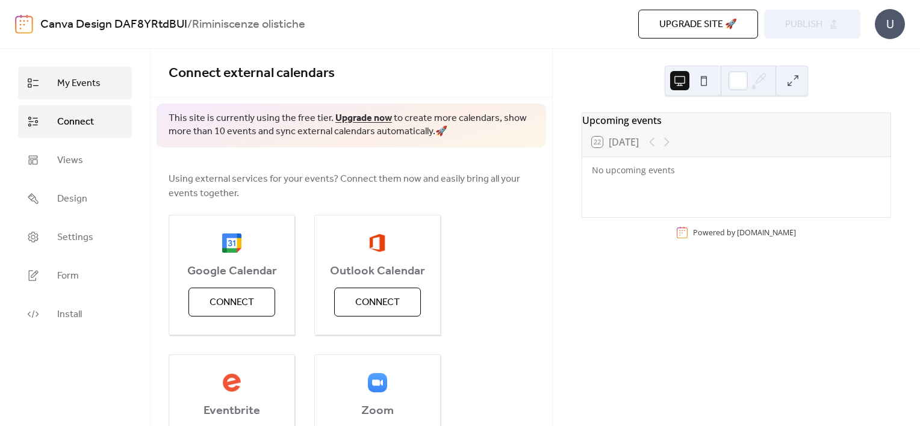
click at [79, 96] on link "My Events" at bounding box center [75, 83] width 114 height 33
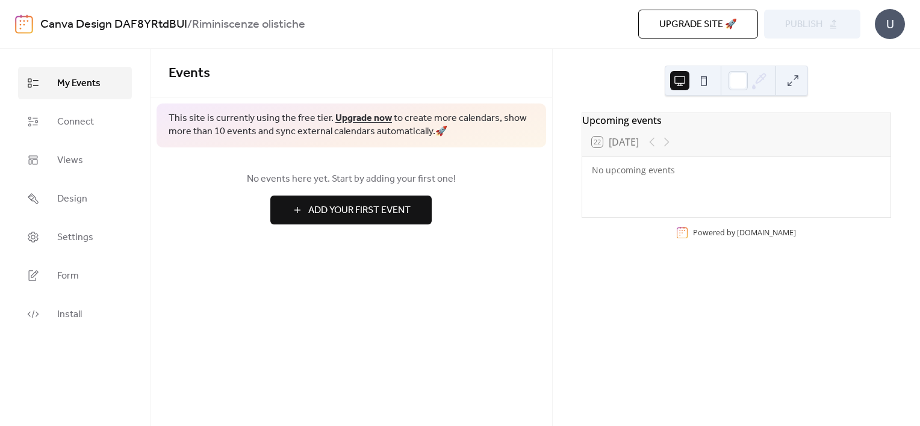
click at [366, 204] on span "Add Your First Event" at bounding box center [359, 211] width 102 height 14
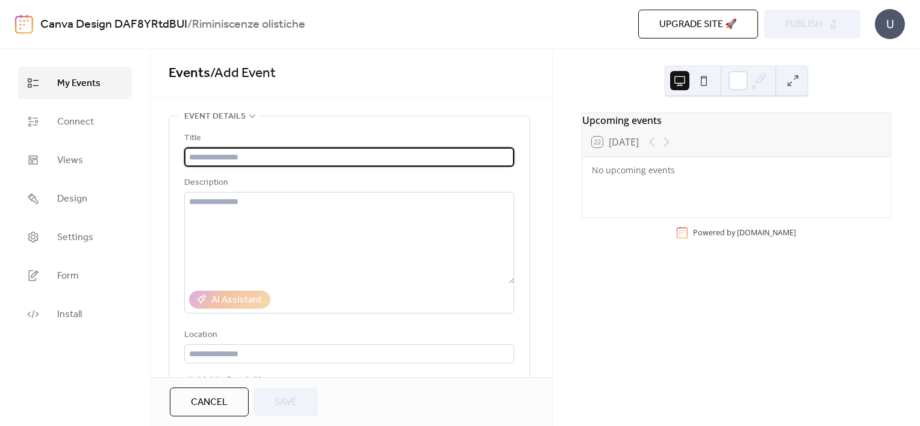
click at [796, 86] on button at bounding box center [792, 80] width 19 height 19
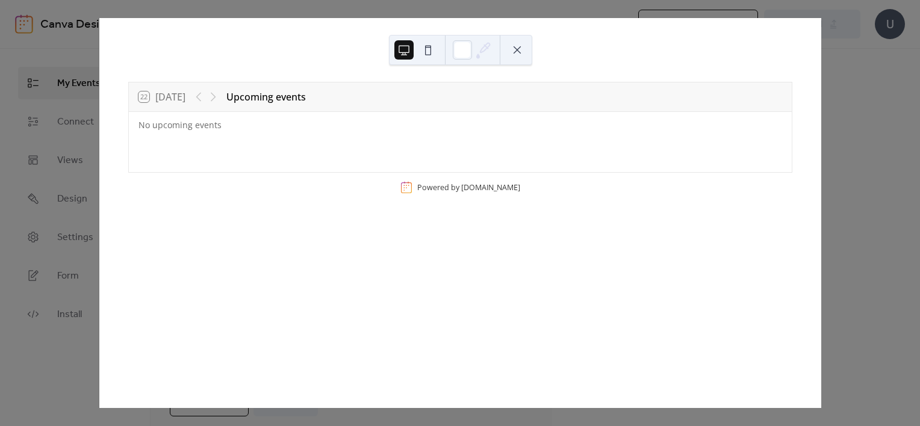
click at [821, 70] on div "22 Today Upcoming events No upcoming events Powered by EventsCalendar.co" at bounding box center [460, 213] width 723 height 390
click at [515, 51] on button at bounding box center [517, 49] width 19 height 19
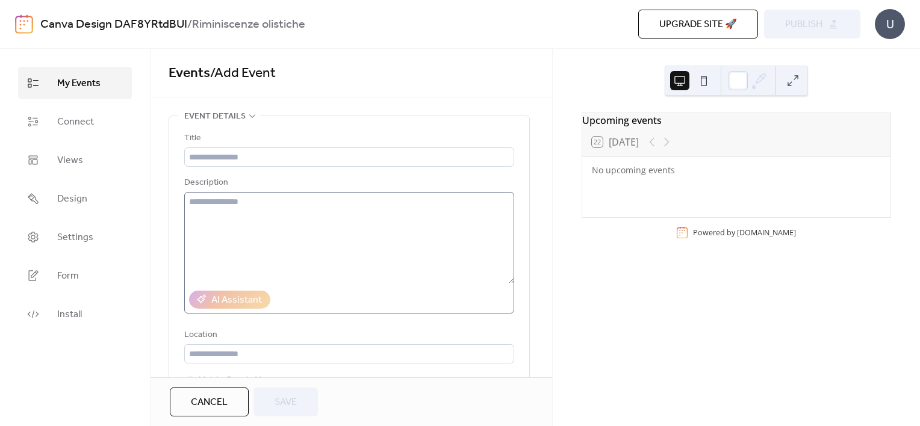
drag, startPoint x: 316, startPoint y: 188, endPoint x: 316, endPoint y: 196, distance: 7.8
click at [316, 196] on div "Description" at bounding box center [349, 245] width 330 height 138
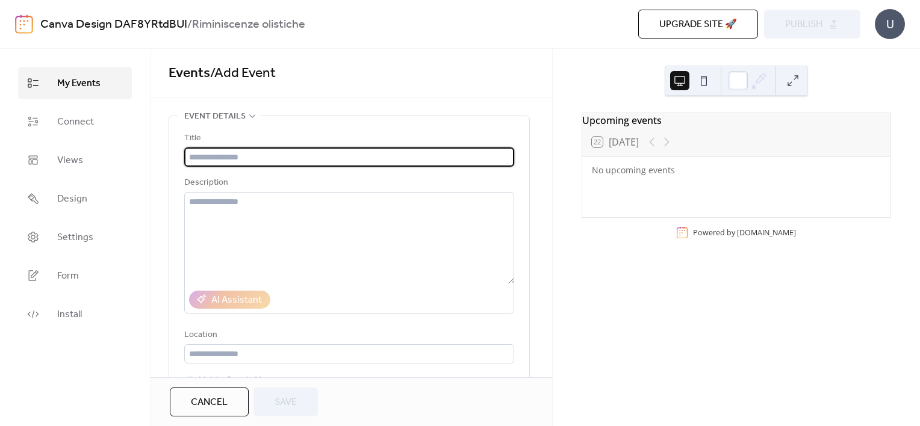
click at [302, 166] on input "text" at bounding box center [349, 157] width 330 height 19
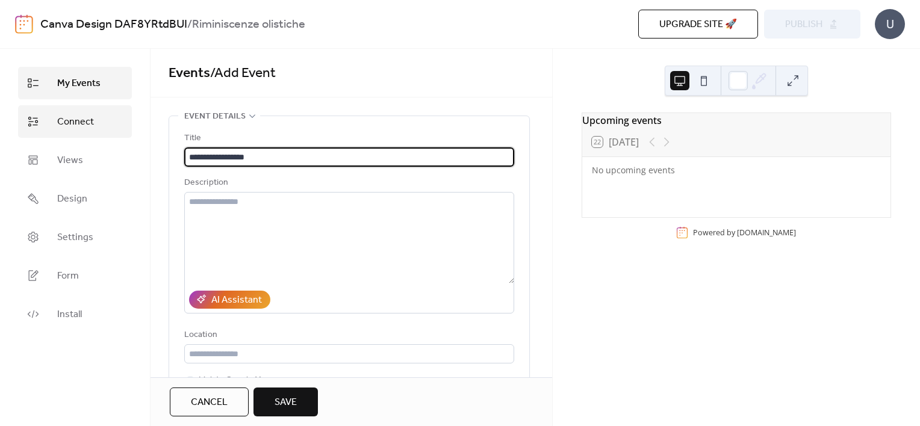
type input "**********"
click at [69, 123] on span "Connect" at bounding box center [75, 122] width 37 height 14
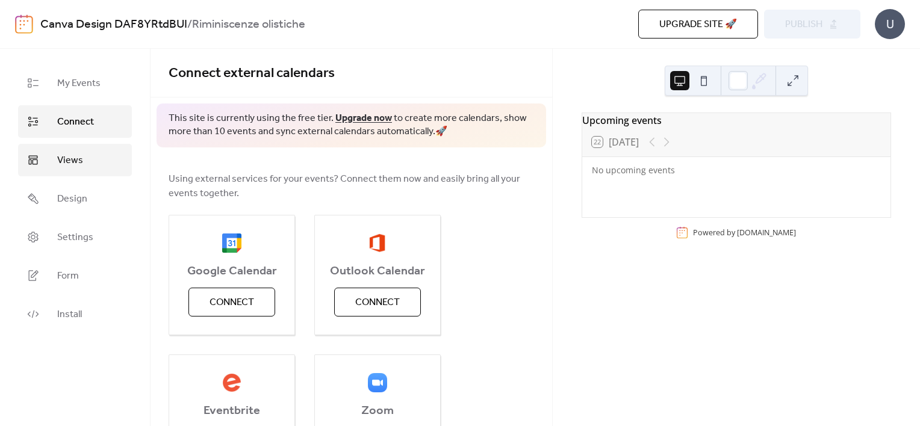
click at [75, 165] on span "Views" at bounding box center [70, 161] width 26 height 14
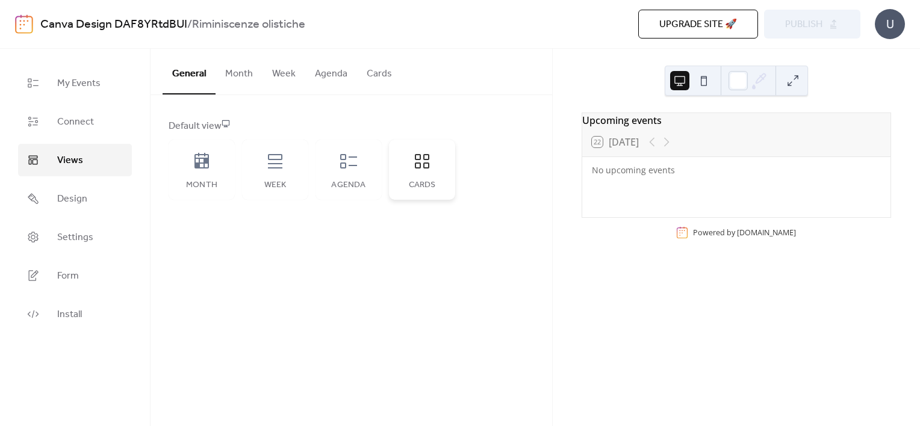
click at [420, 175] on div "Cards" at bounding box center [422, 170] width 66 height 60
click at [93, 76] on span "My Events" at bounding box center [78, 83] width 43 height 14
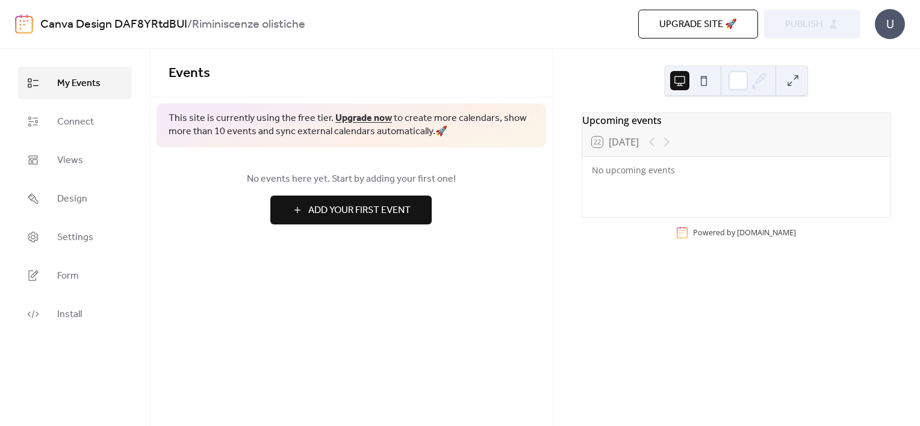
click at [347, 214] on span "Add Your First Event" at bounding box center [359, 211] width 102 height 14
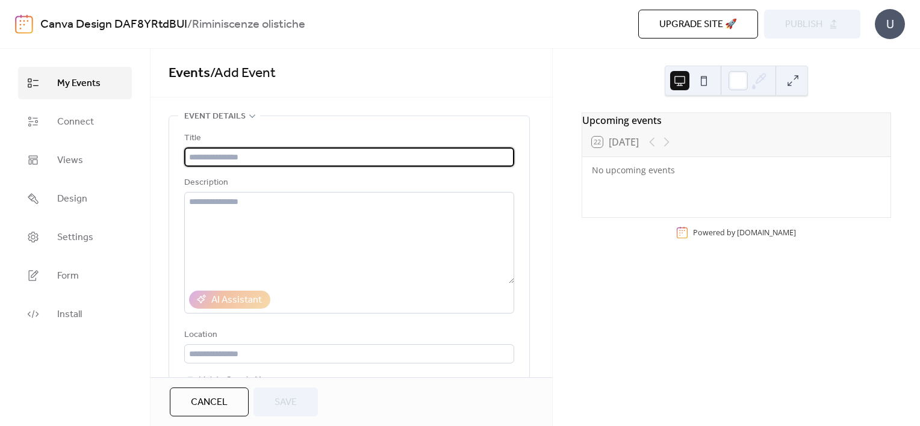
type input "**********"
click at [269, 152] on input "text" at bounding box center [349, 157] width 330 height 19
paste input "**********"
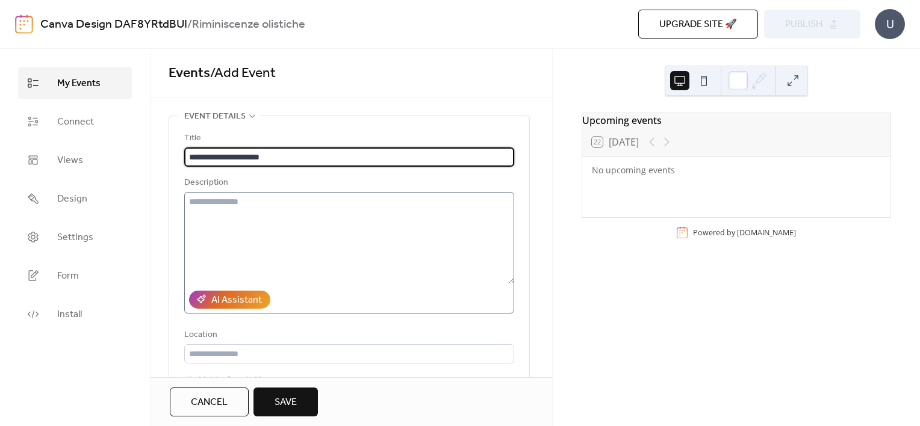
type input "**********"
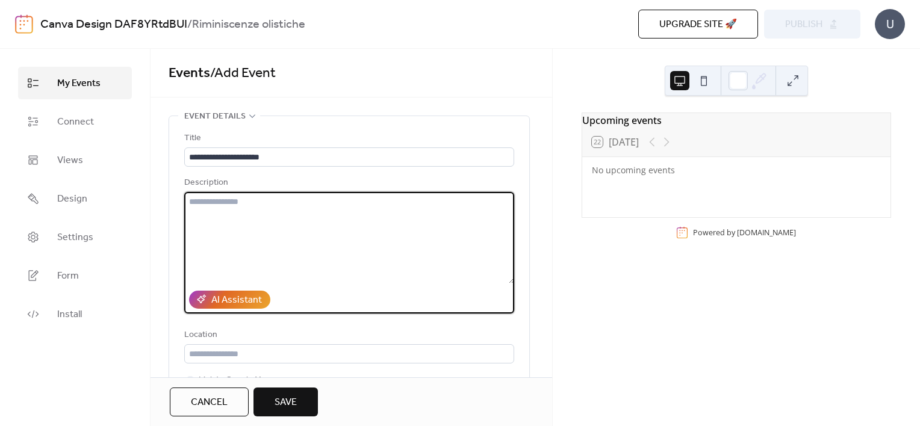
click at [270, 210] on textarea at bounding box center [349, 238] width 330 height 92
click at [285, 234] on textarea at bounding box center [349, 238] width 330 height 92
paste textarea "**********"
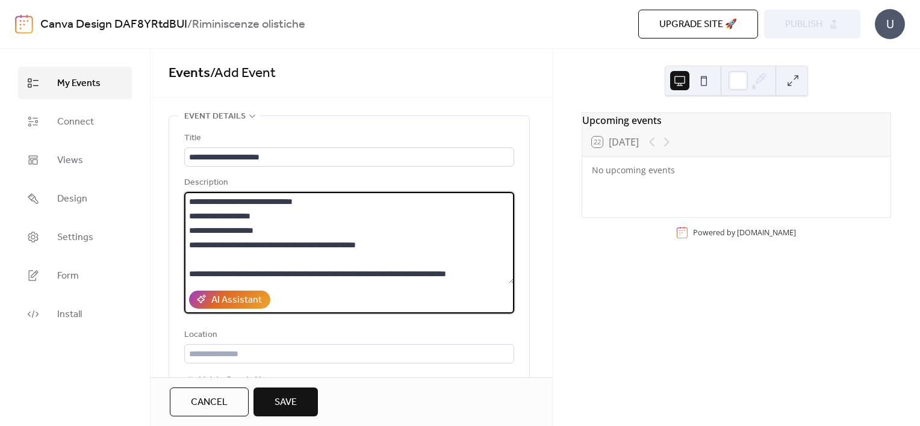
scroll to position [14, 0]
click at [321, 254] on textarea "**********" at bounding box center [349, 238] width 330 height 92
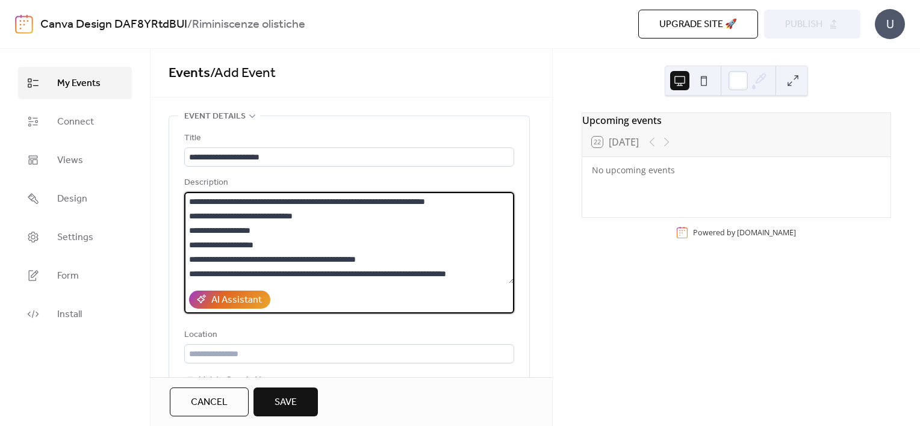
scroll to position [0, 0]
type textarea "**********"
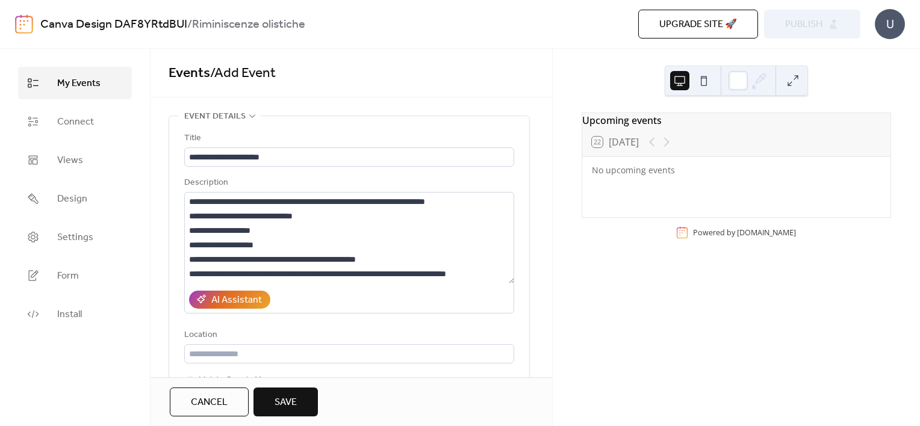
click at [276, 409] on span "Save" at bounding box center [286, 403] width 22 height 14
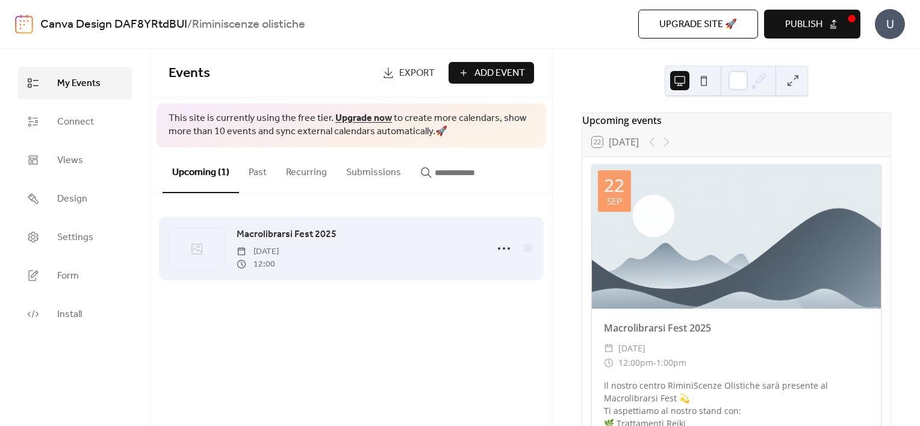
click at [325, 234] on span "Macrolibrarsi Fest 2025" at bounding box center [287, 235] width 100 height 14
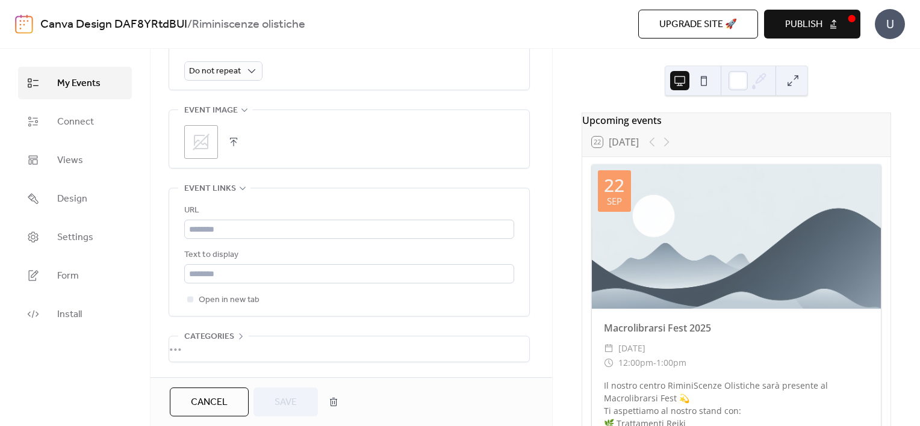
scroll to position [616, 0]
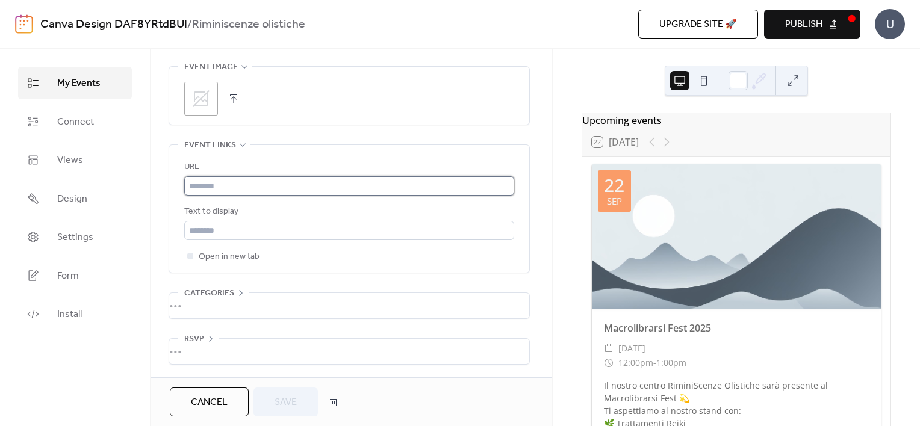
click at [308, 183] on input "text" at bounding box center [349, 185] width 330 height 19
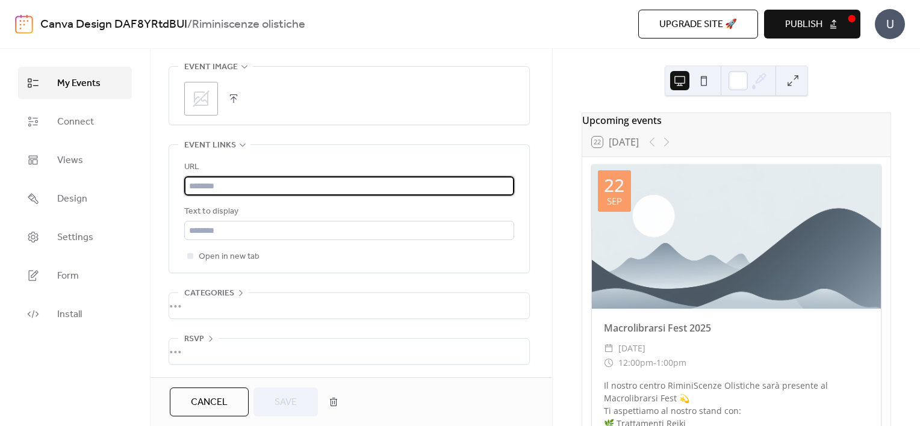
paste input "**********"
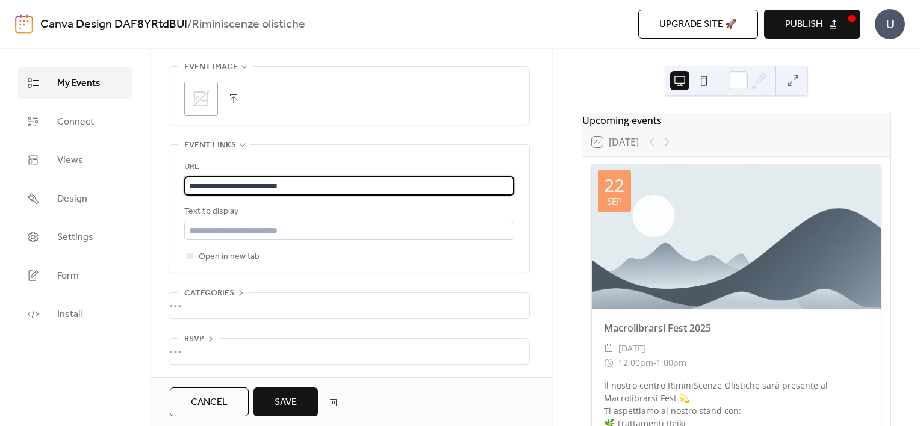
type input "**********"
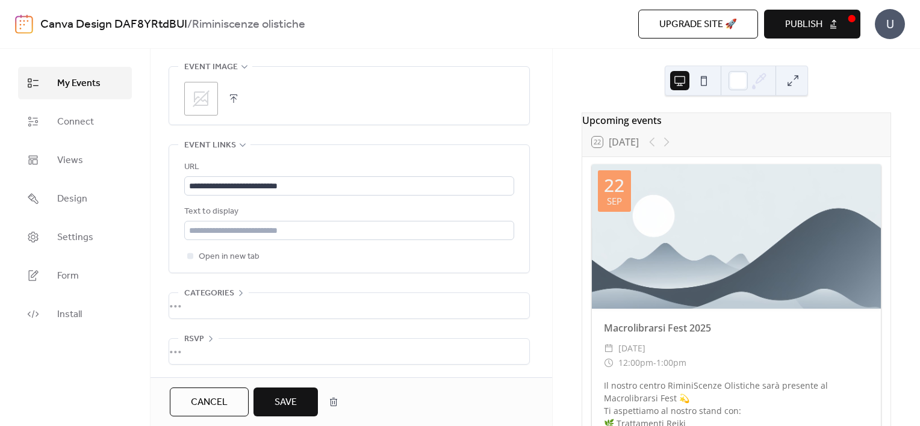
click at [282, 402] on span "Save" at bounding box center [286, 403] width 22 height 14
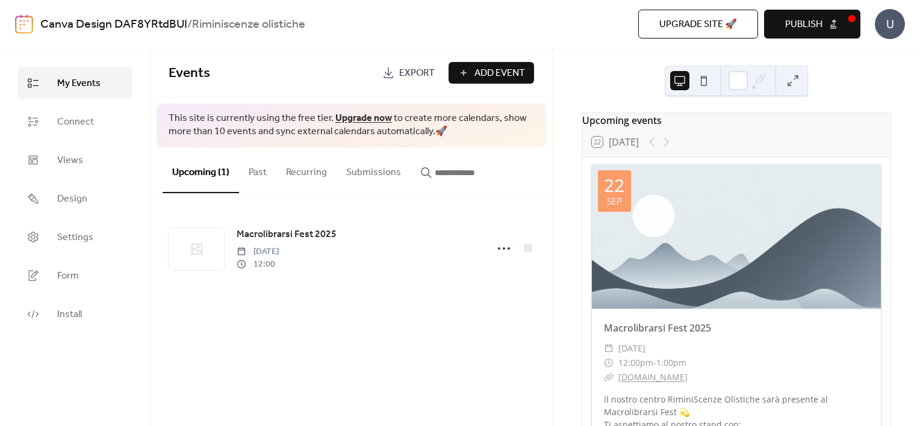
click at [713, 226] on div at bounding box center [736, 236] width 289 height 145
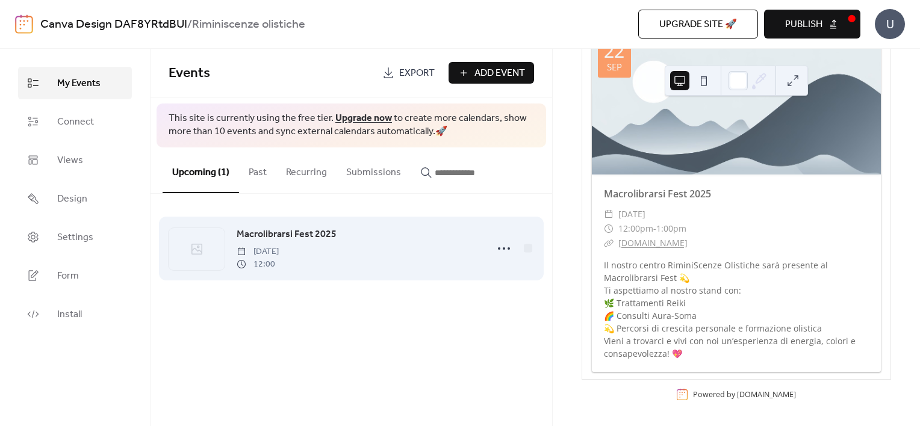
click at [279, 252] on span "Monday, September 22, 2025" at bounding box center [258, 252] width 42 height 13
click at [302, 236] on span "Macrolibrarsi Fest 2025" at bounding box center [287, 235] width 100 height 14
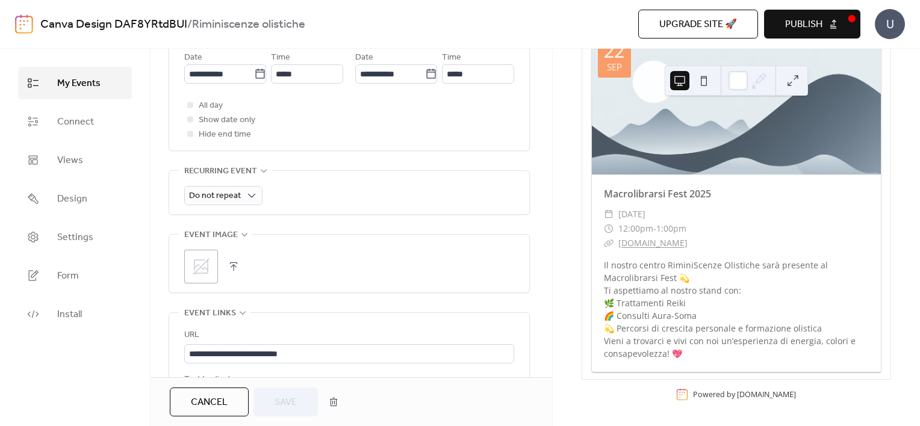
scroll to position [443, 0]
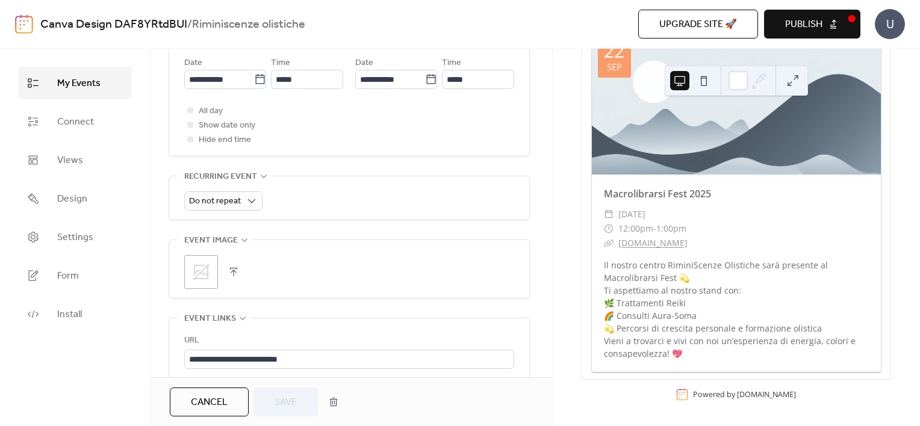
click at [202, 263] on icon at bounding box center [200, 272] width 19 height 19
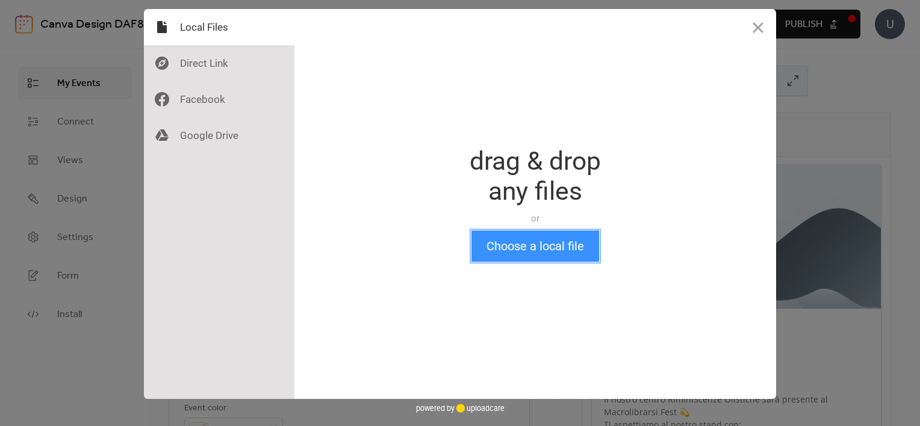
click at [564, 248] on button "Choose a local file" at bounding box center [535, 246] width 128 height 31
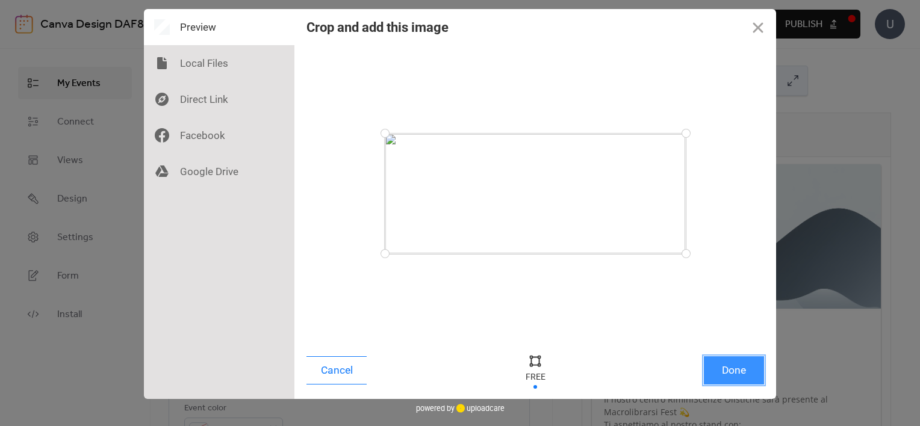
click at [732, 358] on button "Done" at bounding box center [734, 370] width 60 height 28
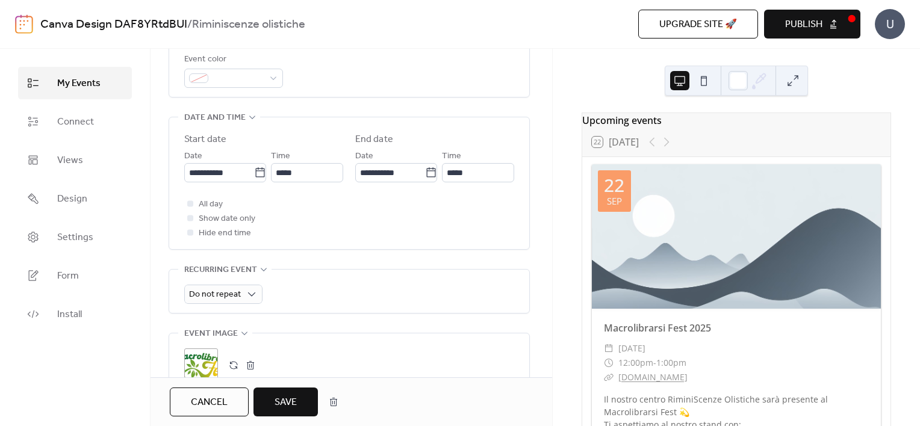
scroll to position [473, 0]
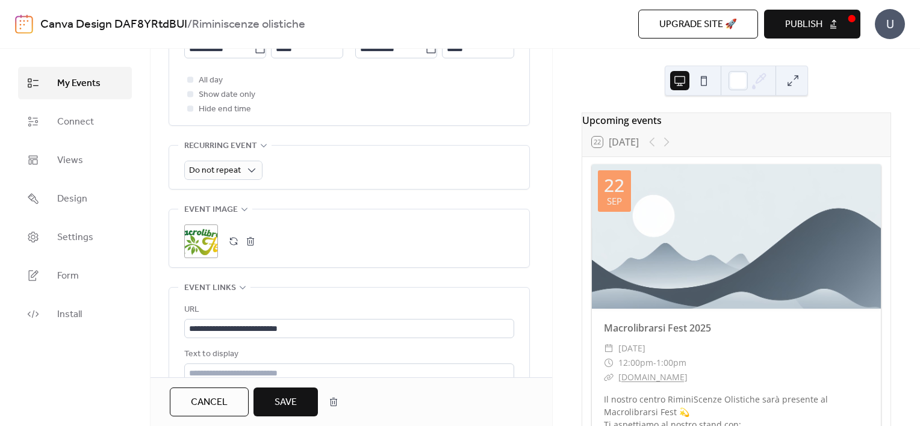
click at [295, 402] on span "Save" at bounding box center [286, 403] width 22 height 14
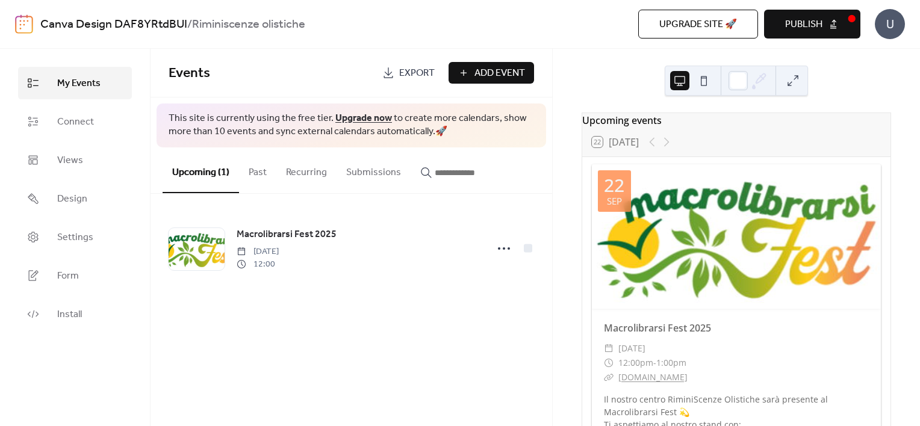
click at [833, 26] on button "Publish" at bounding box center [812, 24] width 96 height 29
click at [506, 76] on span "Add Event" at bounding box center [500, 73] width 51 height 14
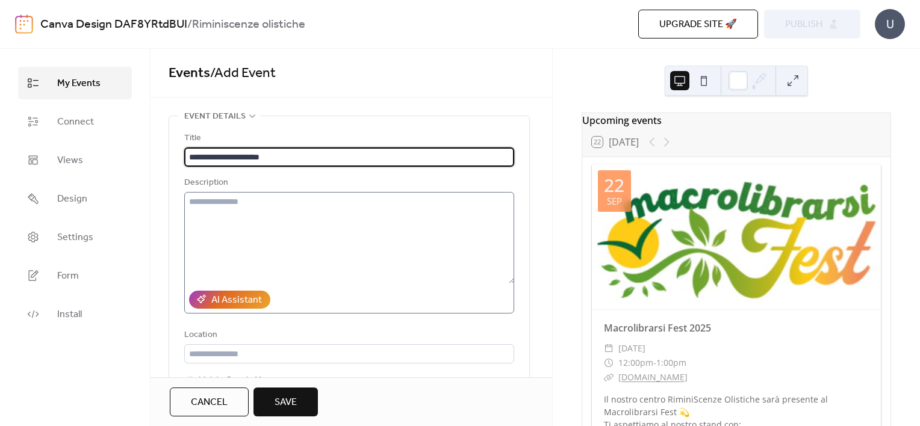
type input "**********"
click at [342, 213] on textarea at bounding box center [349, 238] width 330 height 92
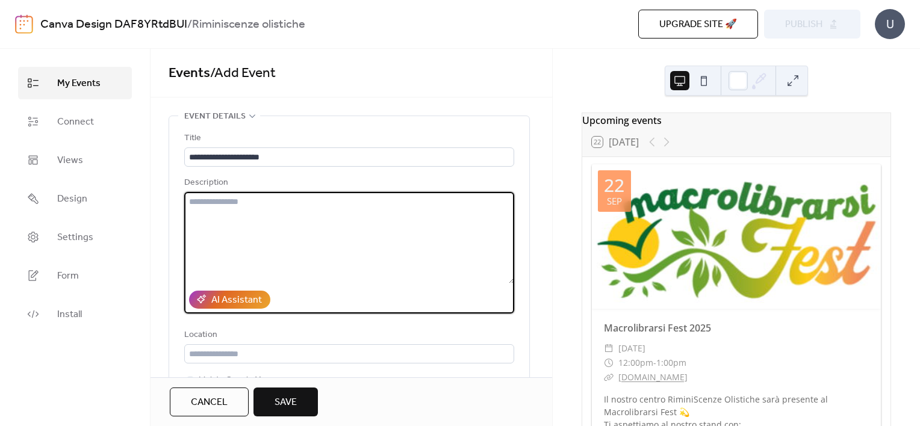
paste textarea "**********"
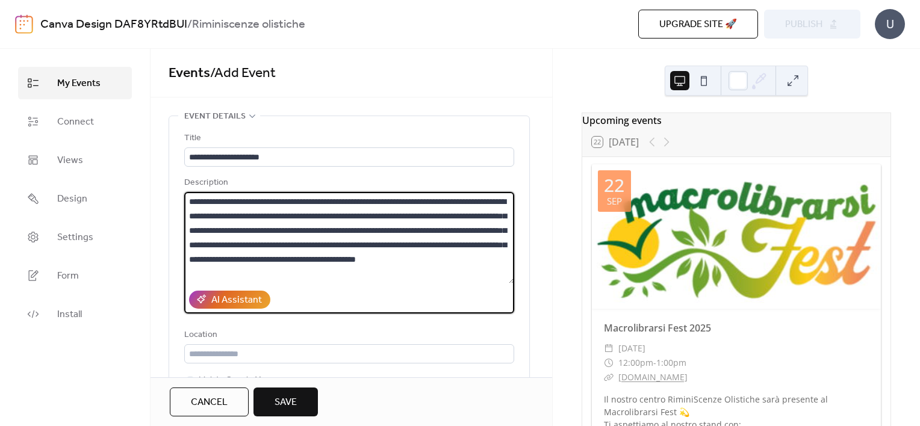
scroll to position [12, 0]
type textarea "**********"
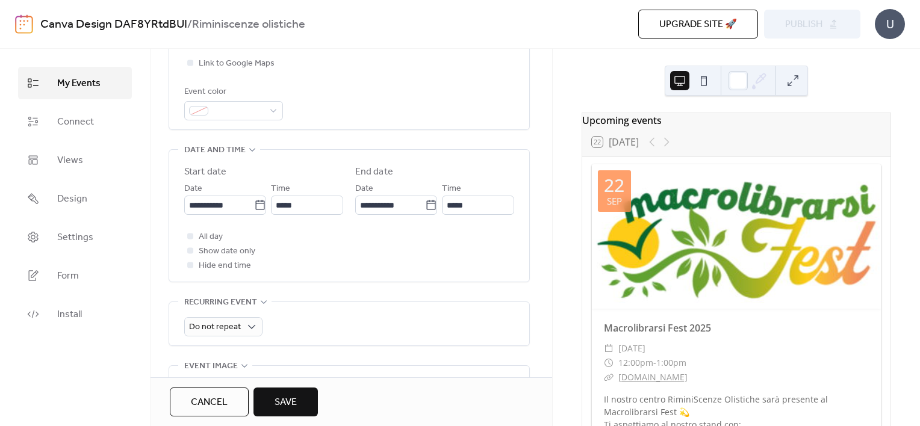
scroll to position [314, 0]
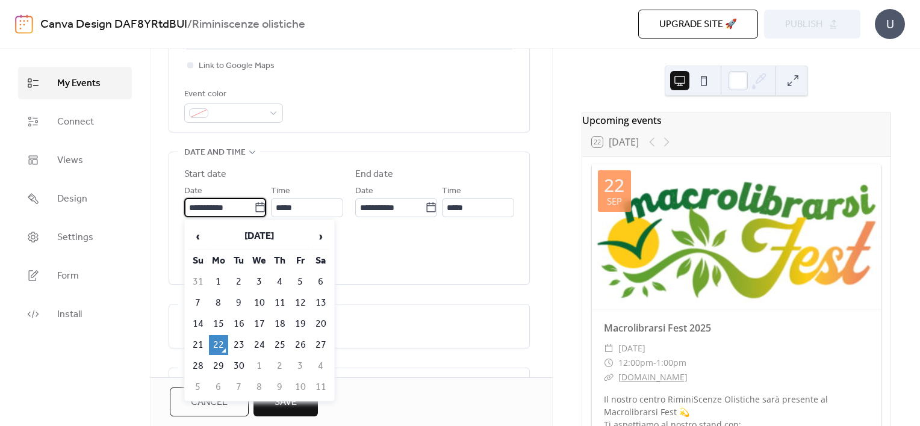
click at [235, 213] on input "**********" at bounding box center [219, 207] width 70 height 19
click at [320, 240] on span "›" at bounding box center [321, 237] width 18 height 24
click at [323, 296] on td "11" at bounding box center [320, 303] width 19 height 20
type input "**********"
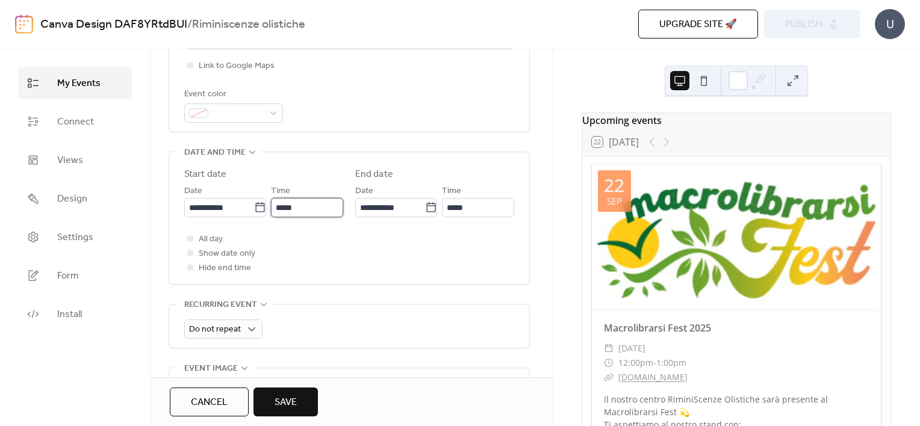
click at [302, 210] on input "*****" at bounding box center [307, 207] width 72 height 19
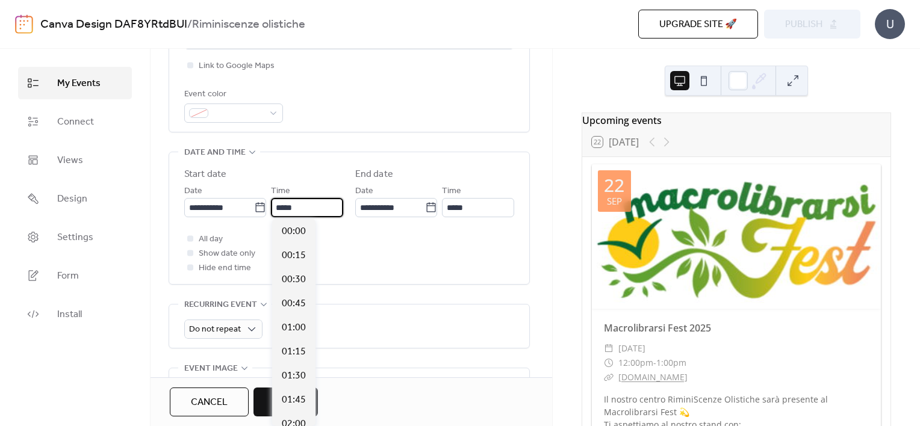
scroll to position [1156, 0]
type input "*"
click at [297, 287] on span "09:30" at bounding box center [294, 280] width 24 height 14
type input "*****"
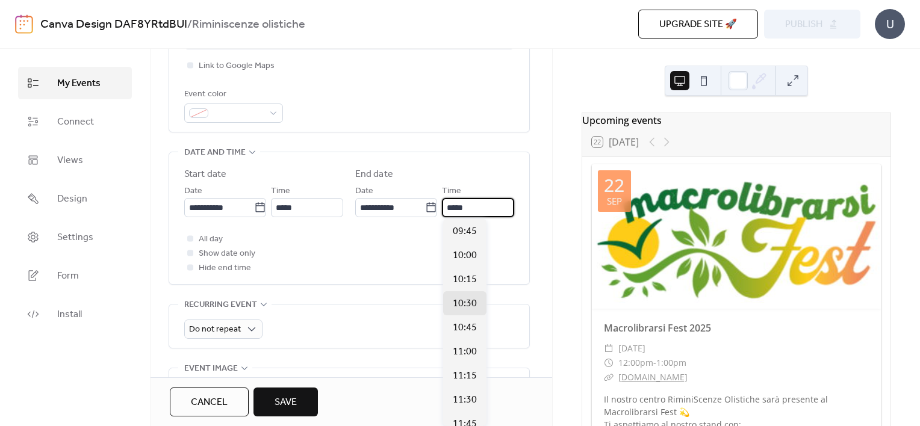
click at [470, 209] on input "*****" at bounding box center [478, 207] width 72 height 19
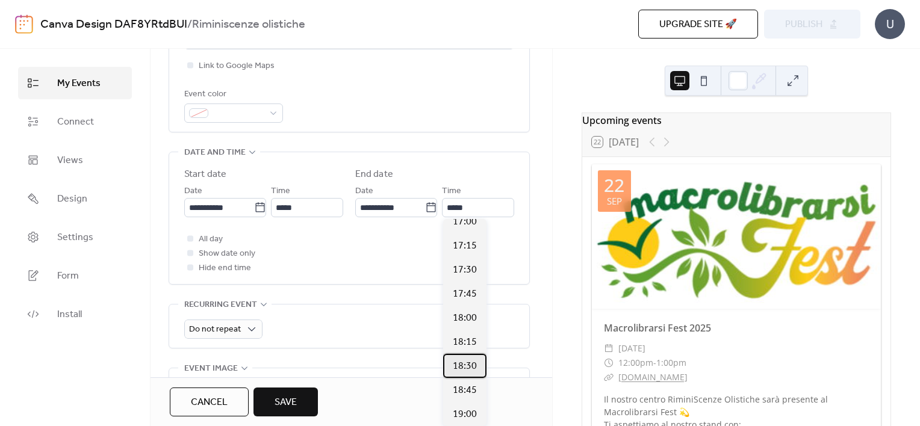
click at [470, 359] on span "18:30" at bounding box center [465, 366] width 24 height 14
type input "*****"
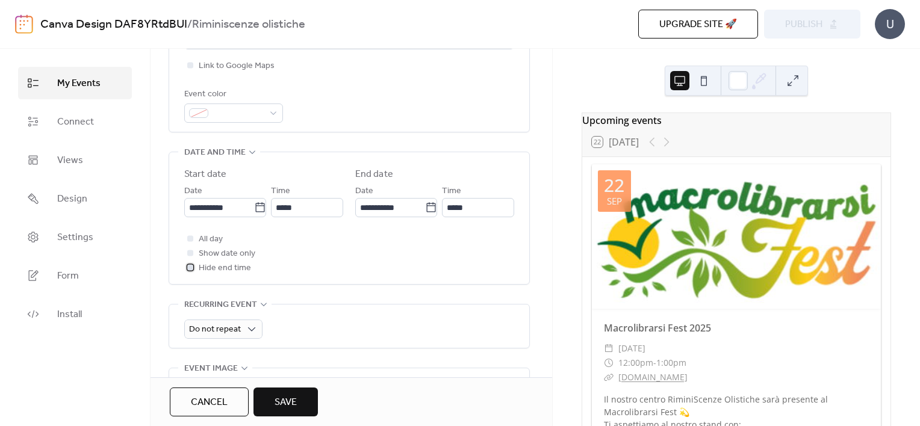
click at [234, 268] on span "Hide end time" at bounding box center [225, 268] width 52 height 14
click at [326, 255] on div "All day Show date only Hide end time" at bounding box center [349, 253] width 330 height 43
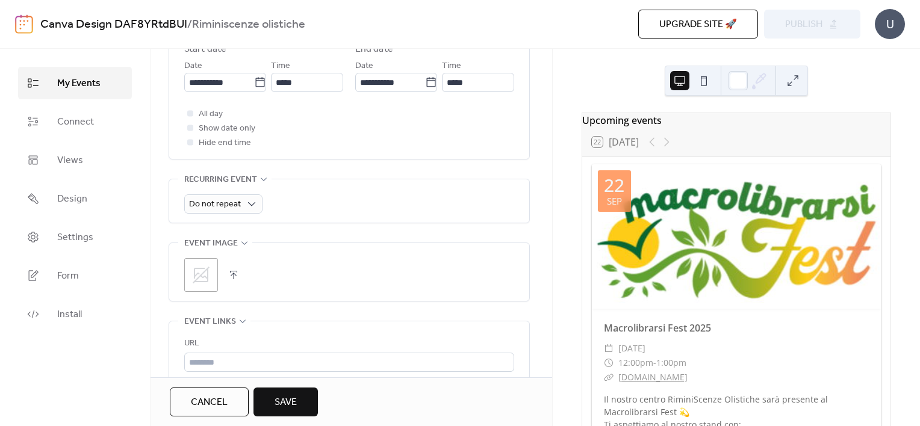
scroll to position [450, 0]
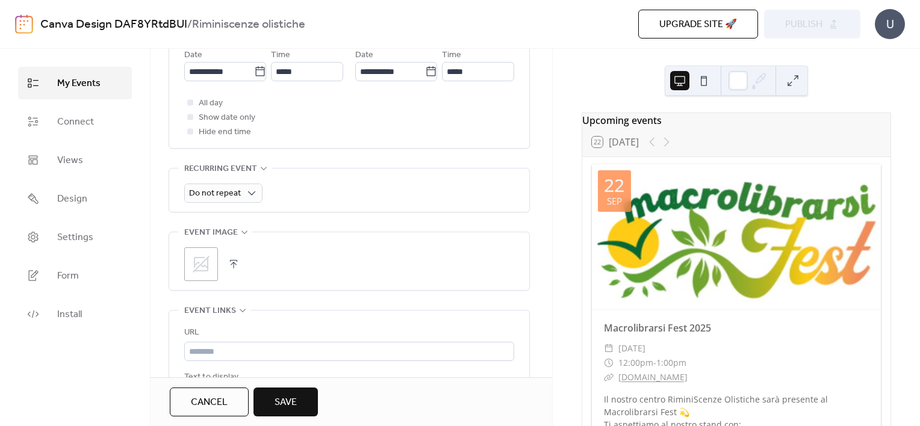
click at [199, 255] on icon at bounding box center [200, 264] width 19 height 19
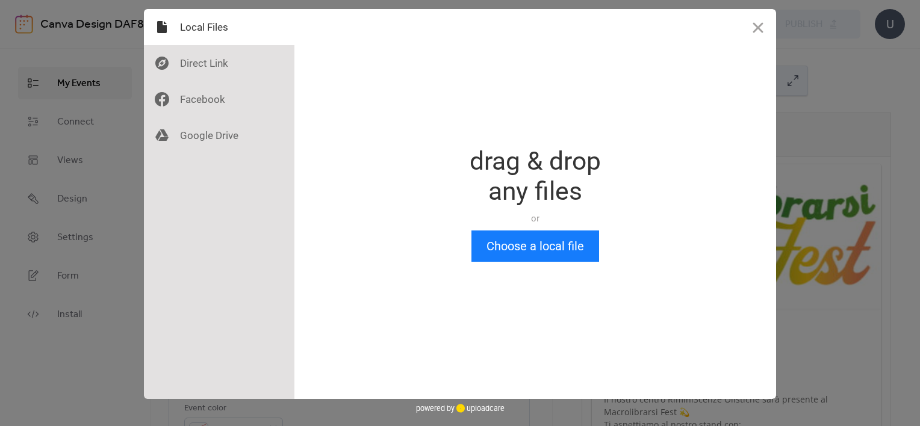
scroll to position [0, 0]
click at [576, 237] on button "Choose a local file" at bounding box center [535, 246] width 128 height 31
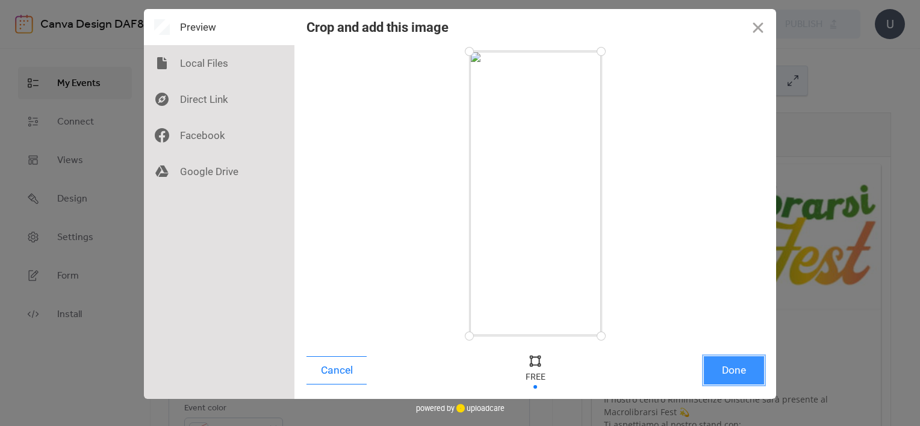
click at [740, 364] on button "Done" at bounding box center [734, 370] width 60 height 28
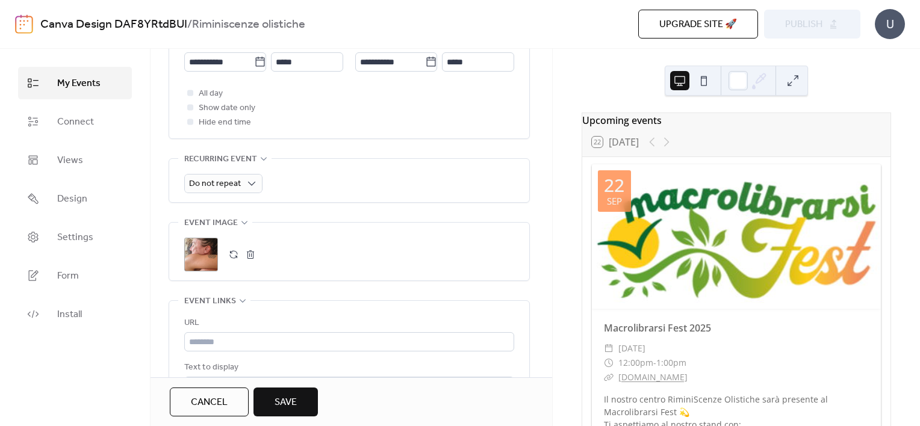
scroll to position [461, 0]
click at [284, 397] on span "Save" at bounding box center [286, 403] width 22 height 14
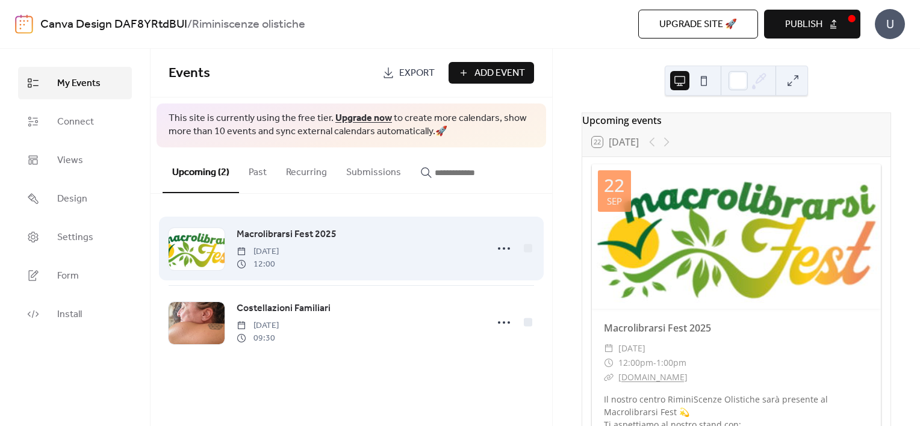
click at [279, 247] on span "Monday, September 22, 2025" at bounding box center [258, 252] width 42 height 13
click at [503, 249] on icon at bounding box center [503, 248] width 19 height 19
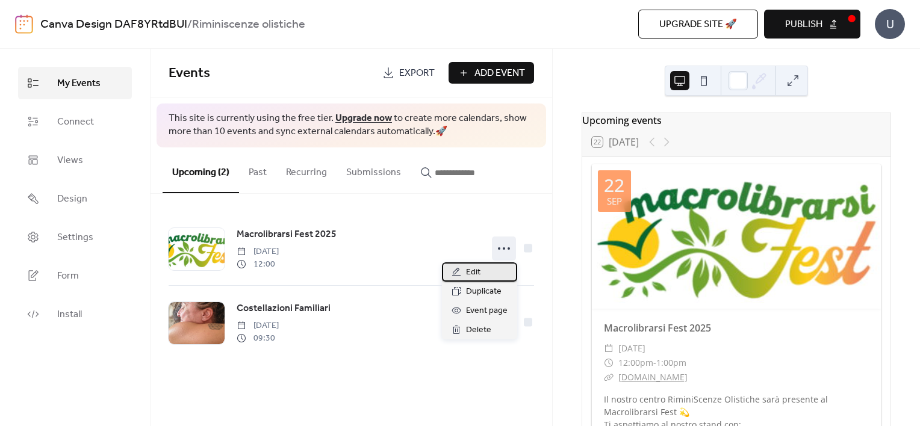
click at [485, 270] on div "Edit" at bounding box center [479, 272] width 75 height 19
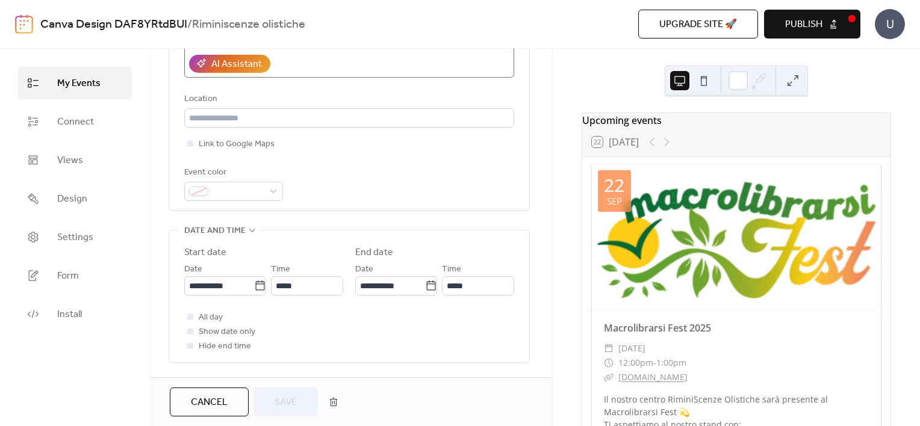
scroll to position [242, 0]
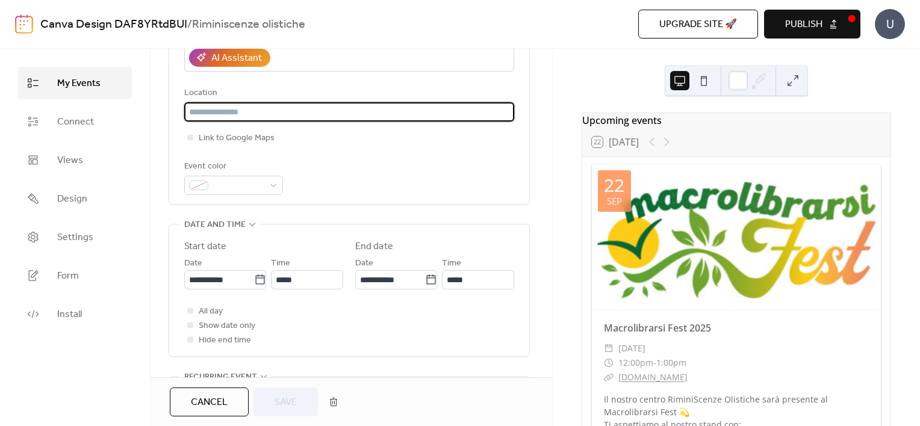
click at [296, 112] on input "text" at bounding box center [349, 111] width 330 height 19
type input "**********"
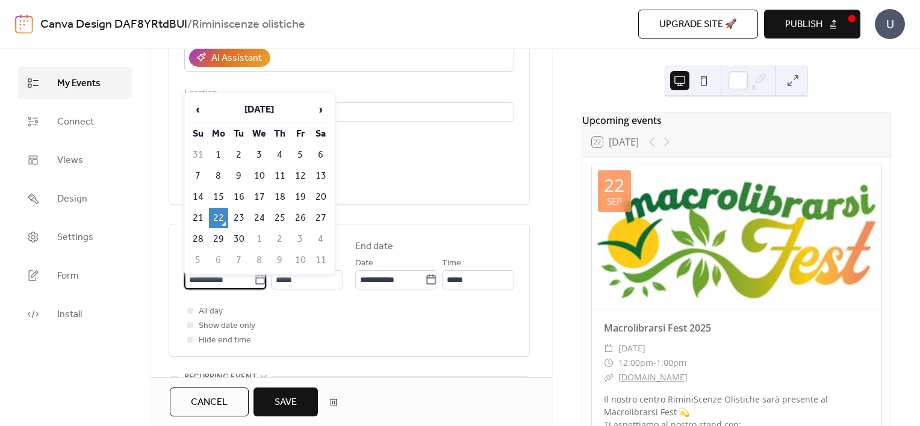
click at [231, 279] on input "**********" at bounding box center [219, 279] width 70 height 19
click at [319, 212] on td "27" at bounding box center [320, 218] width 19 height 20
type input "**********"
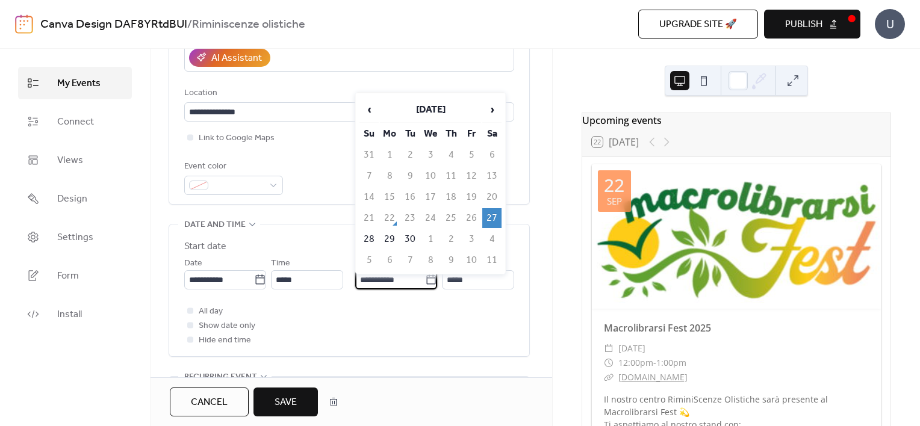
click at [378, 276] on input "**********" at bounding box center [390, 279] width 70 height 19
click at [366, 232] on td "28" at bounding box center [368, 239] width 19 height 20
type input "**********"
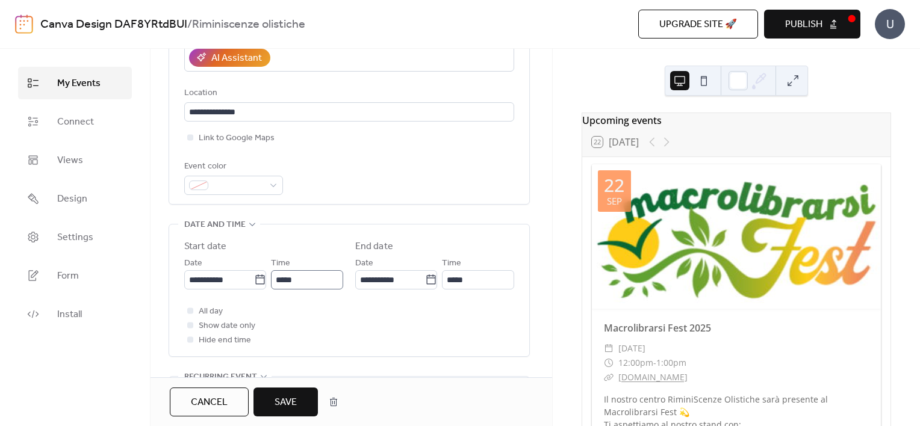
drag, startPoint x: 313, startPoint y: 265, endPoint x: 308, endPoint y: 282, distance: 17.5
click at [308, 282] on div "Time *****" at bounding box center [307, 273] width 72 height 34
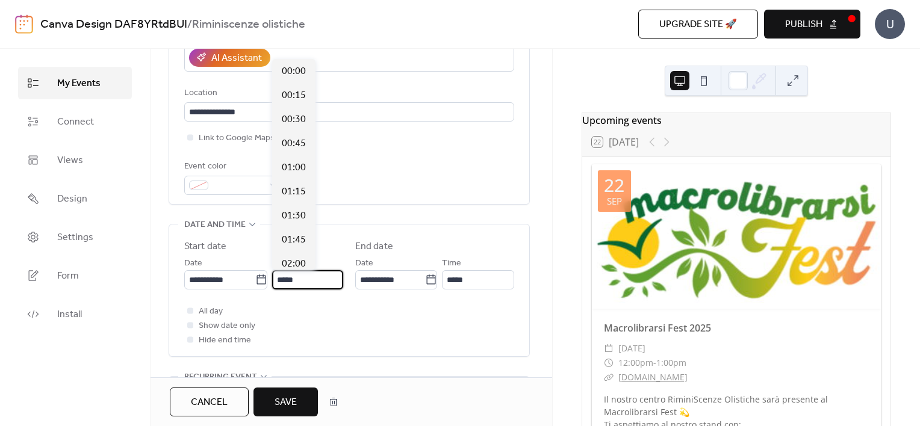
scroll to position [1156, 0]
click at [308, 282] on input "*****" at bounding box center [308, 279] width 72 height 19
click at [294, 106] on span "10:00" at bounding box center [294, 110] width 24 height 14
type input "*****"
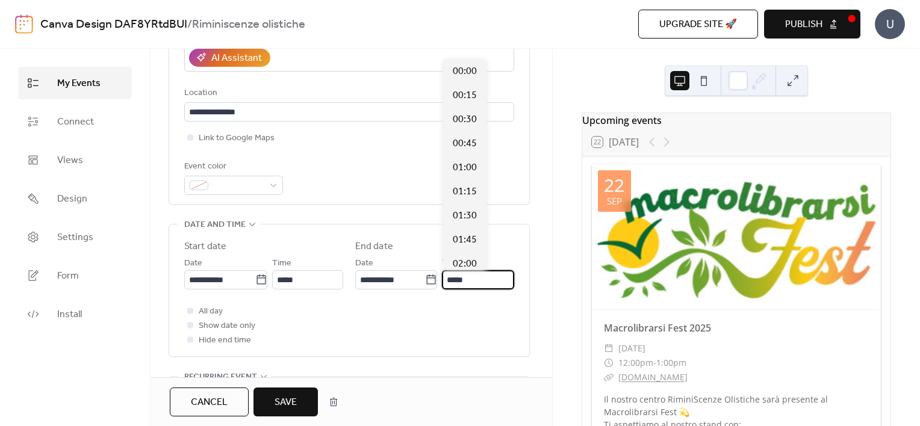
click at [461, 285] on input "*****" at bounding box center [478, 279] width 72 height 19
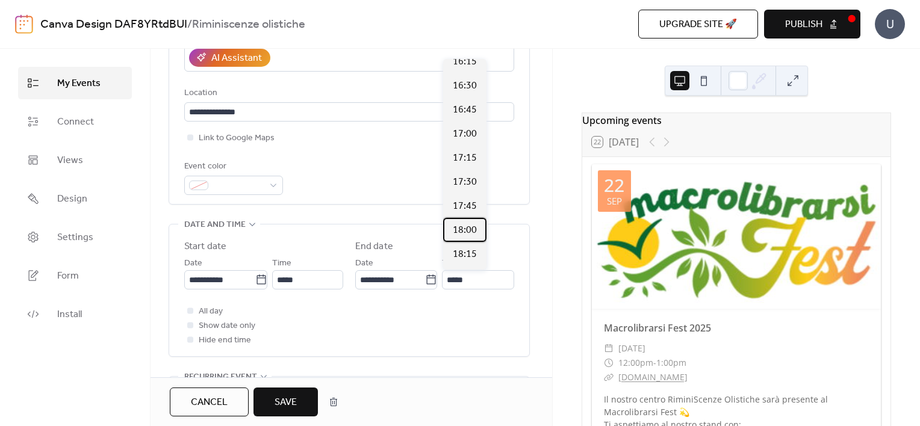
click at [461, 229] on span "18:00" at bounding box center [465, 230] width 24 height 14
type input "*****"
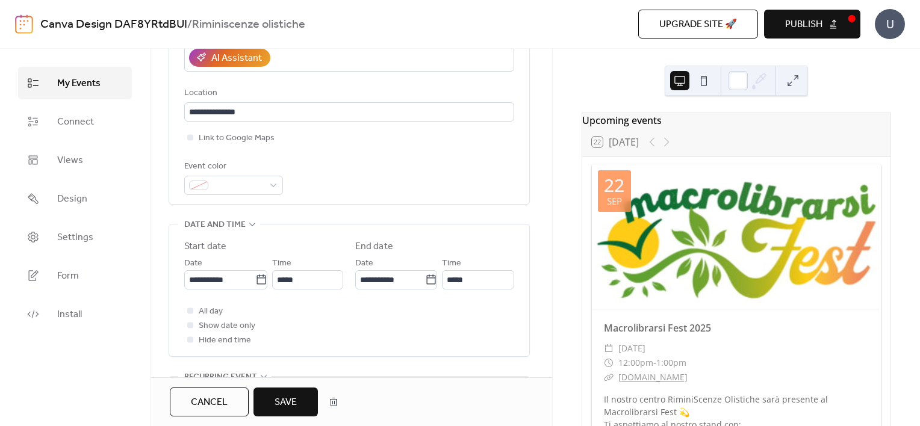
click at [291, 402] on span "Save" at bounding box center [286, 403] width 22 height 14
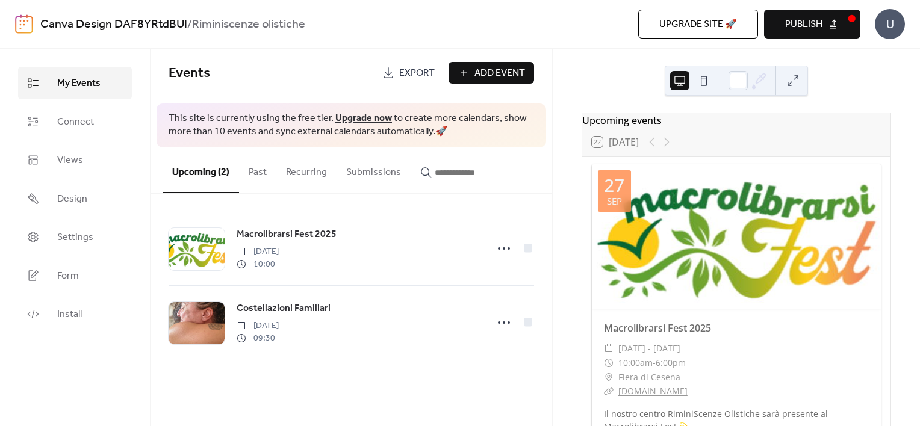
click at [814, 28] on span "Publish" at bounding box center [803, 24] width 37 height 14
click at [405, 76] on span "Export" at bounding box center [417, 73] width 36 height 14
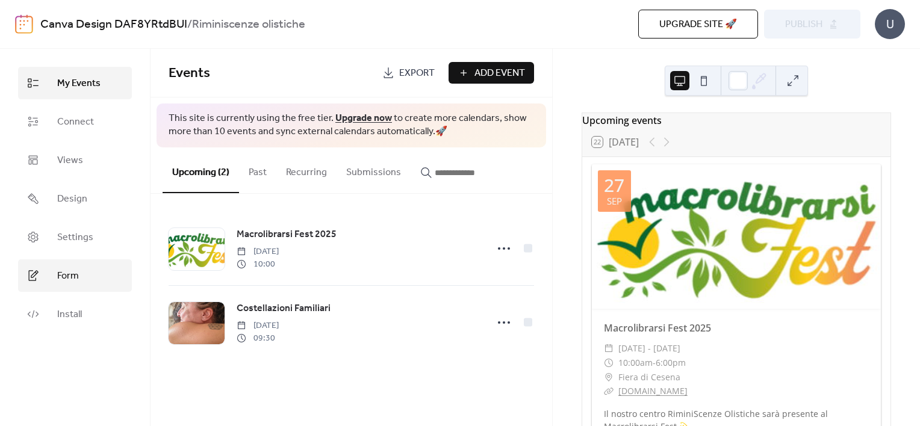
click at [62, 278] on span "Form" at bounding box center [68, 276] width 22 height 14
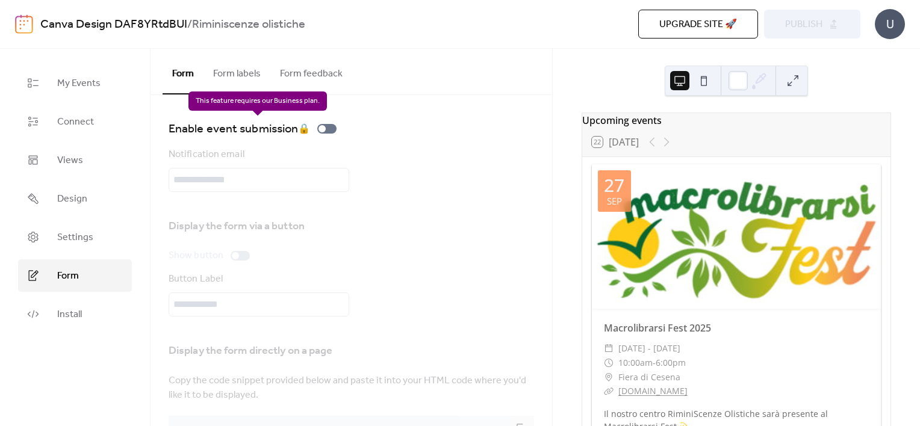
click at [335, 128] on div "Enable event submission 🔒" at bounding box center [255, 128] width 173 height 19
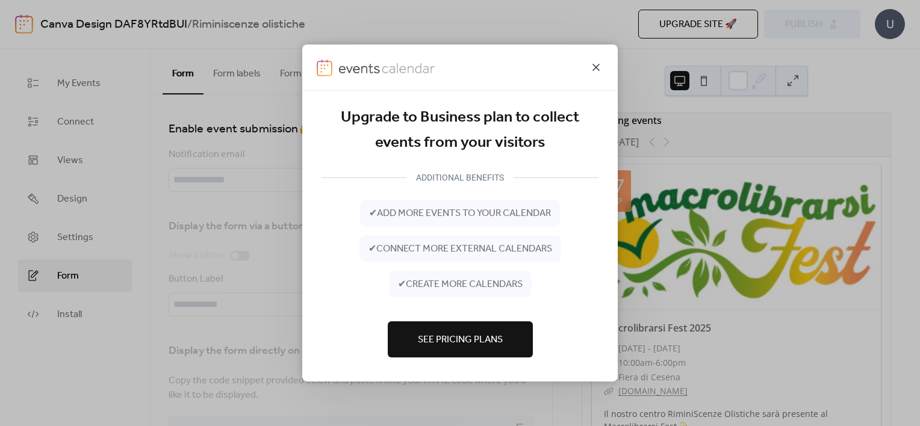
click at [595, 66] on icon at bounding box center [596, 67] width 7 height 7
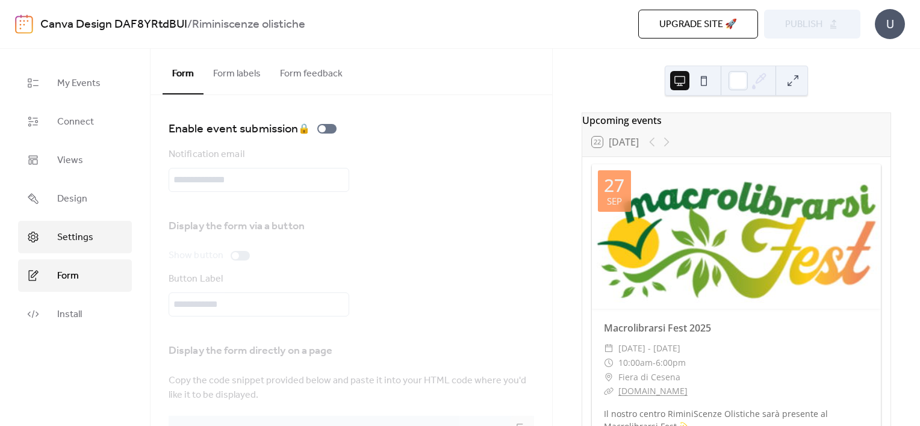
click at [84, 249] on link "Settings" at bounding box center [75, 237] width 114 height 33
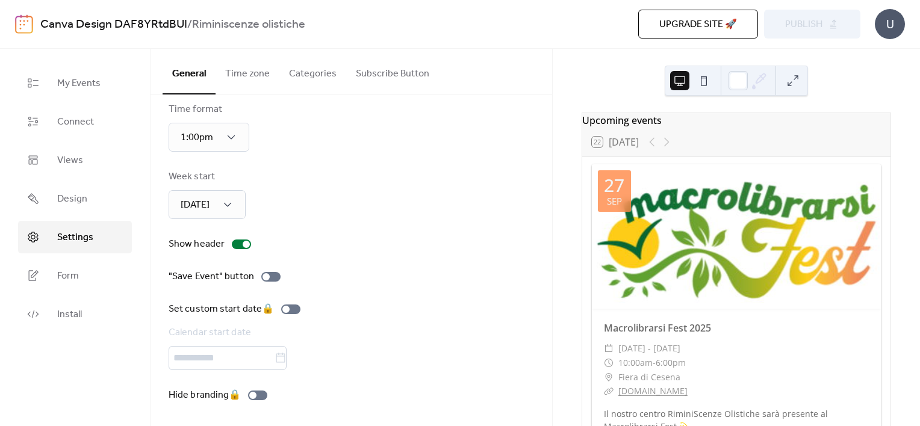
scroll to position [84, 0]
click at [65, 192] on span "Design" at bounding box center [72, 199] width 30 height 14
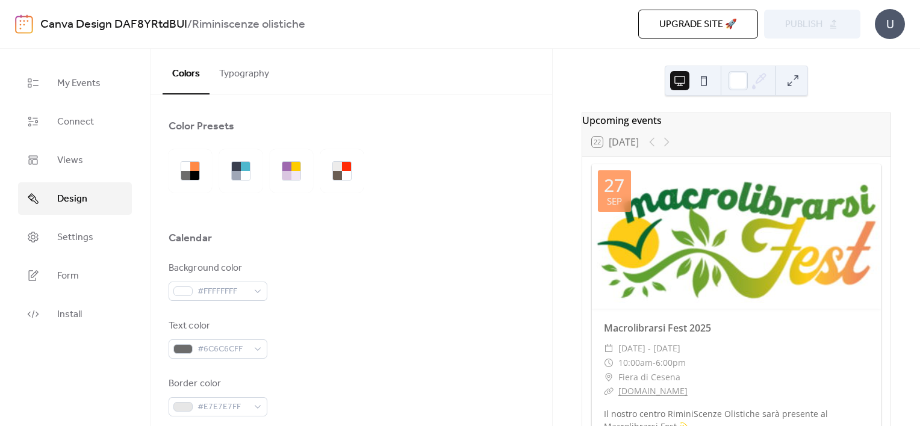
click at [710, 29] on span "Upgrade site 🚀" at bounding box center [698, 24] width 78 height 14
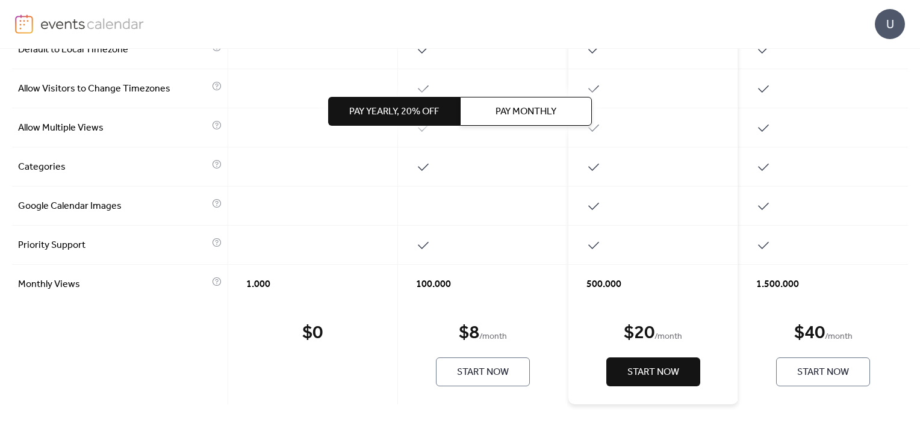
scroll to position [600, 0]
click at [499, 326] on div "$ 8 / month" at bounding box center [483, 334] width 48 height 24
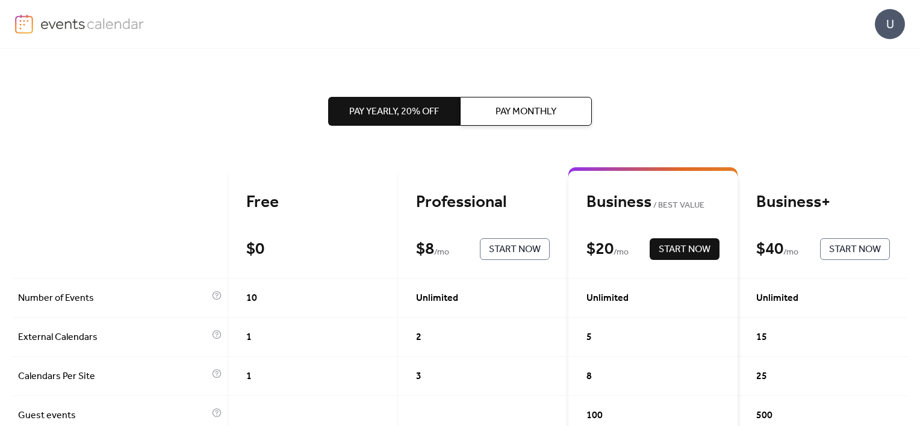
click at [543, 118] on span "Pay Monthly" at bounding box center [526, 112] width 61 height 14
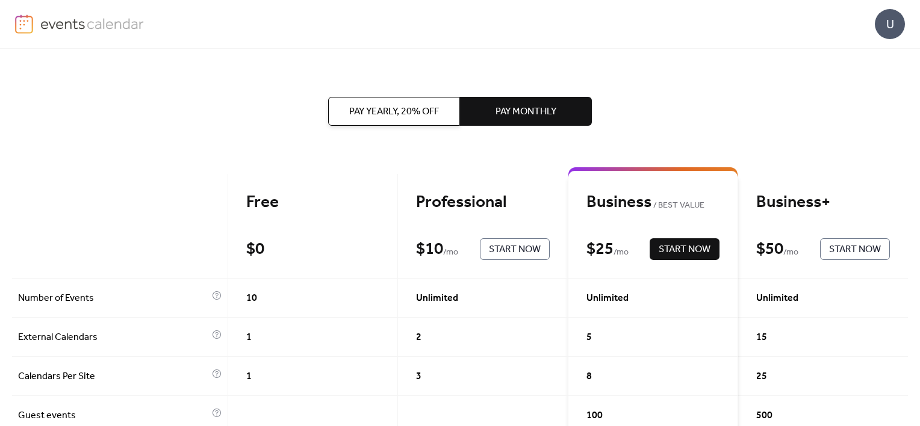
click at [443, 256] on span "/ mo" at bounding box center [450, 253] width 15 height 14
click at [518, 250] on span "Start Now" at bounding box center [515, 250] width 52 height 14
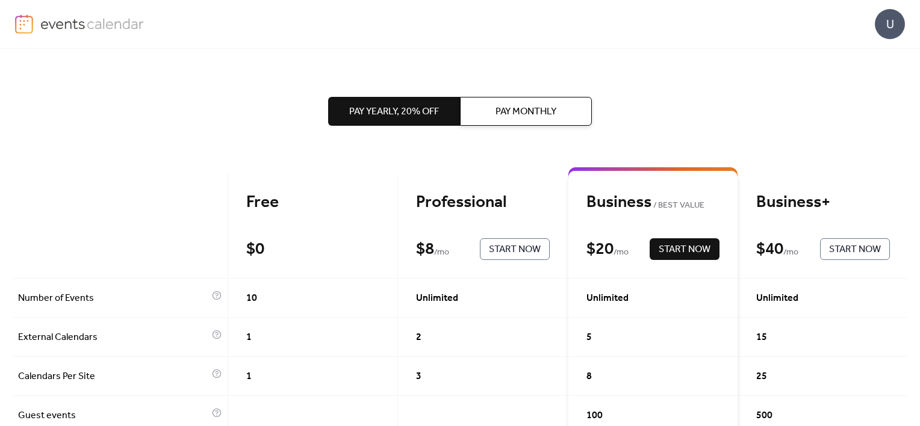
click at [426, 111] on span "Pay Yearly, 20% off" at bounding box center [394, 112] width 90 height 14
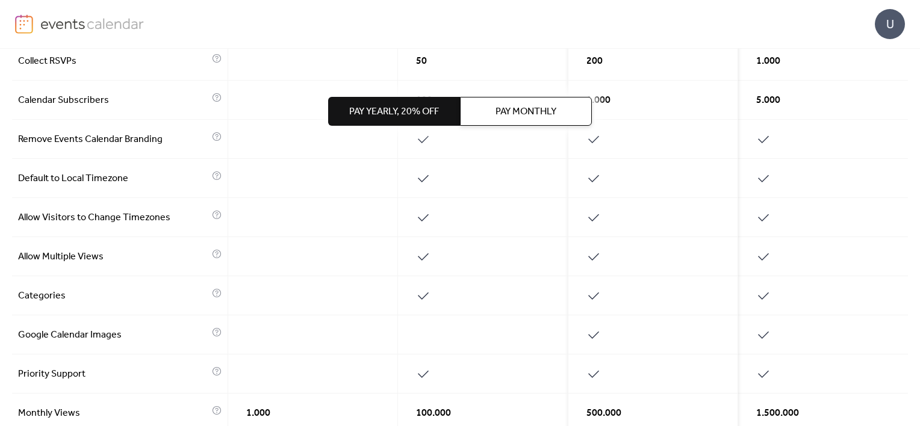
scroll to position [601, 0]
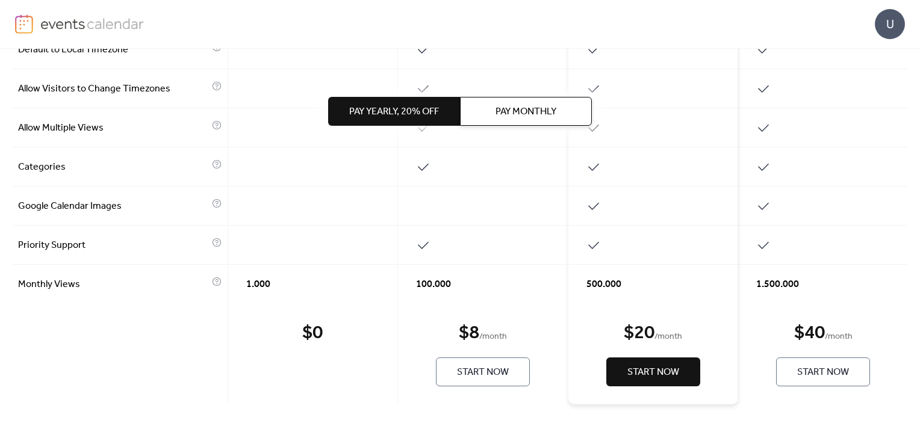
click at [486, 378] on span "Start Now" at bounding box center [483, 373] width 52 height 14
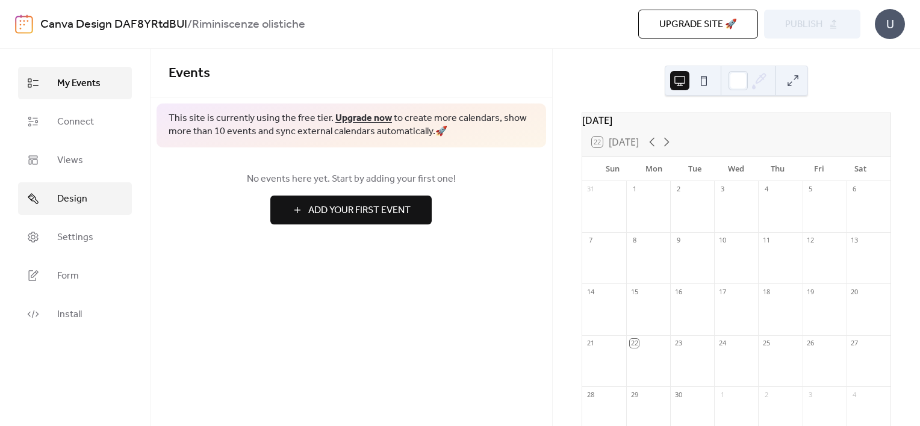
click at [77, 207] on span "Design" at bounding box center [72, 199] width 30 height 14
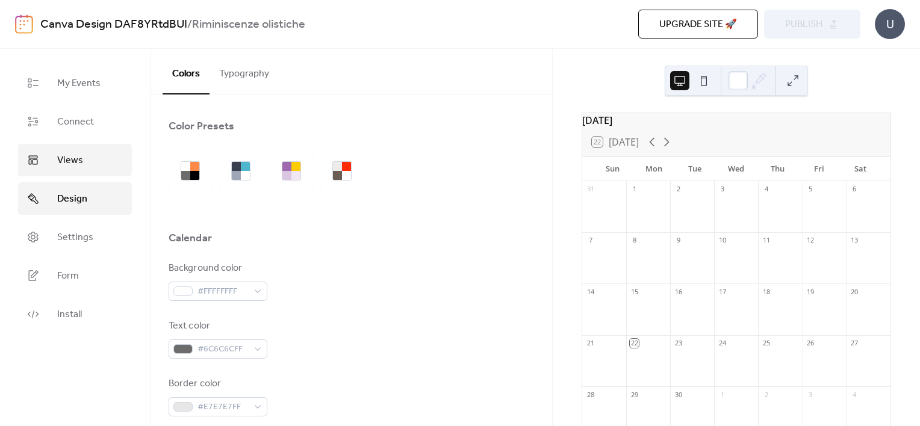
click at [72, 173] on link "Views" at bounding box center [75, 160] width 114 height 33
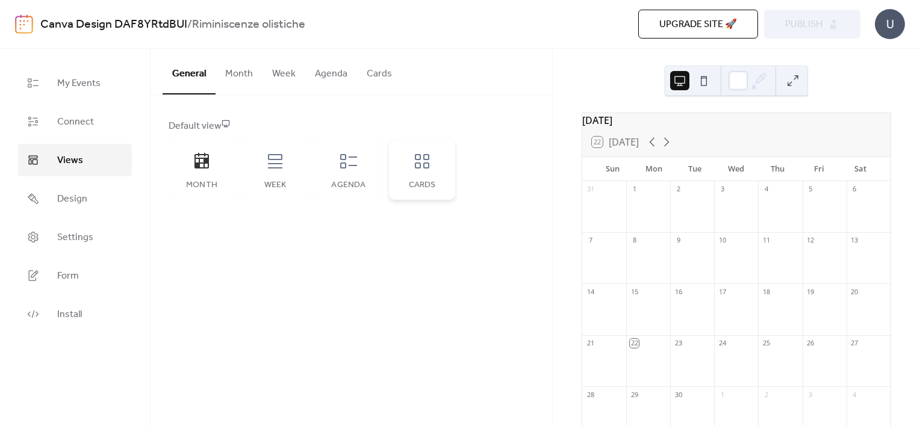
click at [423, 171] on div "Cards" at bounding box center [422, 170] width 66 height 60
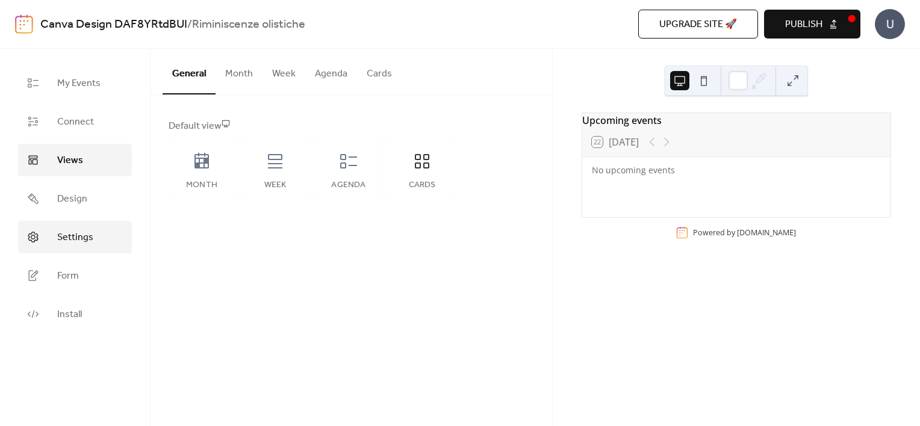
click at [90, 227] on link "Settings" at bounding box center [75, 237] width 114 height 33
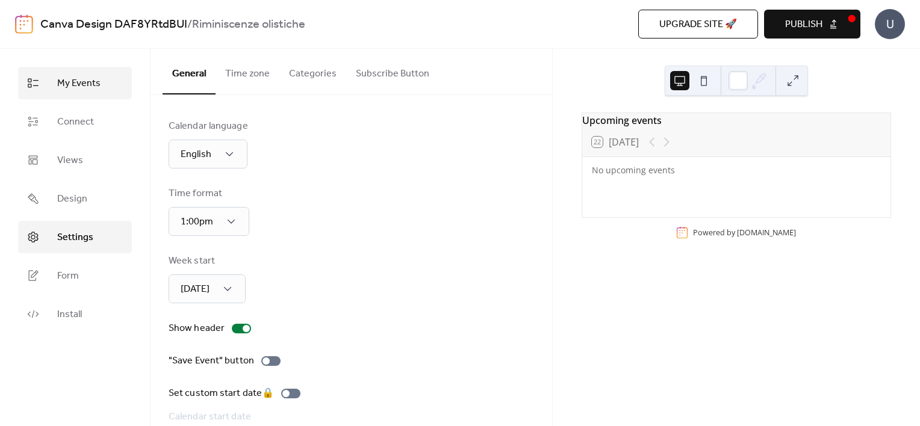
click at [82, 86] on span "My Events" at bounding box center [78, 83] width 43 height 14
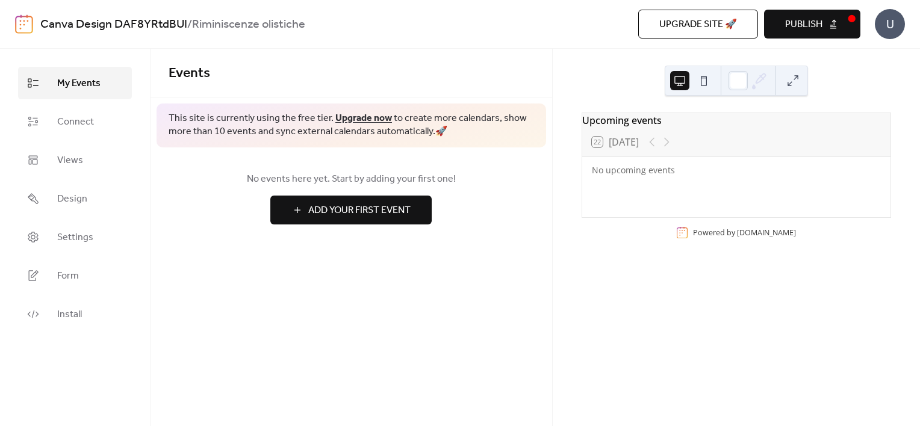
click at [395, 211] on span "Add Your First Event" at bounding box center [359, 211] width 102 height 14
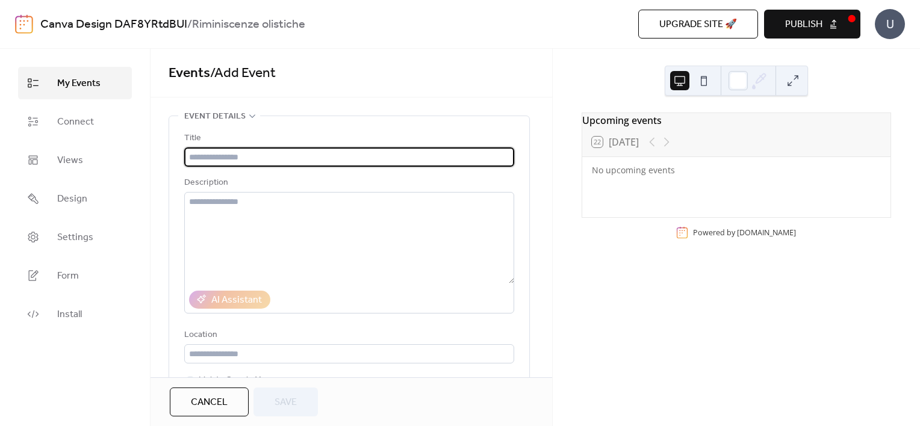
click at [329, 157] on input "text" at bounding box center [349, 157] width 330 height 19
type input "*"
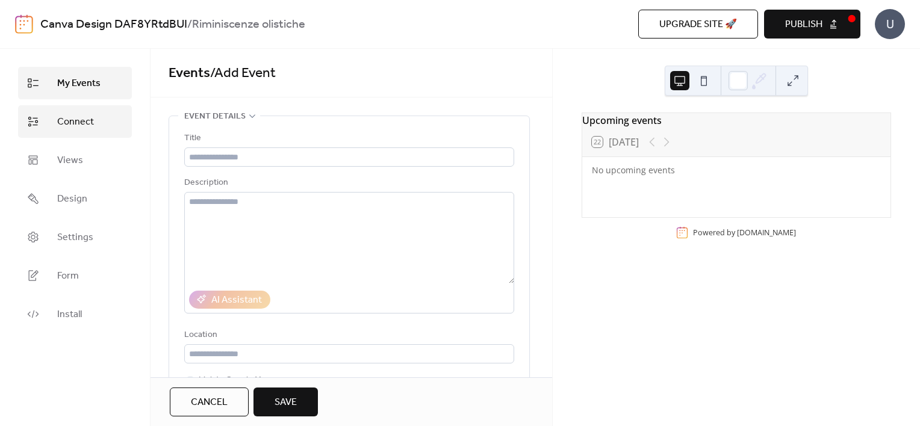
click at [76, 123] on span "Connect" at bounding box center [75, 122] width 37 height 14
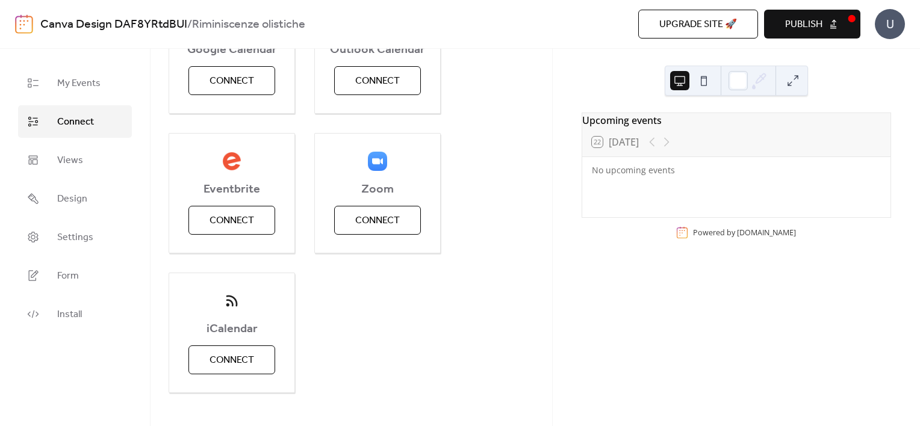
scroll to position [222, 0]
click at [69, 155] on span "Views" at bounding box center [70, 161] width 26 height 14
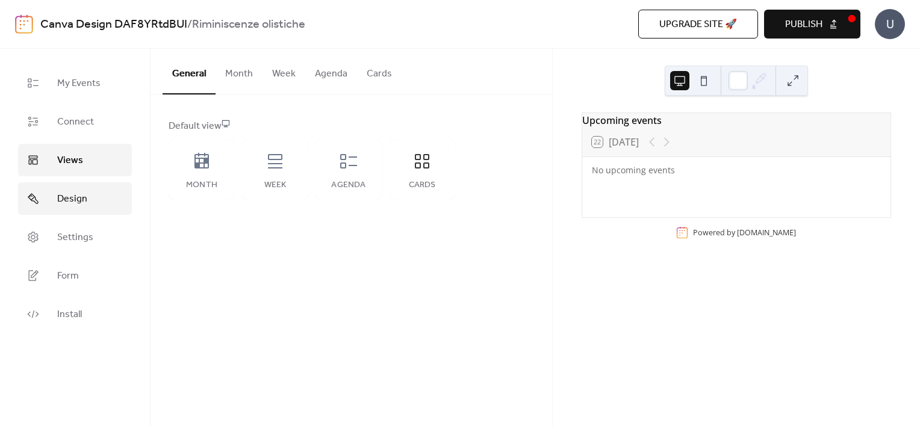
click at [81, 199] on span "Design" at bounding box center [72, 199] width 30 height 14
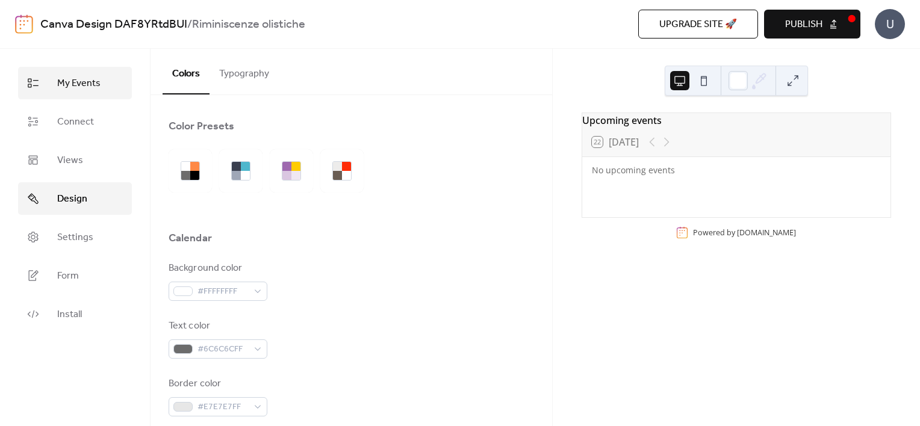
click at [86, 81] on span "My Events" at bounding box center [78, 83] width 43 height 14
